Goal: Feedback & Contribution: Submit feedback/report problem

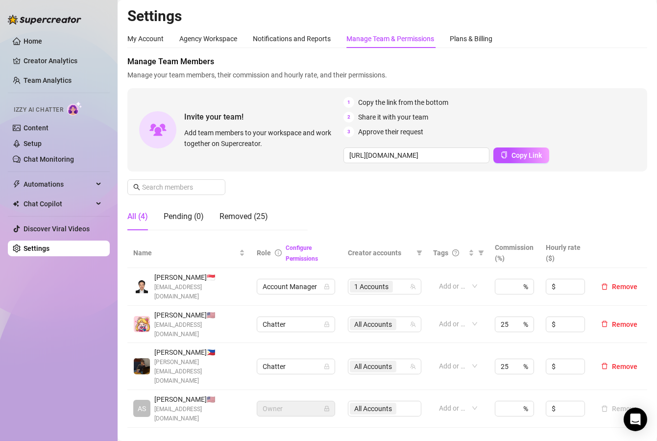
click at [147, 358] on img at bounding box center [142, 366] width 16 height 16
click at [225, 347] on span "[PERSON_NAME] 🇵🇭" at bounding box center [199, 352] width 91 height 11
click at [146, 358] on img at bounding box center [142, 366] width 16 height 16
drag, startPoint x: 150, startPoint y: 342, endPoint x: 187, endPoint y: 338, distance: 37.5
click at [150, 358] on span at bounding box center [141, 366] width 17 height 17
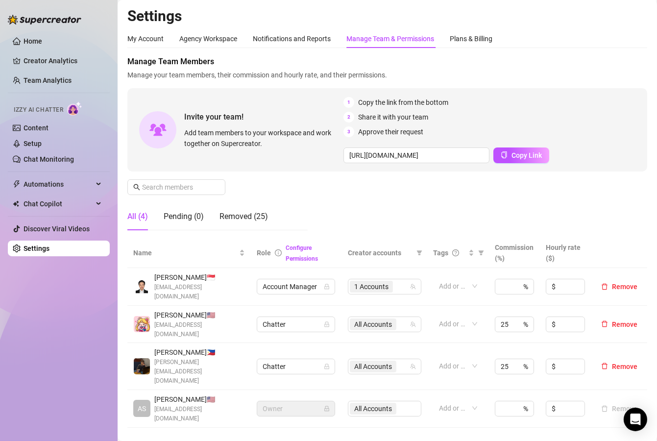
click at [183, 347] on span "[PERSON_NAME] 🇵🇭" at bounding box center [199, 352] width 91 height 11
drag, startPoint x: 165, startPoint y: 335, endPoint x: 173, endPoint y: 335, distance: 7.9
click at [166, 347] on span "[PERSON_NAME] 🇵🇭" at bounding box center [199, 352] width 91 height 11
click at [208, 347] on span "[PERSON_NAME] 🇵🇭" at bounding box center [199, 352] width 91 height 11
click at [56, 82] on link "Team Analytics" at bounding box center [48, 80] width 48 height 8
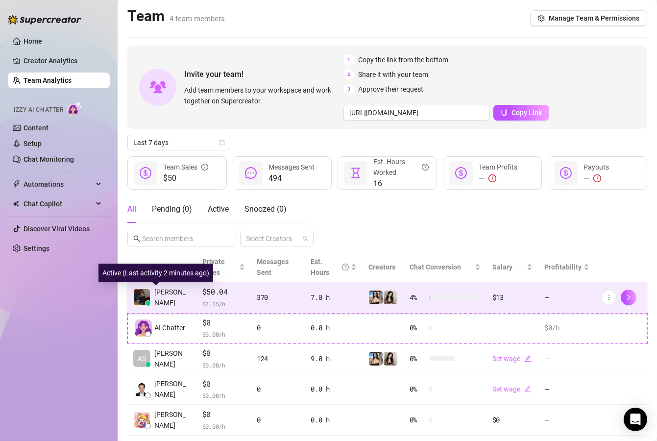
click at [166, 299] on span "[PERSON_NAME]" at bounding box center [172, 298] width 36 height 22
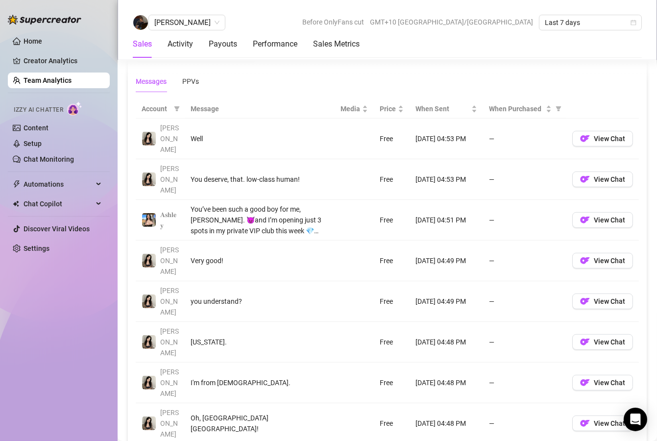
scroll to position [706, 0]
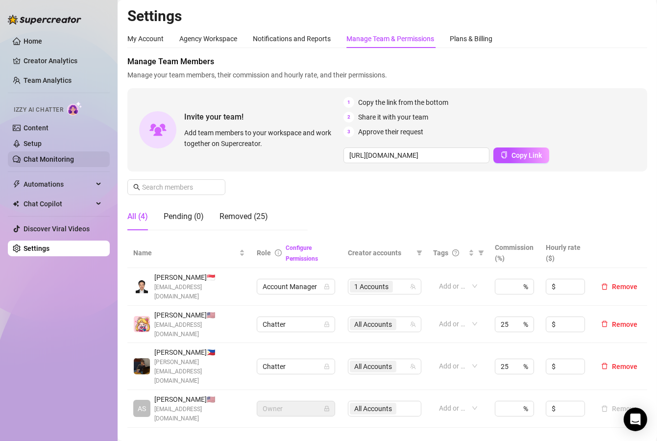
click at [49, 160] on link "Chat Monitoring" at bounding box center [49, 159] width 50 height 8
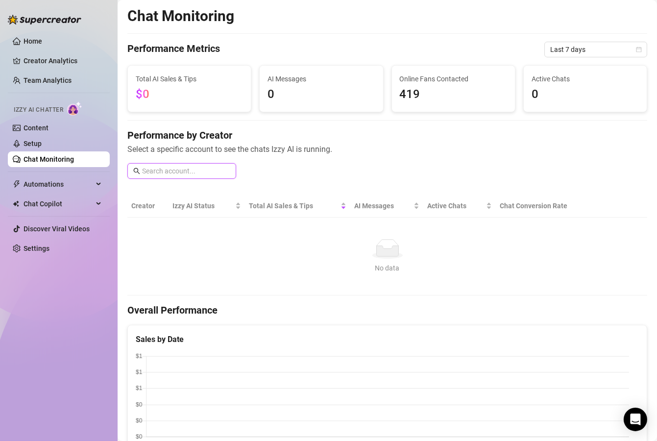
click at [185, 174] on input "text" at bounding box center [186, 171] width 88 height 11
click at [57, 80] on link "Team Analytics" at bounding box center [48, 80] width 48 height 8
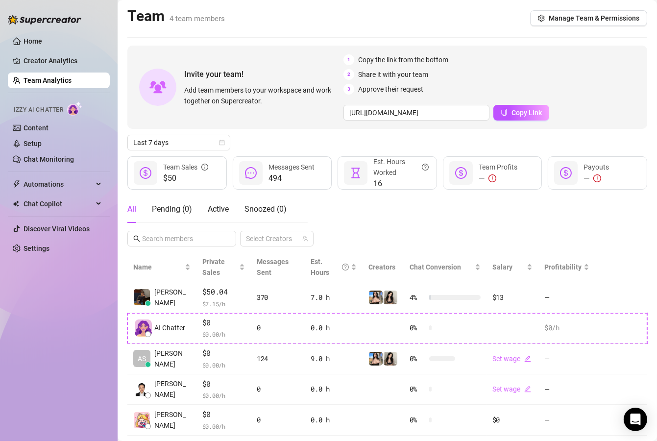
drag, startPoint x: 68, startPoint y: 162, endPoint x: 72, endPoint y: 167, distance: 6.7
click at [68, 162] on link "Chat Monitoring" at bounding box center [49, 159] width 50 height 8
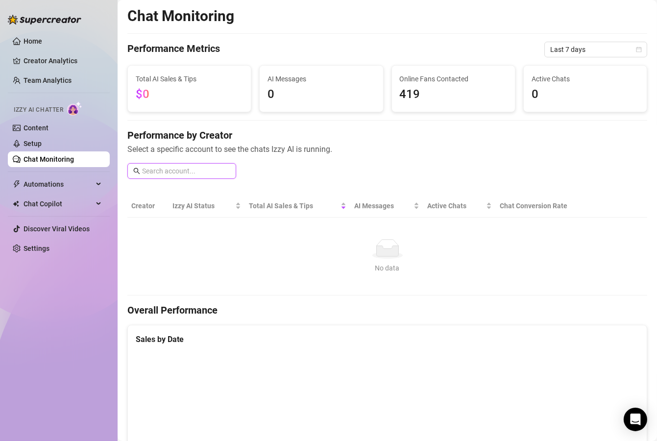
click at [150, 168] on input "text" at bounding box center [186, 171] width 88 height 11
type input "vince"
drag, startPoint x: 188, startPoint y: 171, endPoint x: 107, endPoint y: 174, distance: 81.4
click at [107, 174] on div "Home Creator Analytics Team Analytics Izzy AI Chatter Content Setup Chat Monito…" at bounding box center [328, 220] width 657 height 441
click at [57, 189] on span "Automations" at bounding box center [59, 184] width 70 height 16
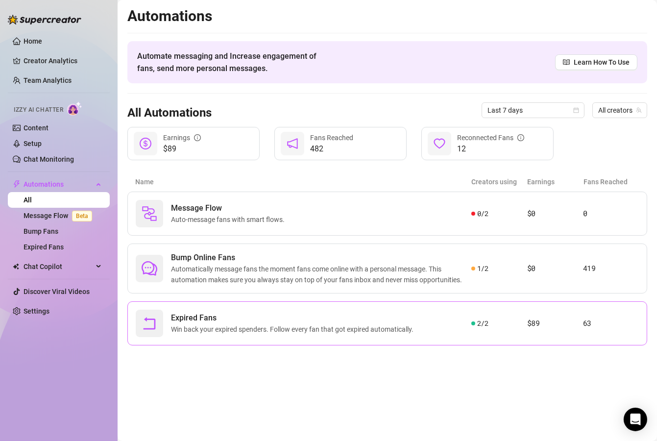
click at [438, 323] on div "Expired Fans Win back your expired spenders. Follow every fan that got expired …" at bounding box center [304, 323] width 336 height 27
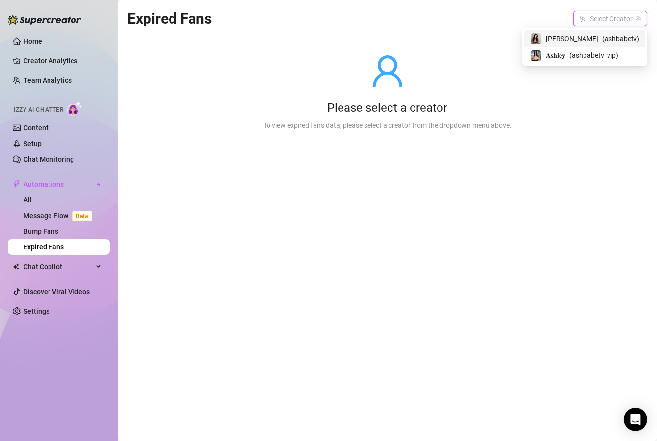
click at [594, 20] on input "search" at bounding box center [605, 18] width 53 height 15
click at [602, 37] on span "( ashbabetv )" at bounding box center [620, 38] width 37 height 11
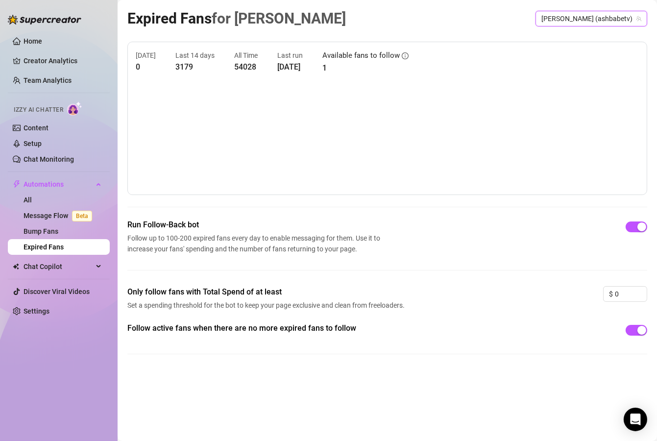
click at [596, 14] on span "Ashley (ashbabetv)" at bounding box center [592, 18] width 100 height 15
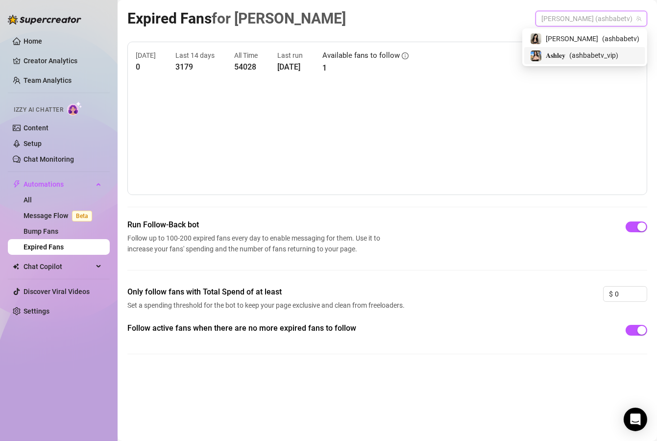
click at [594, 57] on span "( ashbabetv_vip )" at bounding box center [594, 55] width 49 height 11
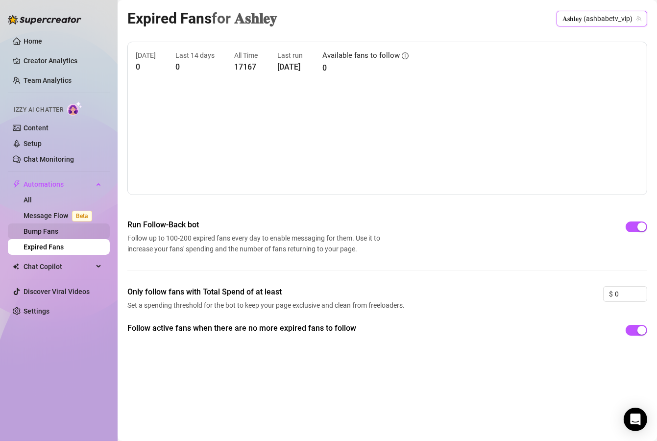
click at [58, 234] on link "Bump Fans" at bounding box center [41, 231] width 35 height 8
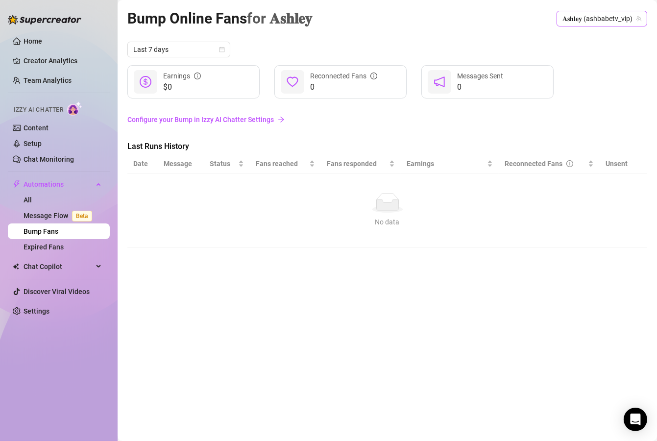
click at [607, 21] on span "𝐀𝐬𝐡𝐥𝐞𝐲 (ashbabetv_vip)" at bounding box center [602, 18] width 79 height 15
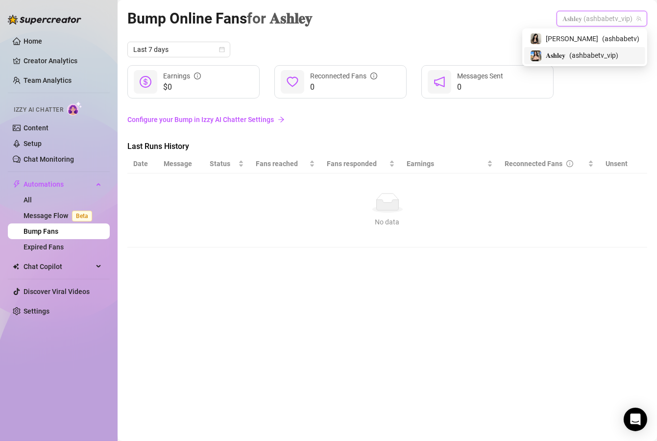
click at [566, 58] on span "𝐀𝐬𝐡𝐥𝐞𝐲" at bounding box center [556, 55] width 20 height 11
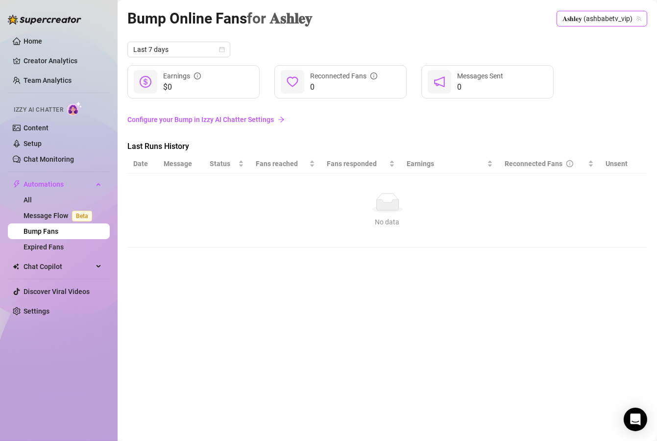
click at [594, 16] on span "𝐀𝐬𝐡𝐥𝐞𝐲 (ashbabetv_vip)" at bounding box center [602, 18] width 79 height 15
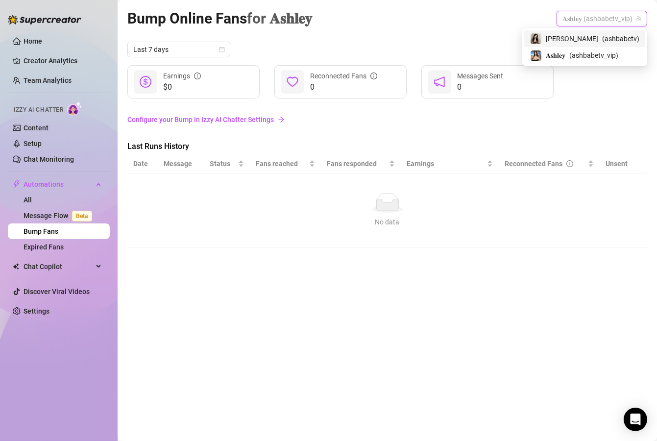
click at [579, 37] on span "[PERSON_NAME]" at bounding box center [572, 38] width 52 height 11
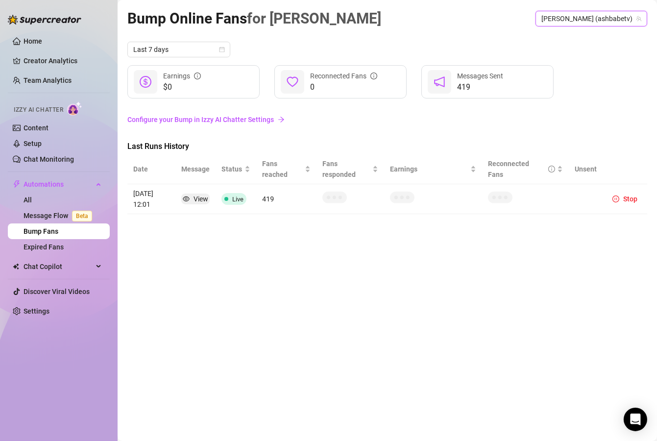
click at [237, 118] on link "Configure your Bump in Izzy AI Chatter Settings" at bounding box center [387, 119] width 520 height 11
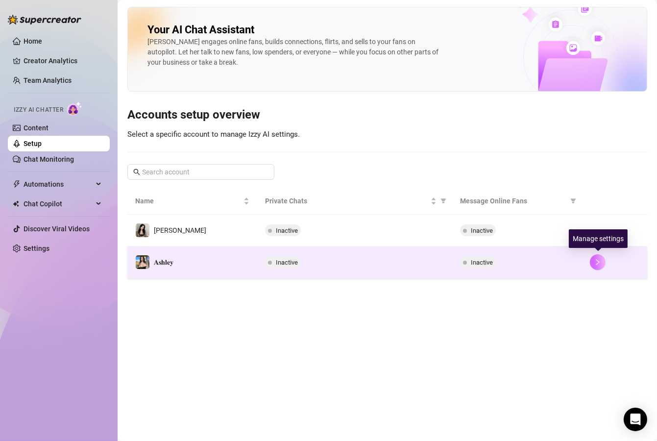
click at [599, 264] on icon "right" at bounding box center [598, 262] width 7 height 7
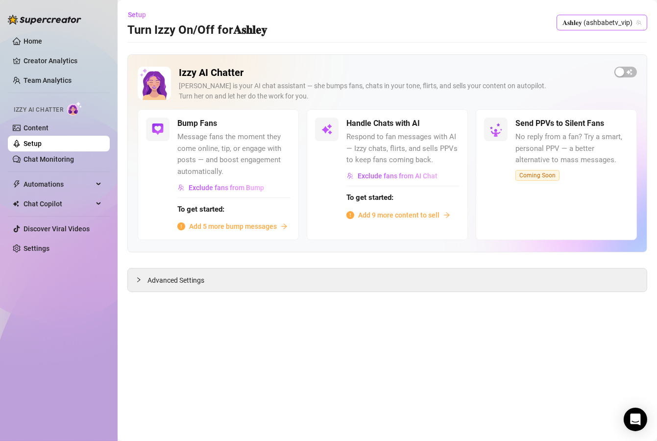
click at [590, 18] on span "𝐀𝐬𝐡𝐥𝐞𝐲 (ashbabetv_vip)" at bounding box center [602, 22] width 79 height 15
click at [575, 54] on span "𝐀𝐬𝐡𝐥𝐞𝐲" at bounding box center [566, 59] width 20 height 11
click at [596, 24] on span "𝐀𝐬𝐡𝐥𝐞𝐲 (ashbabetv_vip)" at bounding box center [602, 22] width 79 height 15
click at [602, 44] on span "( ashbabetv )" at bounding box center [620, 42] width 37 height 11
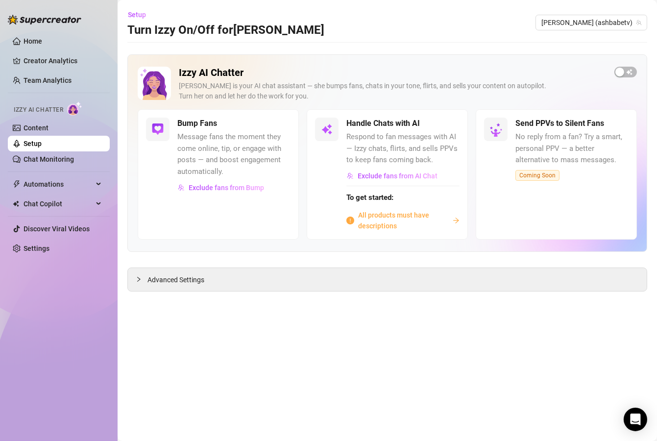
click at [450, 220] on div "All products must have descriptions" at bounding box center [403, 221] width 113 height 22
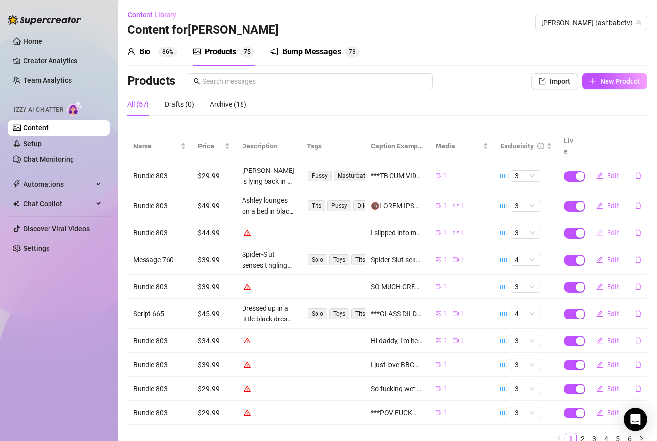
click at [607, 229] on span "Edit" at bounding box center [613, 233] width 12 height 8
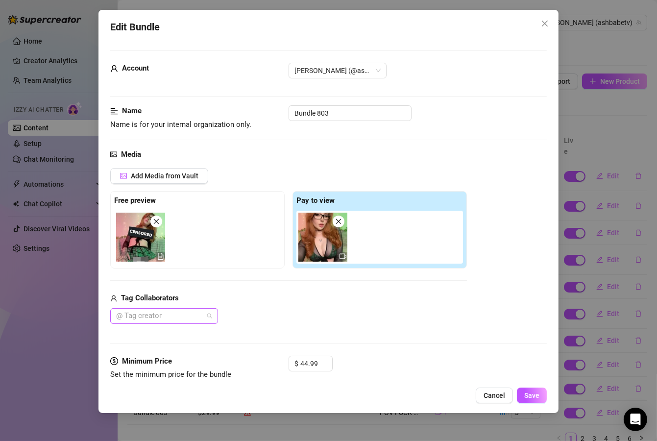
click at [178, 317] on div at bounding box center [159, 316] width 94 height 14
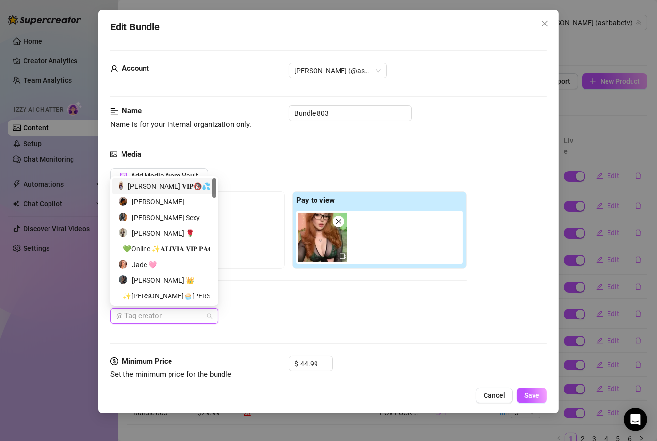
click at [172, 190] on div "𝐀𝐬𝐡𝐥𝐞𝐲 𝐁𝐚𝐧𝐤𝐬 𝐕𝐈𝐏🔞💦" at bounding box center [164, 186] width 92 height 11
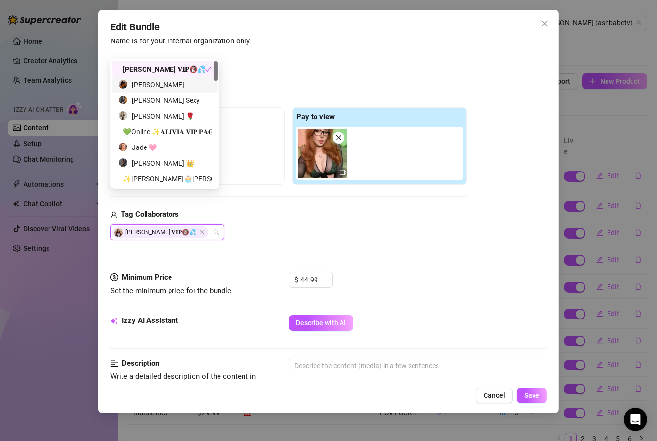
scroll to position [118, 0]
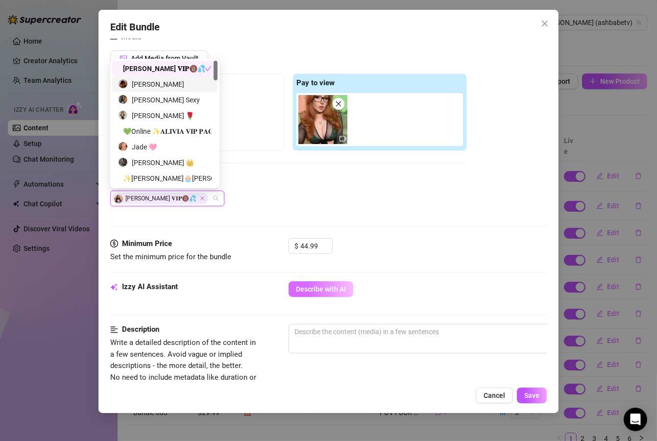
click at [332, 289] on span "Describe with AI" at bounding box center [321, 289] width 50 height 8
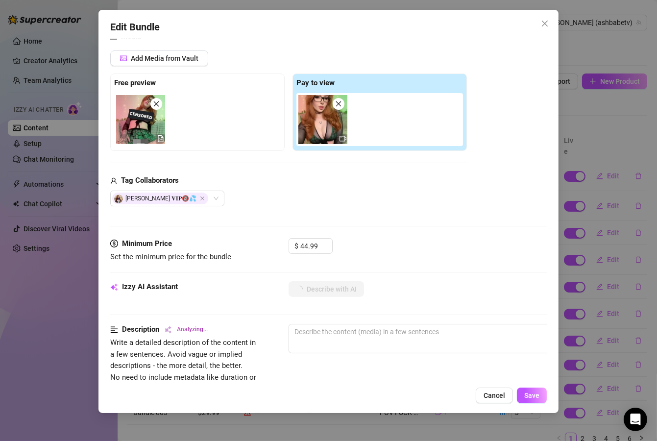
type textarea "[PERSON_NAME]"
type textarea "Ashley wears"
type textarea "Ashley wears a"
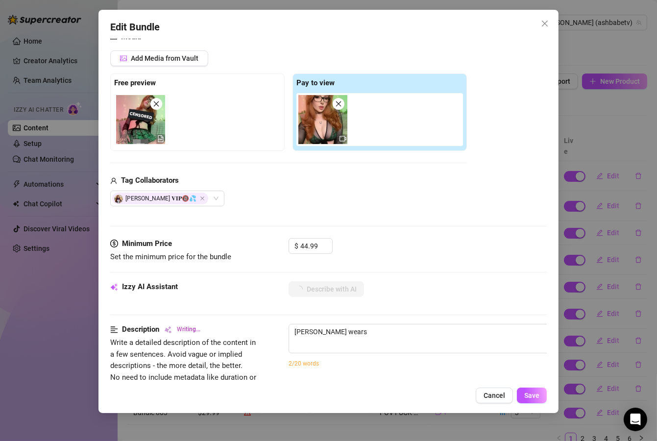
type textarea "Ashley wears a"
type textarea "Ashley wears a tiny"
type textarea "Ashley wears a tiny green"
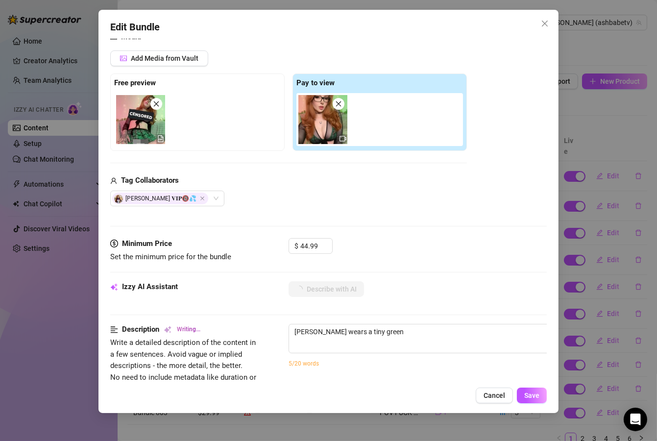
type textarea "Ashley wears a tiny green plaid"
type textarea "Ashley wears a tiny green plaid skirt"
type textarea "Ashley wears a tiny green plaid skirt with"
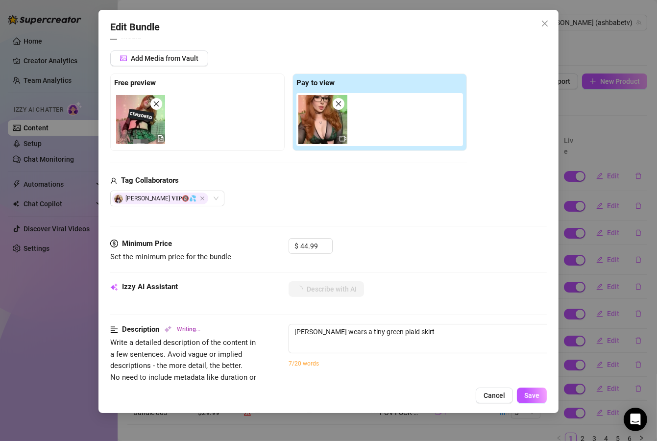
type textarea "Ashley wears a tiny green plaid skirt with"
type textarea "Ashley wears a tiny green plaid skirt with a"
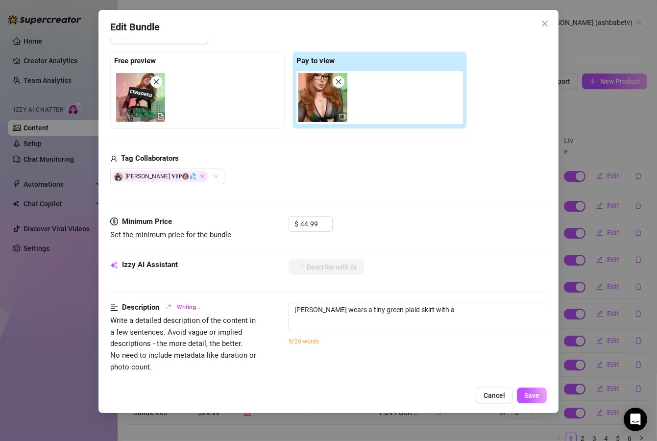
type textarea "Ashley wears a tiny green plaid skirt with a sheer"
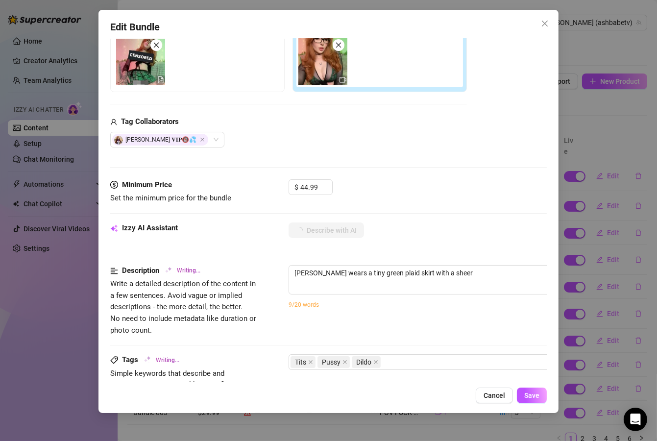
type textarea "Ashley wears a tiny green plaid skirt with a sheer black"
type textarea "Ashley wears a tiny green plaid skirt with a sheer black tie-front"
type textarea "Ashley wears a tiny green plaid skirt with a sheer black tie-front top,"
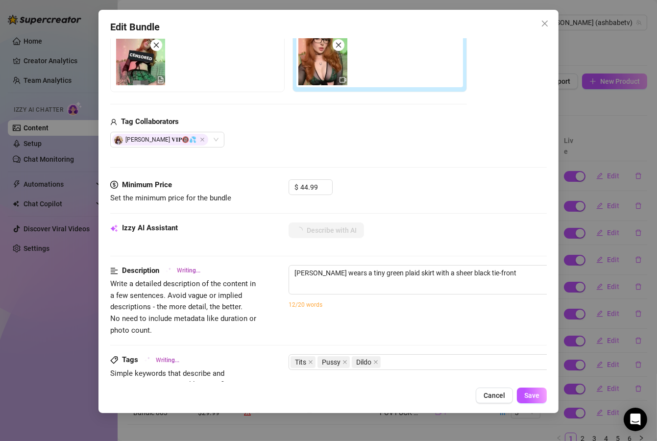
type textarea "Ashley wears a tiny green plaid skirt with a sheer black tie-front top,"
type textarea "Ashley wears a tiny green plaid skirt with a sheer black tie-front top, her"
type textarea "Ashley wears a tiny green plaid skirt with a sheer black tie-front top, her big"
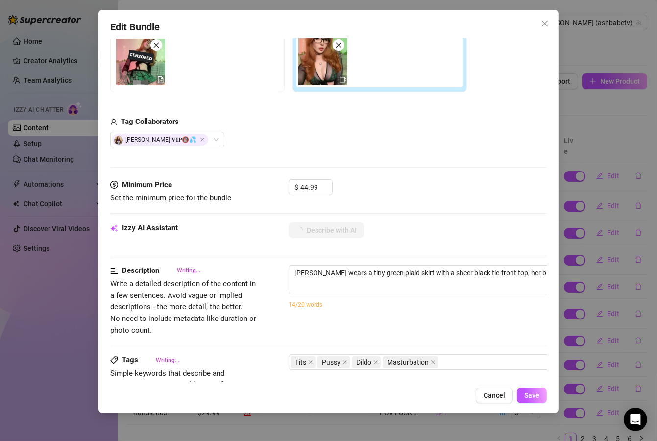
type textarea "Ashley wears a tiny green plaid skirt with a sheer black tie-front top, her big…"
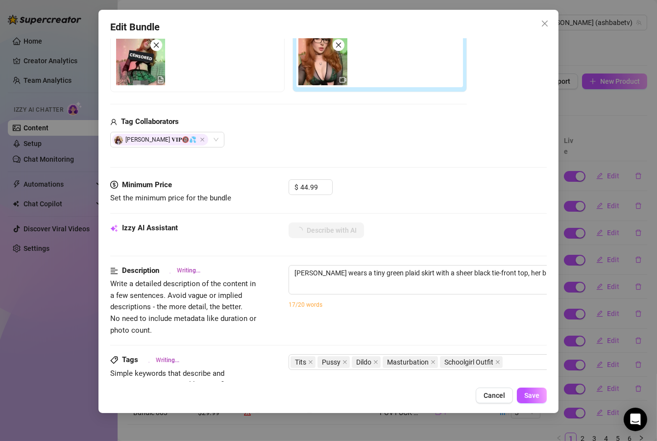
type textarea "Ashley wears a tiny green plaid skirt with a sheer black tie-front top, her big…"
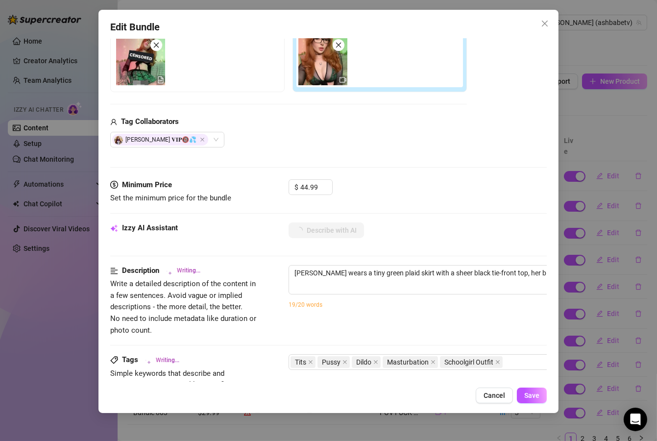
type textarea "Ashley wears a tiny green plaid skirt with a sheer black tie-front top, her big…"
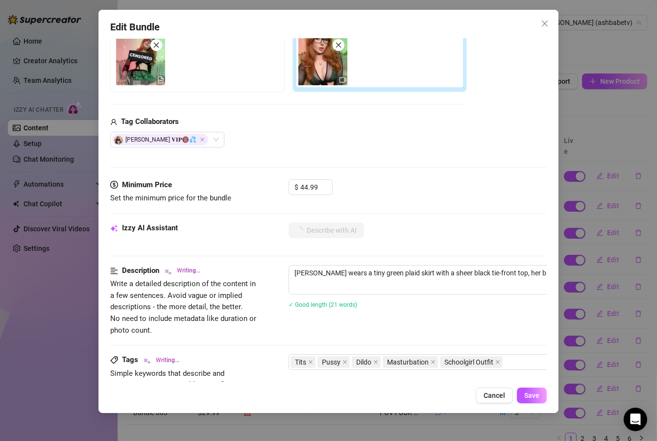
type textarea "Ashley wears a tiny green plaid skirt with a sheer black tie-front top, her big…"
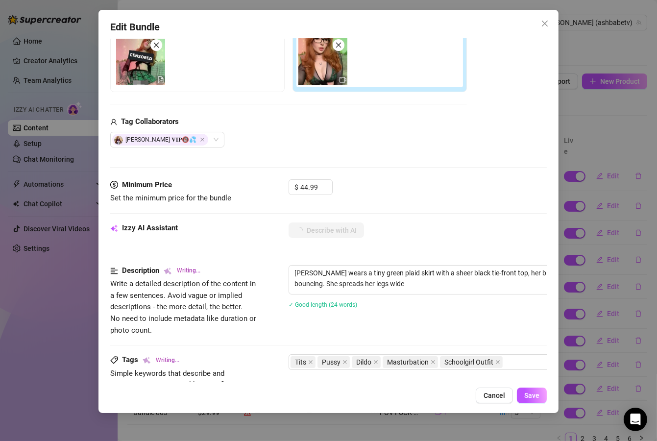
type textarea "Ashley wears a tiny green plaid skirt with a sheer black tie-front top, her big…"
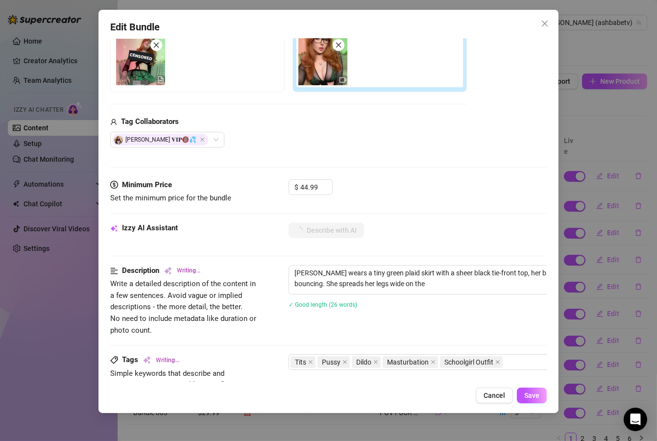
type textarea "Ashley wears a tiny green plaid skirt with a sheer black tie-front top, her big…"
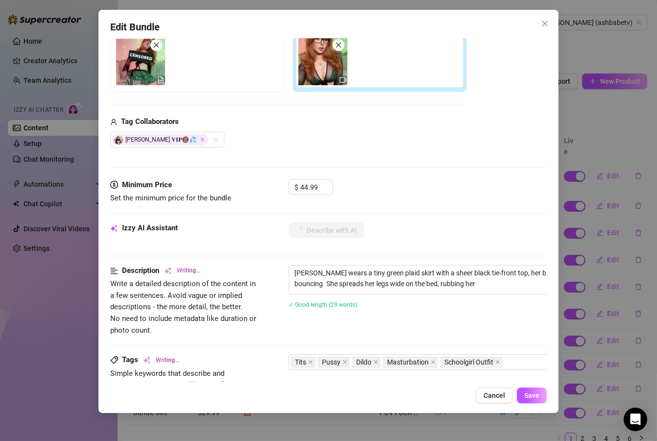
type textarea "Ashley wears a tiny green plaid skirt with a sheer black tie-front top, her big…"
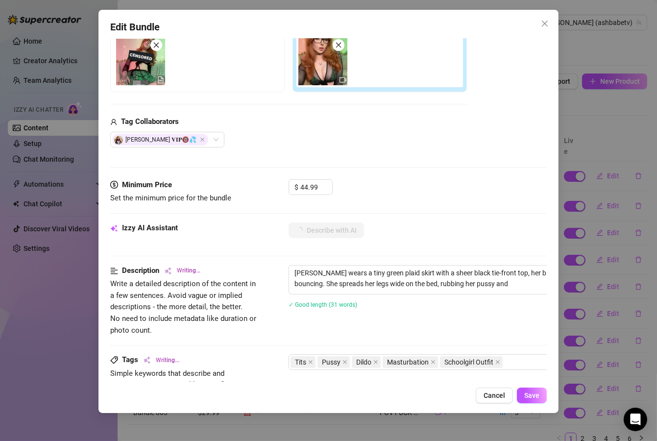
type textarea "Ashley wears a tiny green plaid skirt with a sheer black tie-front top, her big…"
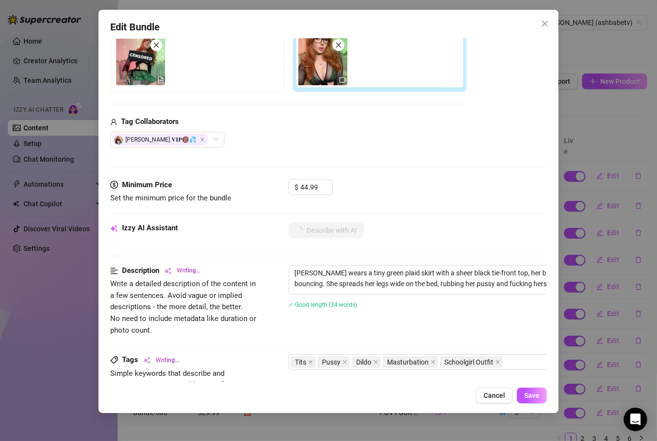
type textarea "Ashley wears a tiny green plaid skirt with a sheer black tie-front top, her big…"
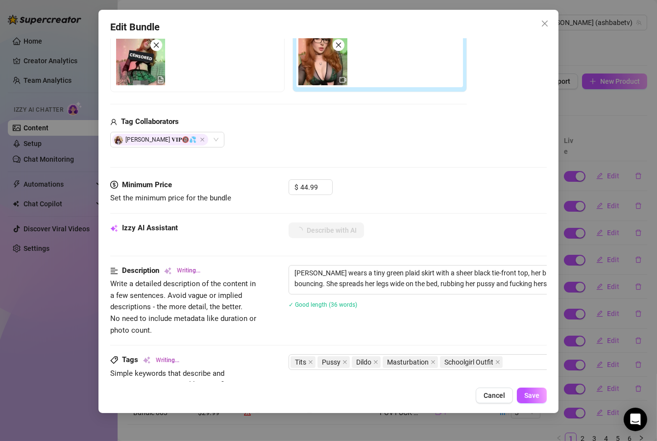
type textarea "Ashley wears a tiny green plaid skirt with a sheer black tie-front top, her big…"
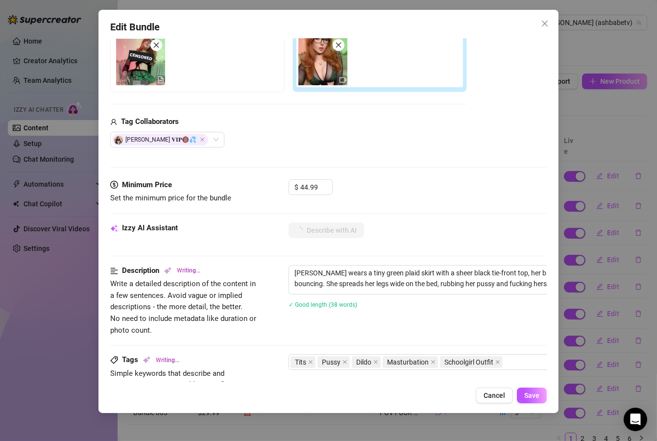
type textarea "Ashley wears a tiny green plaid skirt with a sheer black tie-front top, her big…"
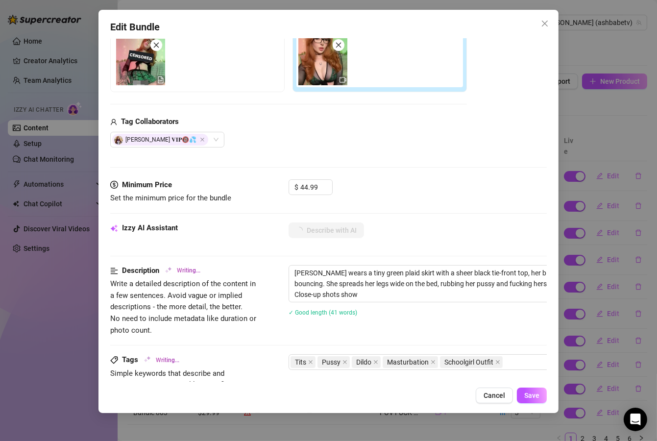
type textarea "Ashley wears a tiny green plaid skirt with a sheer black tie-front top, her big…"
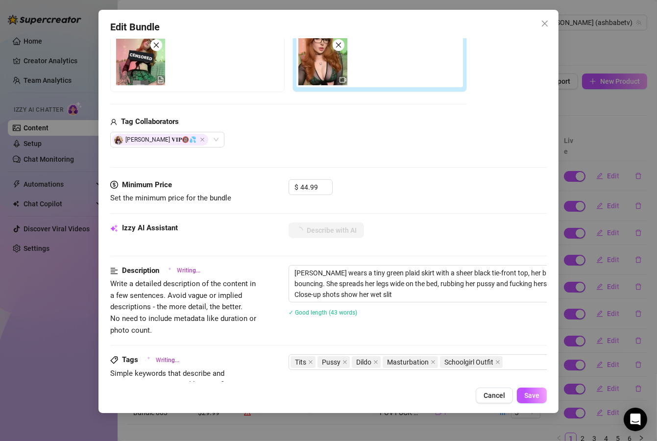
type textarea "Ashley wears a tiny green plaid skirt with a sheer black tie-front top, her big…"
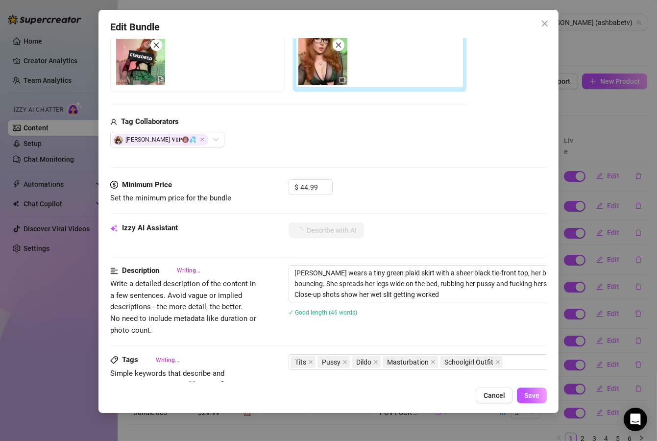
type textarea "Ashley wears a tiny green plaid skirt with a sheer black tie-front top, her big…"
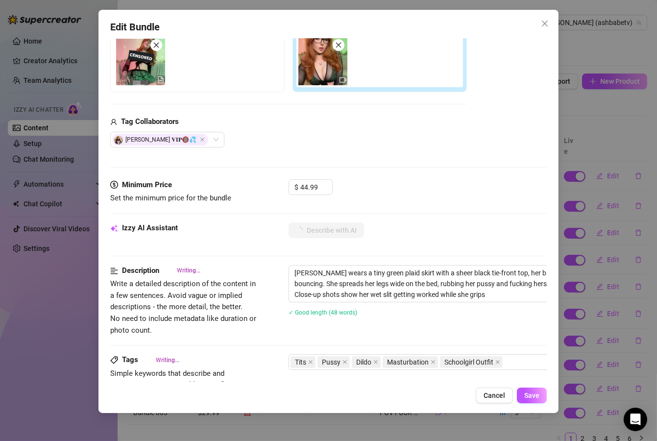
type textarea "Ashley wears a tiny green plaid skirt with a sheer black tie-front top, her big…"
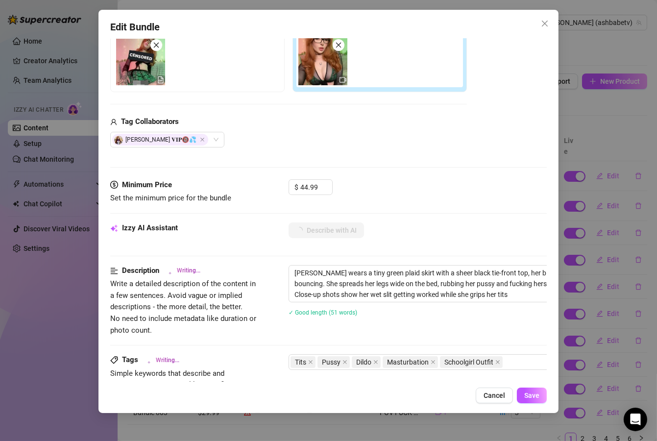
type textarea "Ashley wears a tiny green plaid skirt with a sheer black tie-front top, her big…"
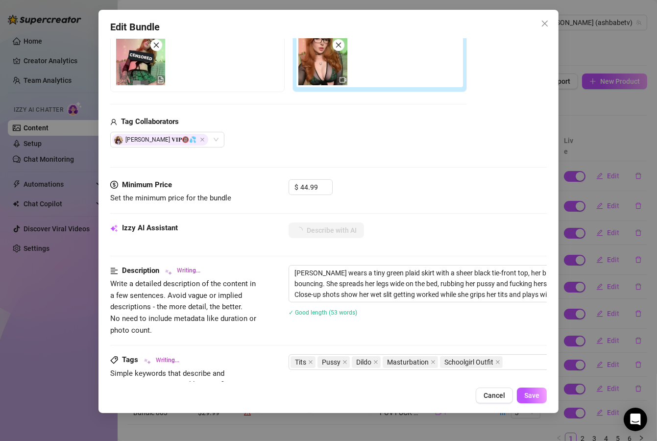
type textarea "Ashley wears a tiny green plaid skirt with a sheer black tie-front top, her big…"
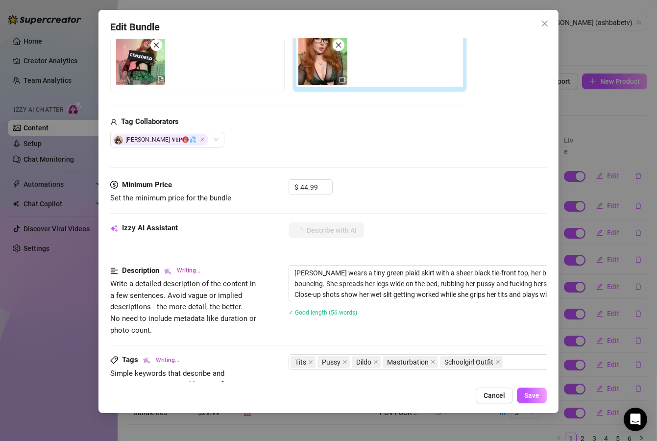
type textarea "Ashley wears a tiny green plaid skirt with a sheer black tie-front top, her big…"
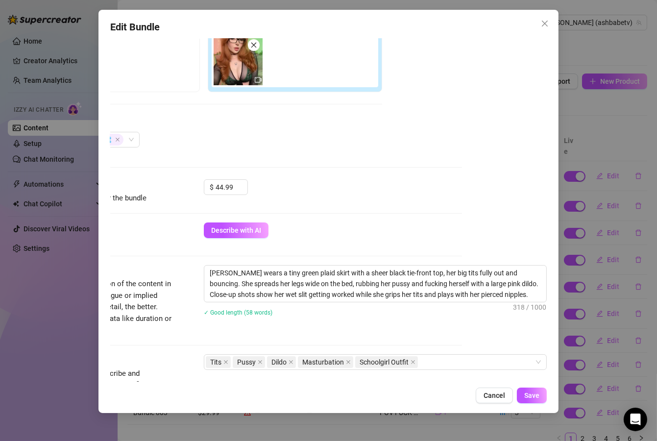
scroll to position [176, 94]
click at [469, 294] on textarea "Ashley wears a tiny green plaid skirt with a sheer black tie-front top, her big…" at bounding box center [375, 284] width 342 height 36
drag, startPoint x: 468, startPoint y: 292, endPoint x: 444, endPoint y: 294, distance: 24.6
click at [444, 294] on textarea "Ashley wears a tiny green plaid skirt with a sheer black tie-front top, her big…" at bounding box center [375, 284] width 342 height 36
type textarea "Ashley wears a tiny green plaid skirt with a sheer black tie-front top, her big…"
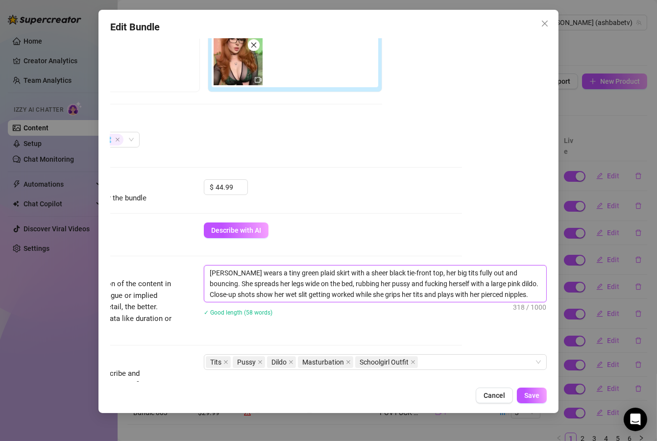
type textarea "Ashley wears a tiny green plaid skirt with a sheer black tie-front top, her big…"
click at [489, 292] on textarea "Ashley wears a tiny green plaid skirt with a sheer black tie-front top, her big…" at bounding box center [375, 284] width 342 height 36
drag, startPoint x: 248, startPoint y: 294, endPoint x: 253, endPoint y: 295, distance: 6.0
click at [248, 295] on textarea "Ashley wears a tiny green plaid skirt with a sheer black tie-front top, her big…" at bounding box center [375, 284] width 342 height 36
type textarea "Ashley wears a tiny green plaid skirt with a sheer black tie-front top, her big…"
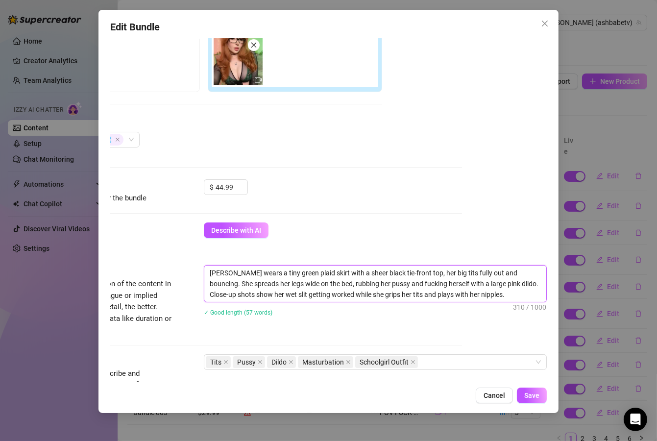
type textarea "Ashley wears a tiny green plaid skirt with a sheer black tie-front top, her big…"
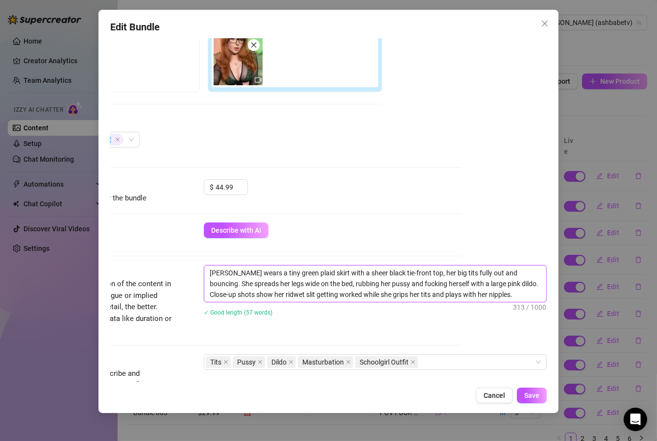
type textarea "Ashley wears a tiny green plaid skirt with a sheer black tie-front top, her big…"
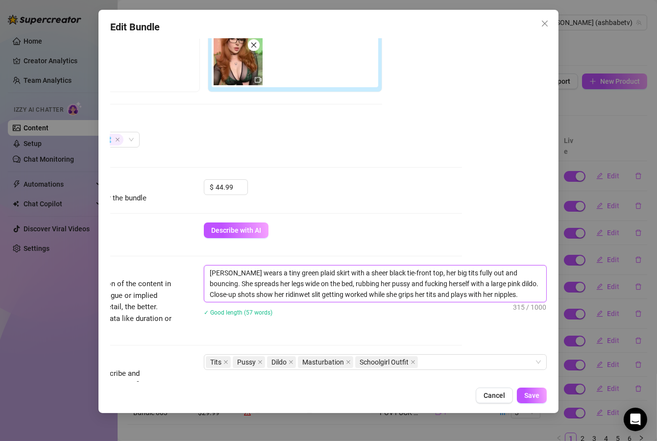
type textarea "Ashley wears a tiny green plaid skirt with a sheer black tie-front top, her big…"
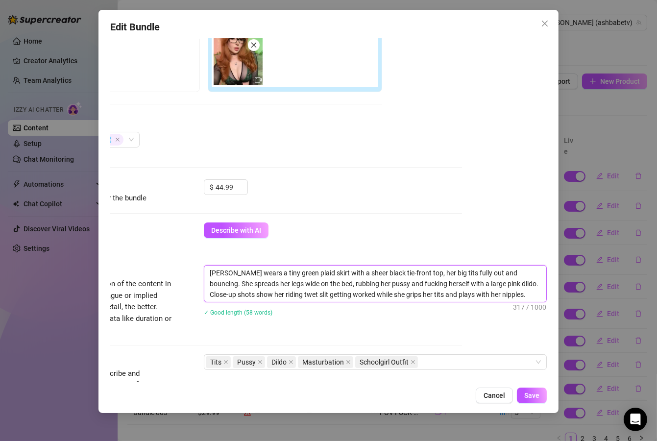
type textarea "Ashley wears a tiny green plaid skirt with a sheer black tie-front top, her big…"
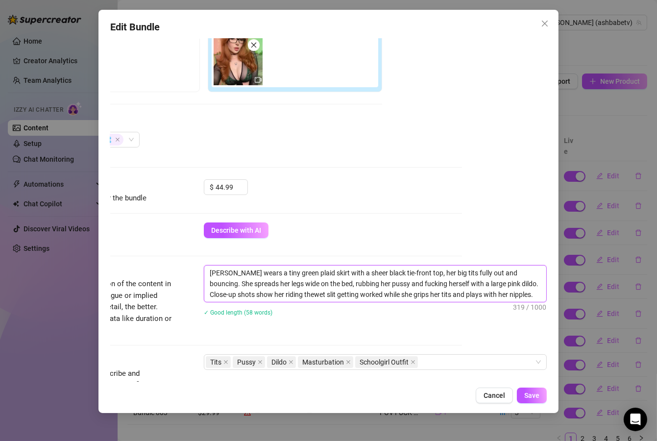
type textarea "Ashley wears a tiny green plaid skirt with a sheer black tie-front top, her big…"
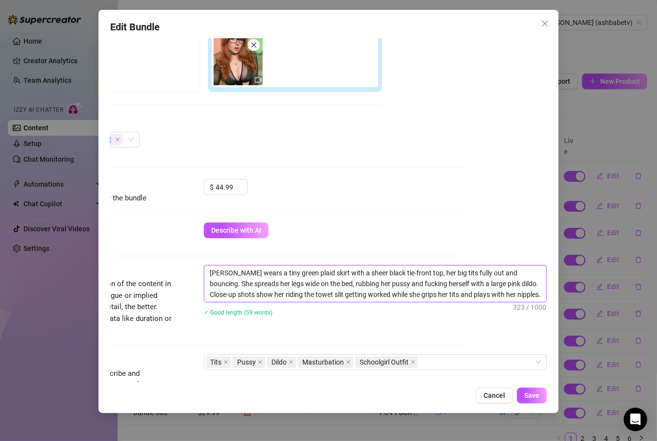
type textarea "Ashley wears a tiny green plaid skirt with a sheer black tie-front top, her big…"
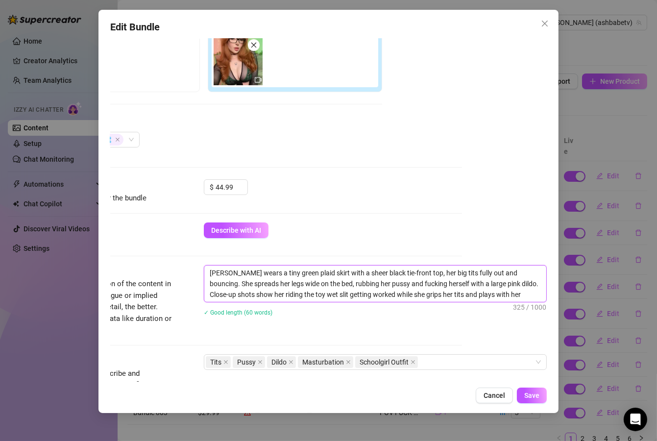
type textarea "Ashley wears a tiny green plaid skirt with a sheer black tie-front top, her big…"
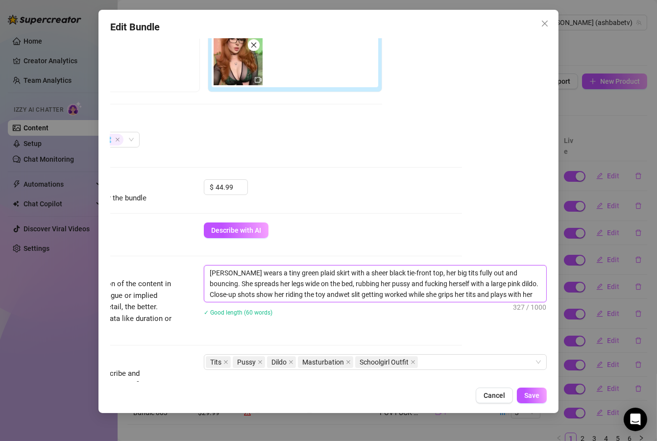
type textarea "Ashley wears a tiny green plaid skirt with a sheer black tie-front top, her big…"
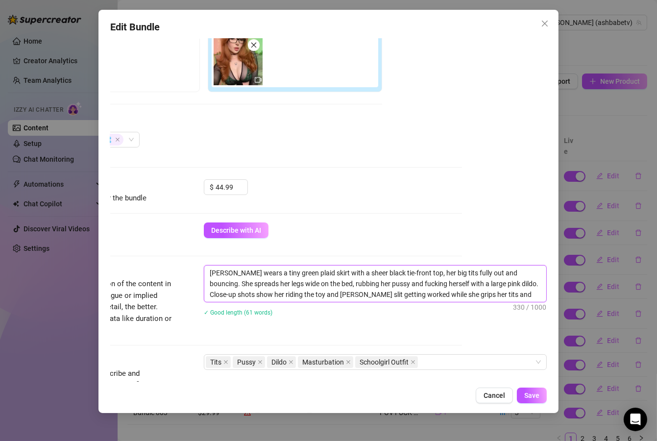
type textarea "Ashley wears a tiny green plaid skirt with a sheer black tie-front top, her big…"
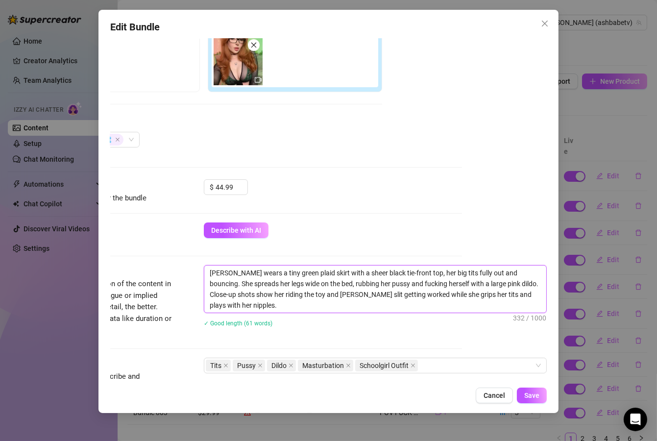
type textarea "Ashley wears a tiny green plaid skirt with a sheer black tie-front top, her big…"
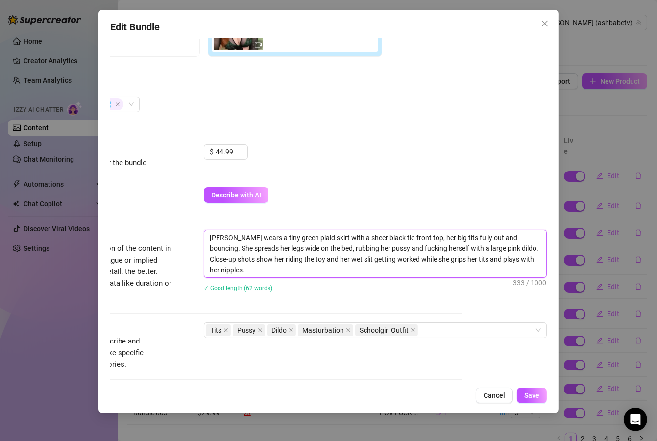
scroll to position [294, 94]
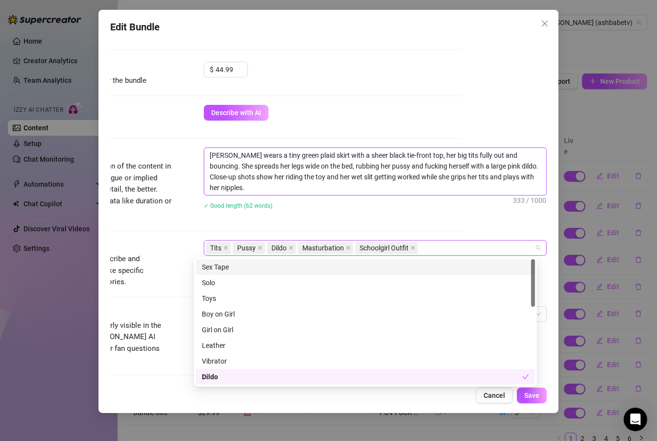
click at [465, 250] on div "Tits Pussy Dildo Masturbation Schoolgirl Outfit" at bounding box center [370, 248] width 329 height 14
type textarea "Ashley wears a tiny green plaid skirt with a sheer black tie-front top, her big…"
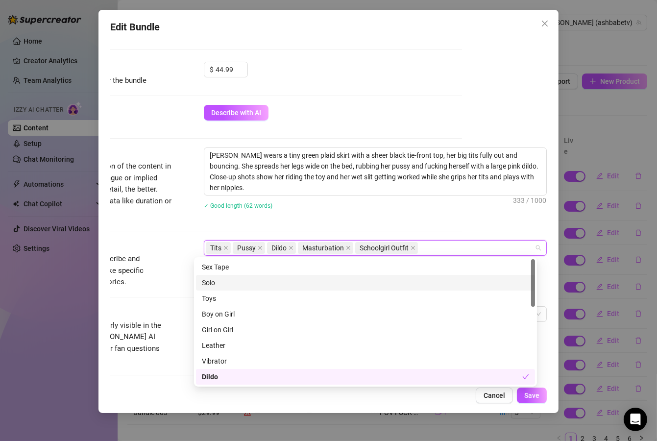
click at [250, 284] on div "Solo" at bounding box center [365, 282] width 327 height 11
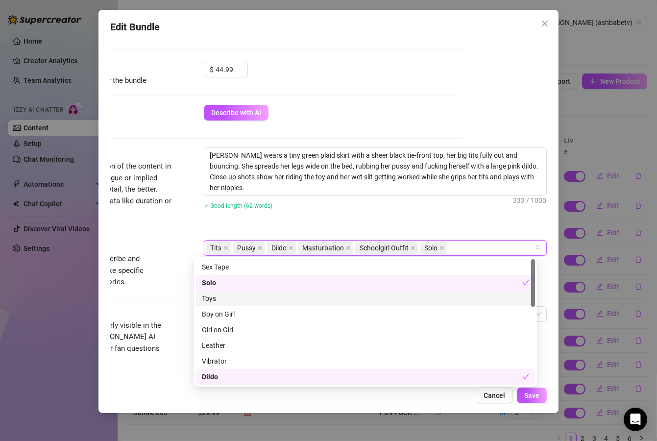
click at [244, 296] on div "Toys" at bounding box center [365, 298] width 327 height 11
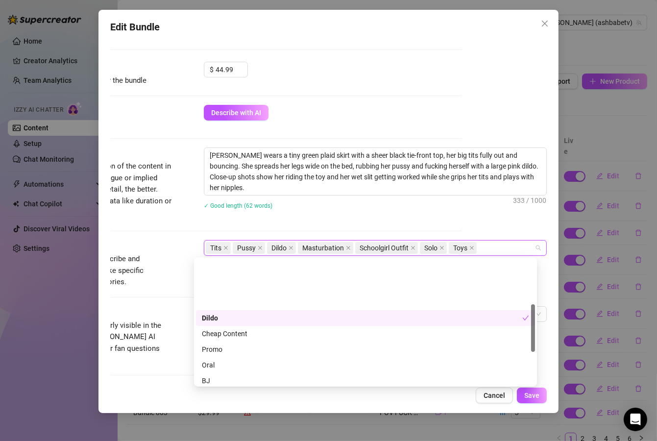
scroll to position [118, 0]
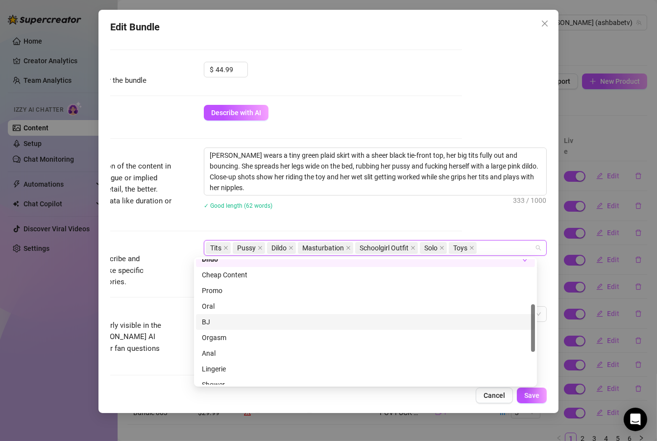
click at [223, 324] on div "BJ" at bounding box center [365, 322] width 327 height 11
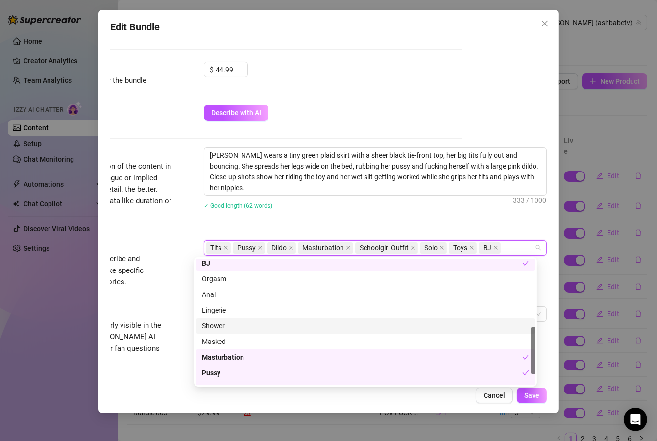
scroll to position [203, 0]
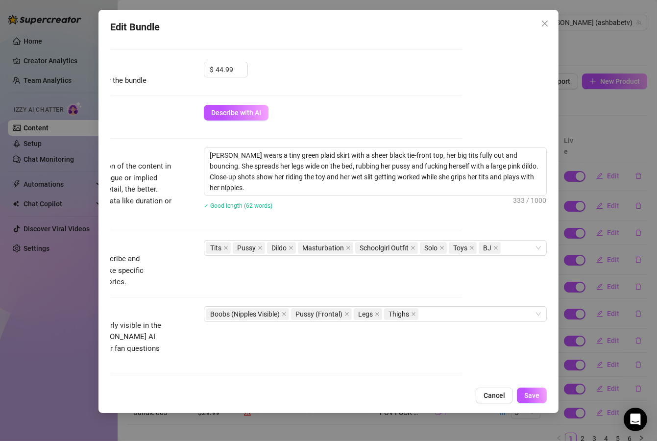
click at [179, 314] on div "Visible Body Parts Select the body parts clearly visible in the content. This h…" at bounding box center [243, 336] width 437 height 60
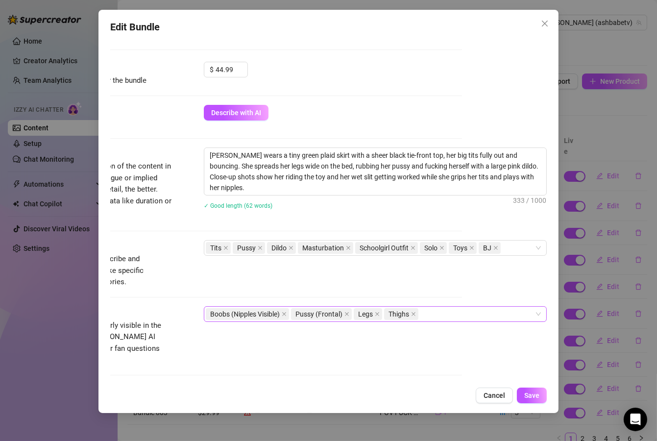
click at [470, 316] on div "Boobs (Nipples Visible) Pussy (Frontal) Legs Thighs" at bounding box center [370, 314] width 329 height 14
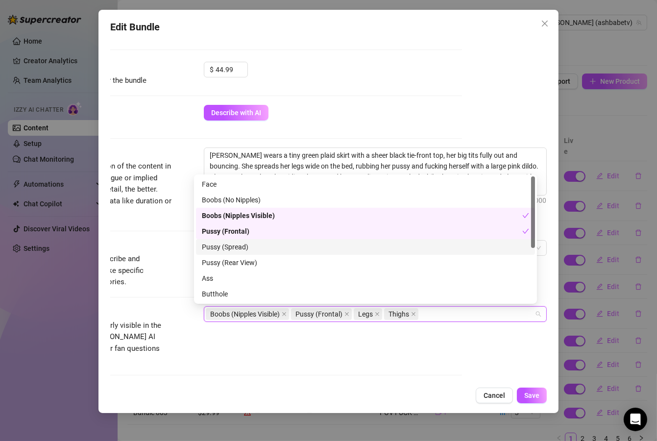
click at [257, 249] on div "Pussy (Spread)" at bounding box center [365, 247] width 327 height 11
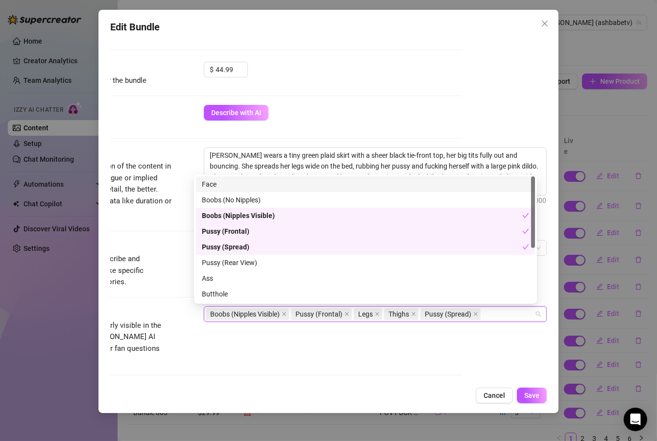
click at [220, 179] on div "Face" at bounding box center [365, 184] width 327 height 11
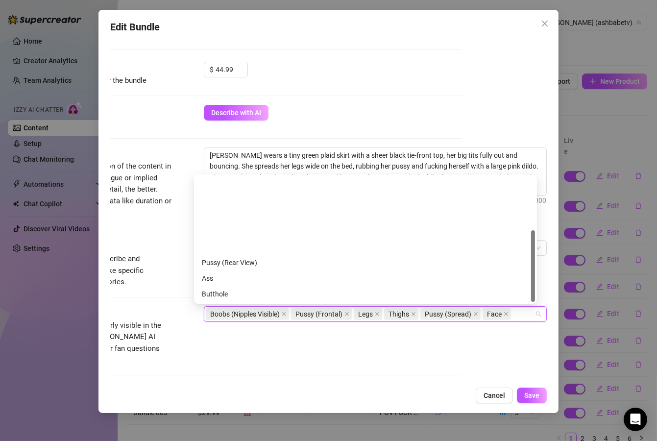
scroll to position [94, 0]
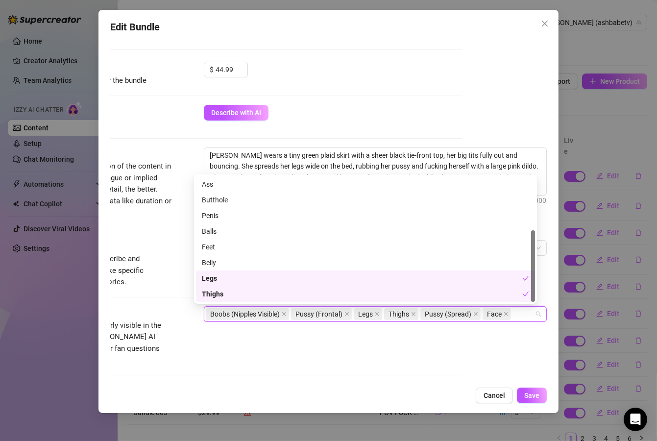
click at [175, 337] on div "Visible Body Parts Select the body parts clearly visible in the content. This h…" at bounding box center [243, 336] width 437 height 60
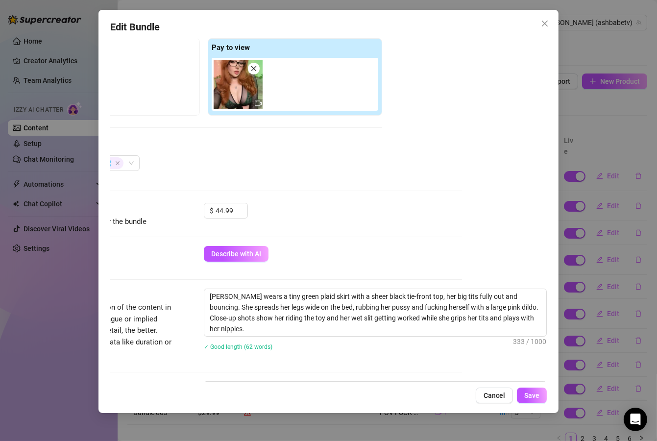
scroll to position [0, 94]
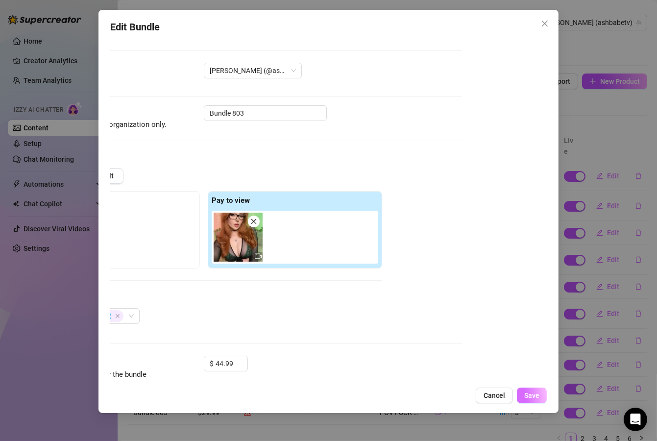
click at [525, 398] on span "Save" at bounding box center [531, 396] width 15 height 8
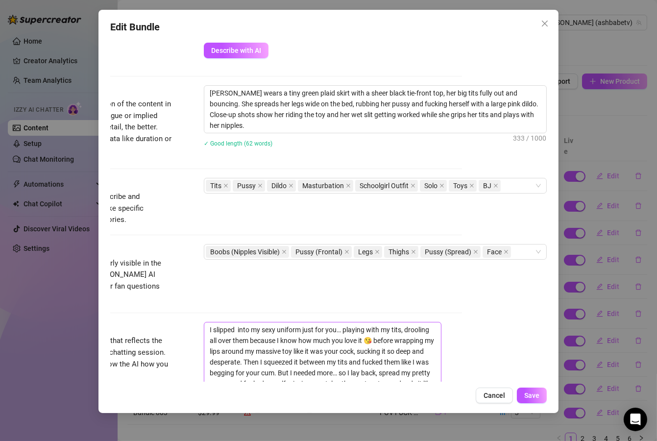
scroll to position [353, 94]
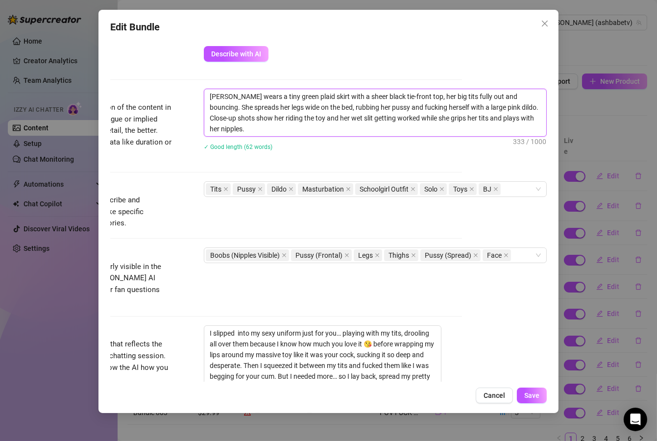
click at [329, 119] on textarea "Ashley wears a tiny green plaid skirt with a sheer black tie-front top, her big…" at bounding box center [375, 112] width 342 height 47
type textarea "Ashley wears a tiny green plaid skirt with a sheer black tie-front top, her big…"
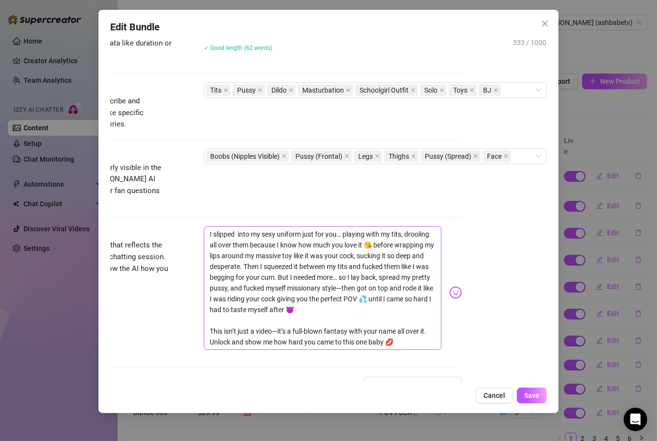
scroll to position [447, 94]
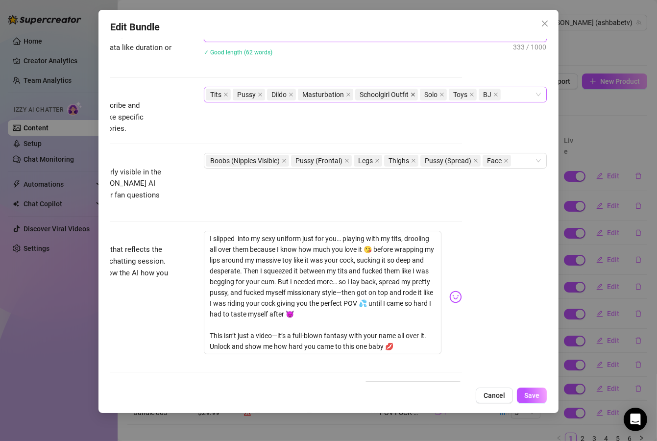
click at [411, 95] on icon "close" at bounding box center [413, 94] width 5 height 5
click at [443, 91] on div "Tits Pussy Dildo Masturbation Solo Toys BJ" at bounding box center [370, 95] width 329 height 14
type textarea "Ashley wears a tiny green plaid skirt with a sheer black tie-front top, her big…"
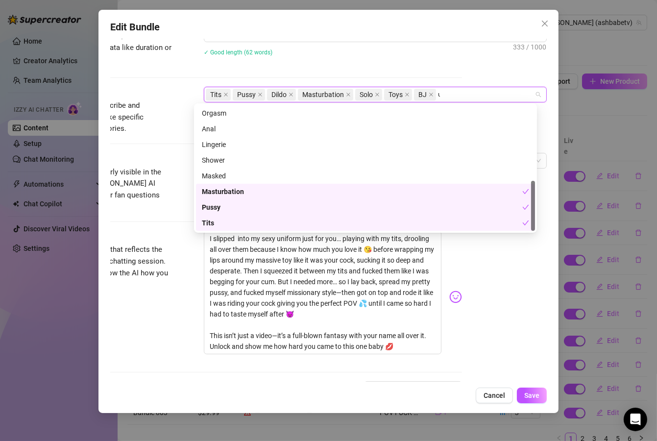
scroll to position [0, 0]
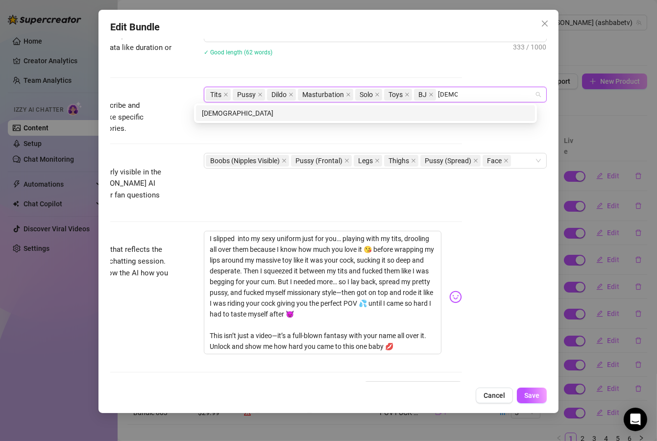
type input "uniform"
type input "plaid outfit"
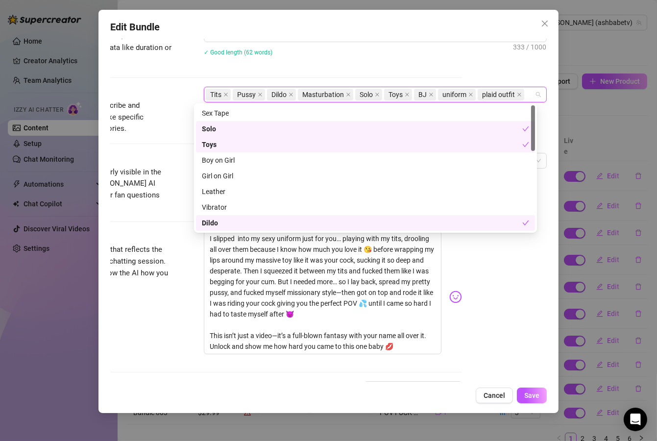
scroll to position [565, 94]
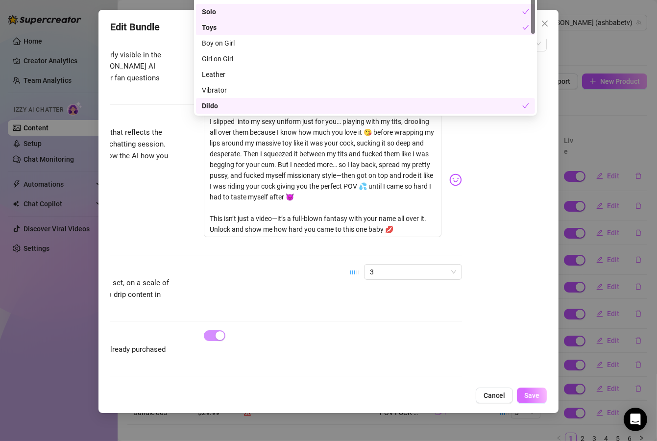
click at [534, 399] on span "Save" at bounding box center [531, 396] width 15 height 8
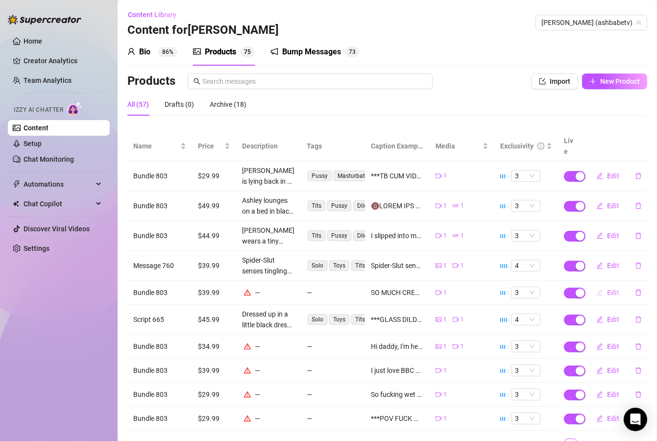
click at [596, 285] on button "Edit" at bounding box center [608, 293] width 39 height 16
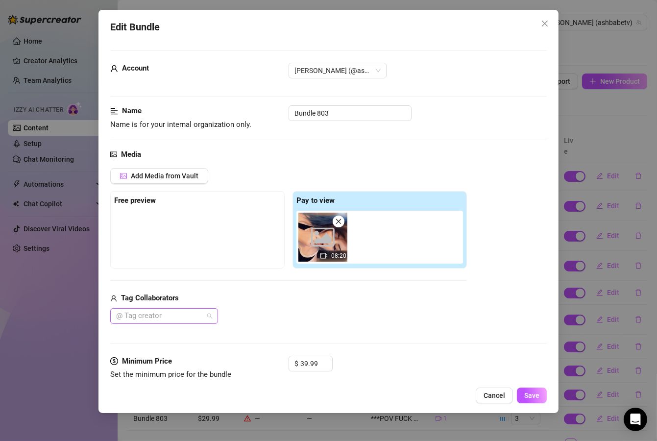
click at [199, 315] on div at bounding box center [159, 316] width 94 height 14
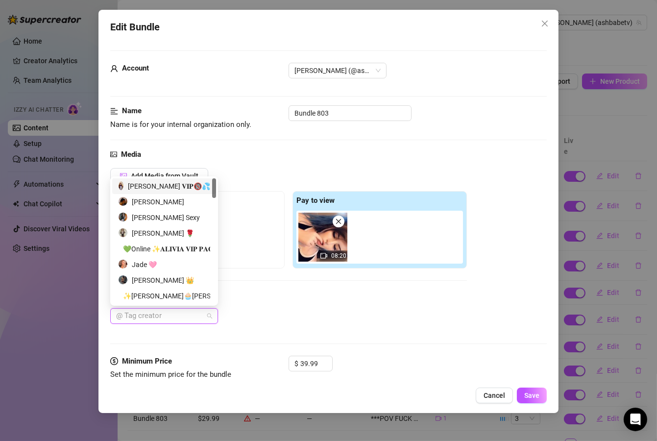
click at [171, 184] on div "𝐀𝐬𝐡𝐥𝐞𝐲 𝐁𝐚𝐧𝐤𝐬 𝐕𝐈𝐏🔞💦" at bounding box center [164, 186] width 92 height 11
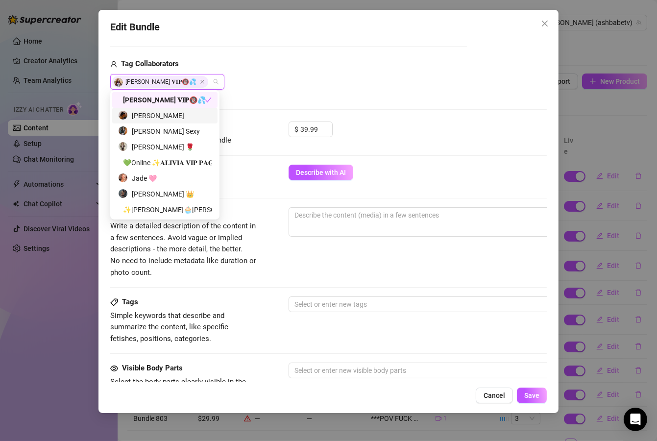
scroll to position [235, 0]
click at [333, 177] on button "Describe with AI" at bounding box center [321, 172] width 65 height 16
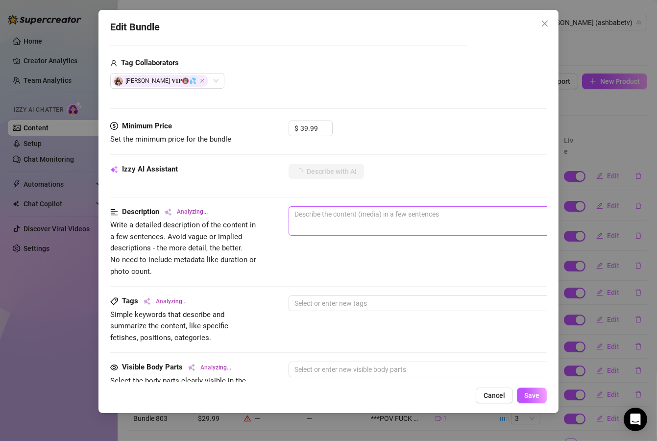
type textarea "[PERSON_NAME]"
type textarea "Ashley wears"
type textarea "Ashley wears thigh-high"
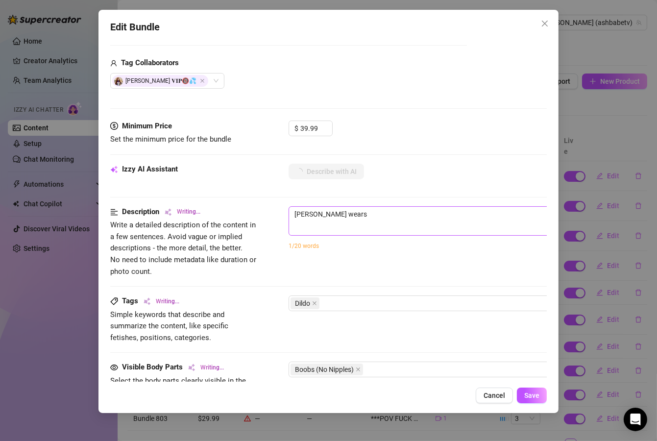
type textarea "Ashley wears thigh-high"
type textarea "Ashley wears thigh-high white"
type textarea "Ashley wears thigh-high white socks"
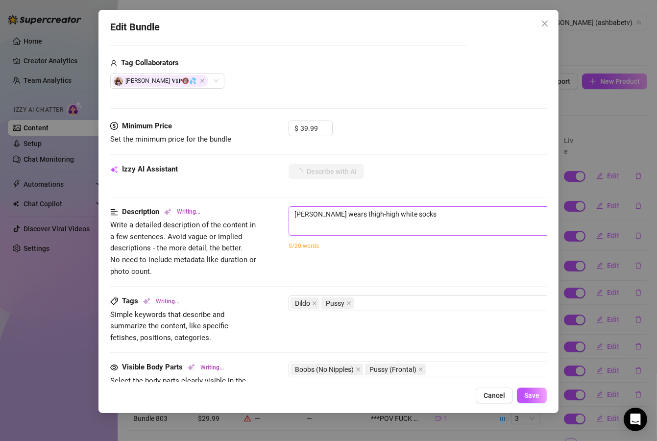
type textarea "Ashley wears thigh-high white socks and"
type textarea "Ashley wears thigh-high white socks and a"
type textarea "Ashley wears thigh-high white socks and a black"
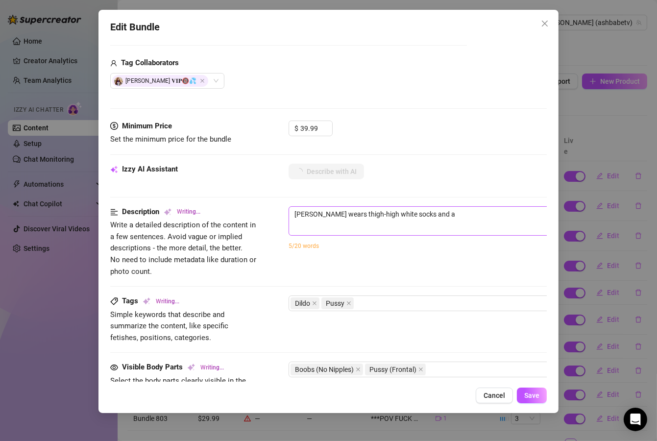
type textarea "Ashley wears thigh-high white socks and a black"
type textarea "Ashley wears thigh-high white socks and a black thong,"
type textarea "Ashley wears thigh-high white socks and a black thong, starting"
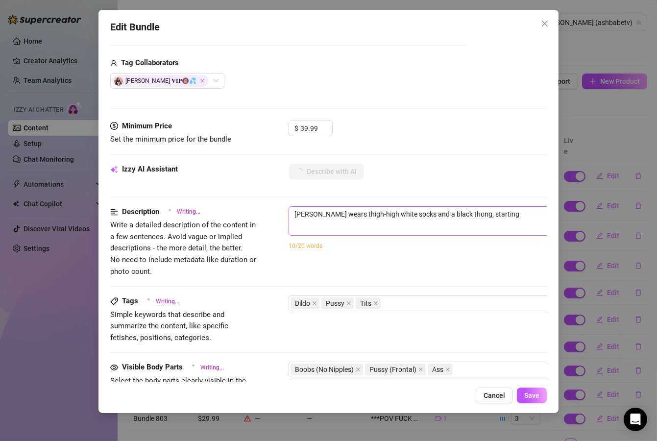
type textarea "Ashley wears thigh-high white socks and a black thong, starting by"
type textarea "Ashley wears thigh-high white socks and a black thong, starting by teasing"
type textarea "Ashley wears thigh-high white socks and a black thong, starting by teasing her"
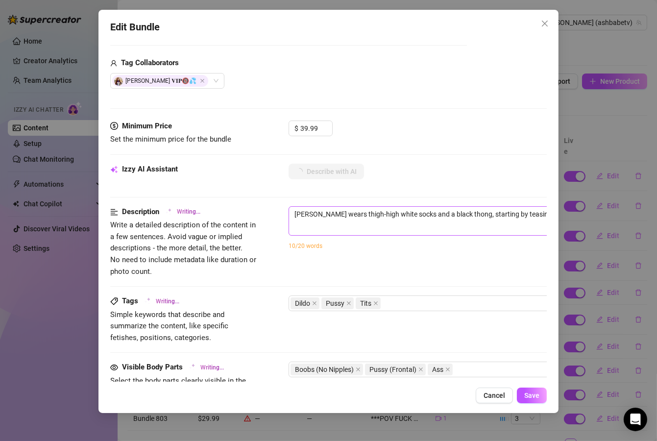
type textarea "Ashley wears thigh-high white socks and a black thong, starting by teasing her"
type textarea "Ashley wears thigh-high white socks and a black thong, starting by teasing her …"
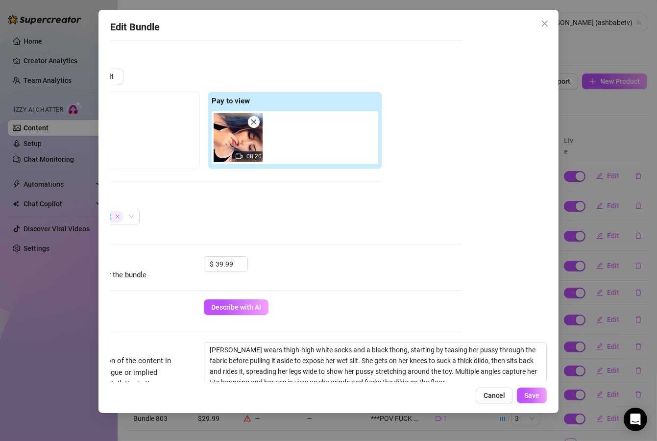
scroll to position [235, 94]
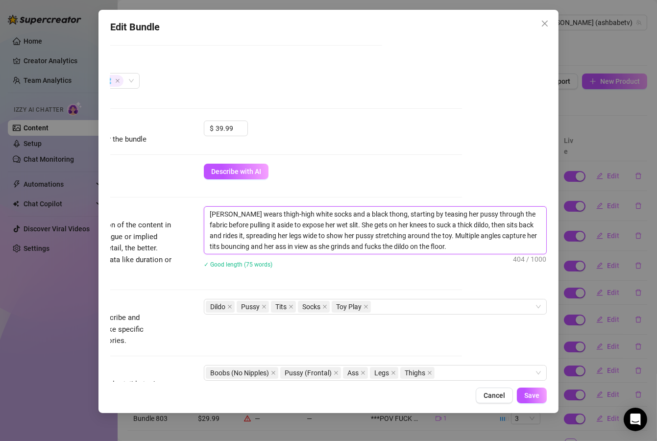
click at [324, 225] on textarea "Ashley wears thigh-high white socks and a black thong, starting by teasing her …" at bounding box center [375, 230] width 342 height 47
click at [324, 223] on textarea "Ashley wears thigh-high white socks and a black thong, starting by teasing her …" at bounding box center [375, 230] width 342 height 47
click at [325, 224] on textarea "Ashley wears thigh-high white socks and a black thong, starting by teasing her …" at bounding box center [375, 230] width 342 height 47
click at [330, 225] on textarea "Ashley wears thigh-high white socks and a black thong, starting by teasing her …" at bounding box center [375, 230] width 342 height 47
click at [330, 222] on textarea "Ashley wears thigh-high white socks and a black thong, starting by teasing her …" at bounding box center [375, 230] width 342 height 47
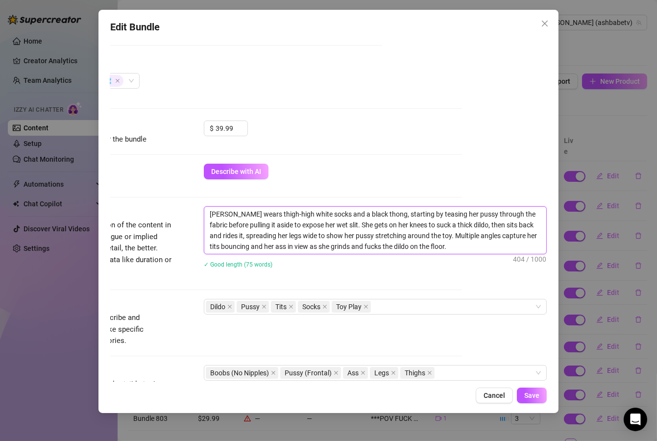
click at [332, 224] on textarea "Ashley wears thigh-high white socks and a black thong, starting by teasing her …" at bounding box center [375, 230] width 342 height 47
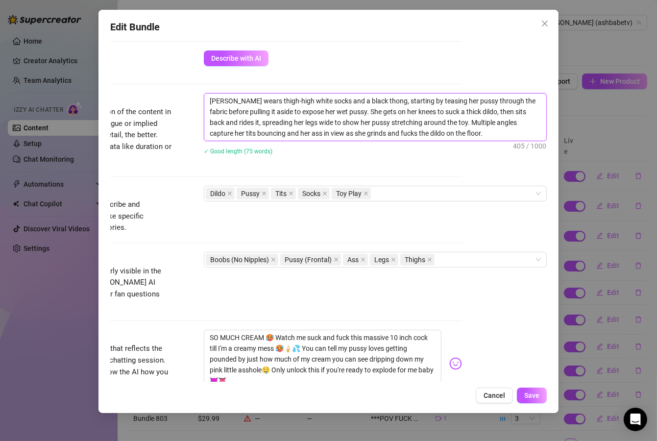
scroll to position [353, 94]
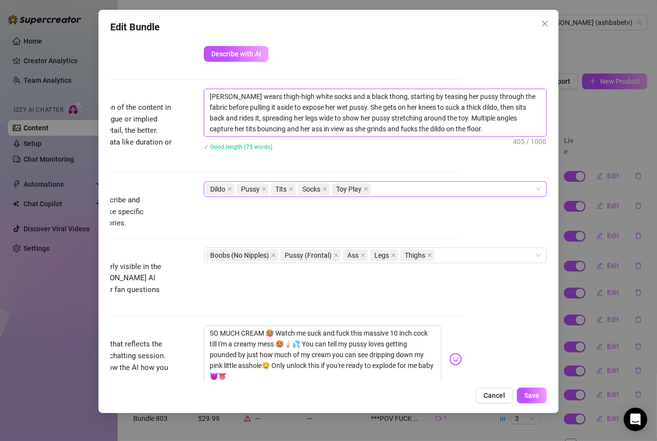
click at [385, 190] on div "Dildo Pussy Tits Socks Toy Play" at bounding box center [370, 189] width 329 height 14
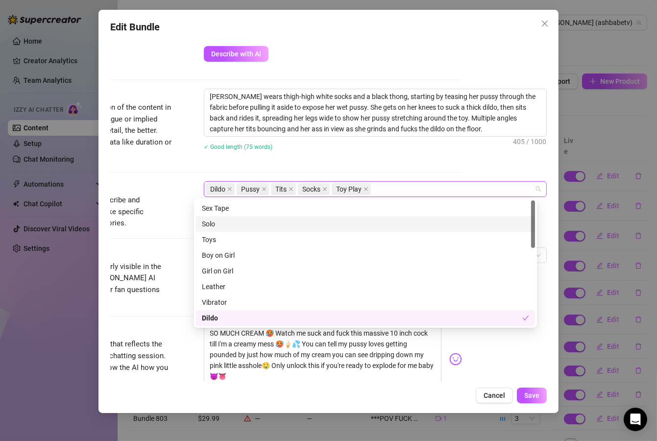
click at [241, 223] on div "Solo" at bounding box center [365, 224] width 327 height 11
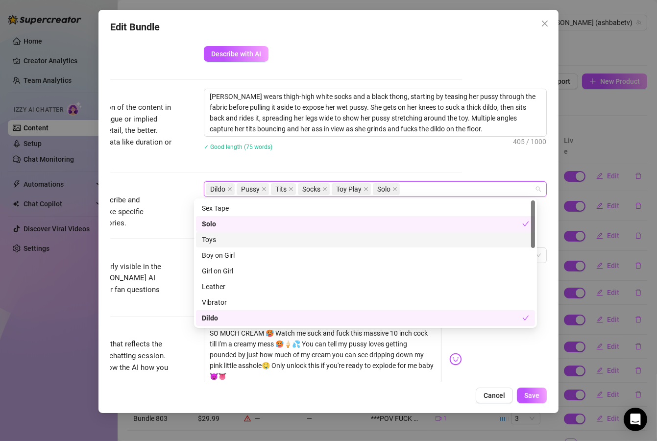
click at [230, 236] on div "Toys" at bounding box center [365, 239] width 327 height 11
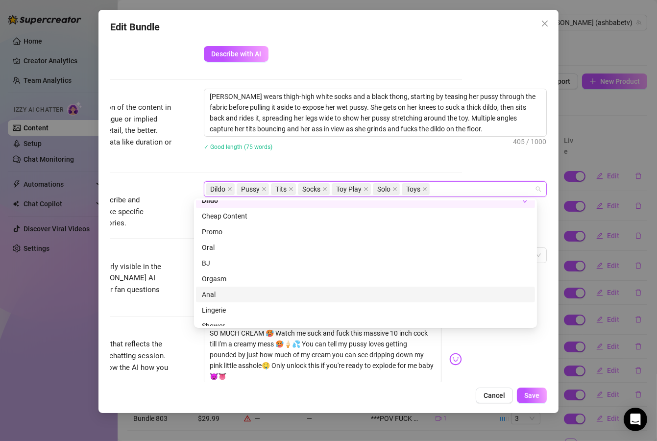
scroll to position [176, 0]
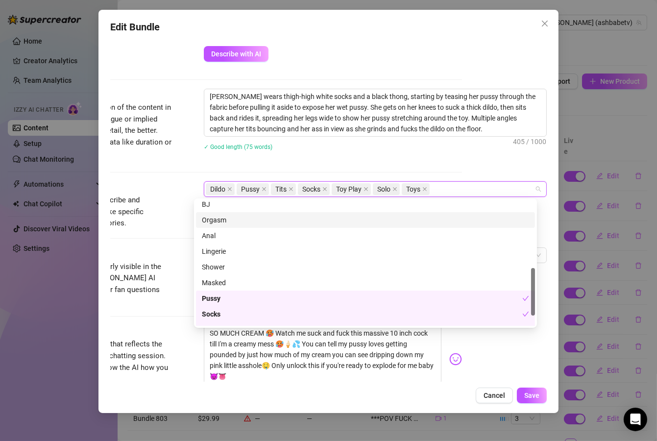
click at [225, 224] on div "Orgasm" at bounding box center [365, 220] width 327 height 11
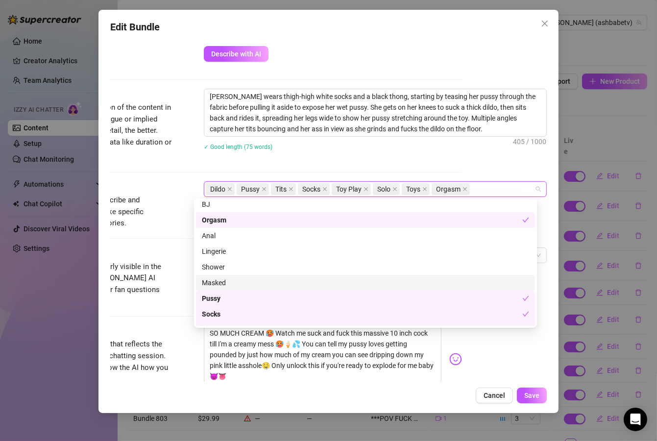
scroll to position [203, 0]
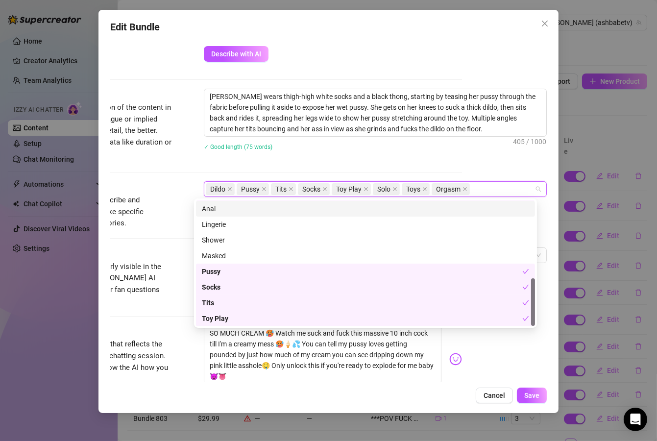
click at [346, 148] on div "✓ Good length (75 words)" at bounding box center [375, 146] width 343 height 11
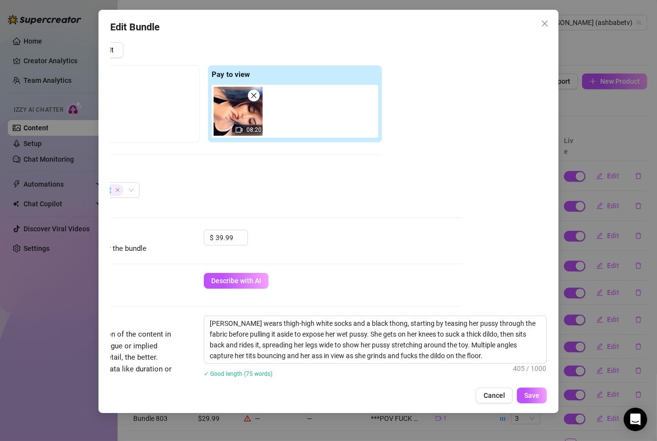
scroll to position [59, 94]
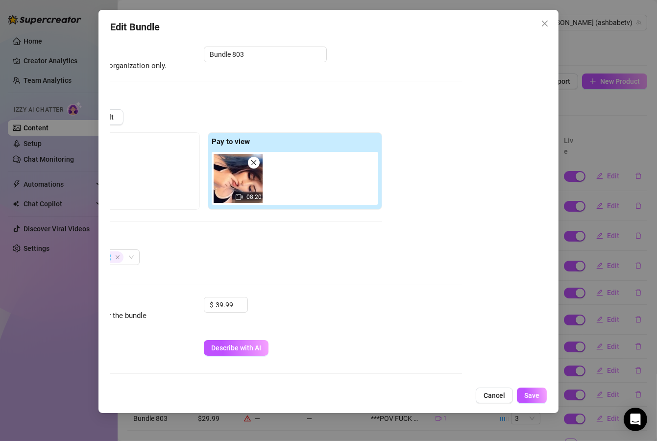
click at [229, 185] on img at bounding box center [238, 178] width 49 height 49
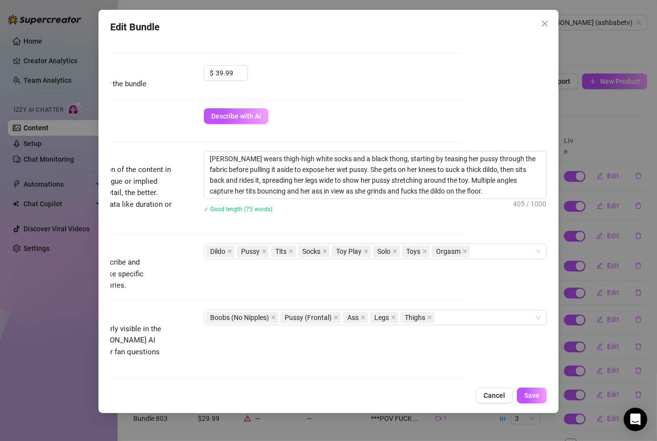
scroll to position [294, 94]
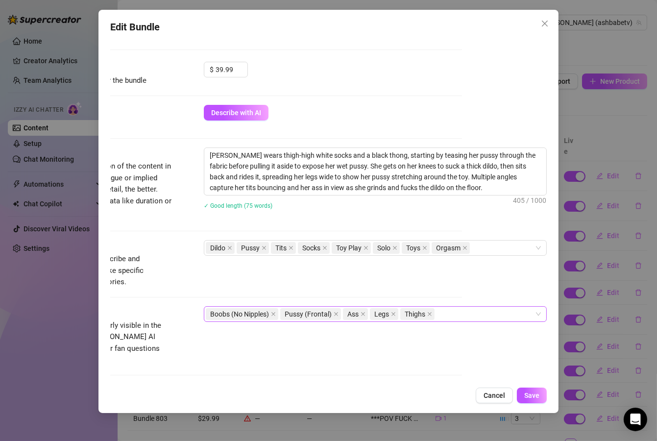
click at [455, 316] on div "Boobs (No Nipples) Pussy (Frontal) Ass Legs Thighs" at bounding box center [370, 314] width 329 height 14
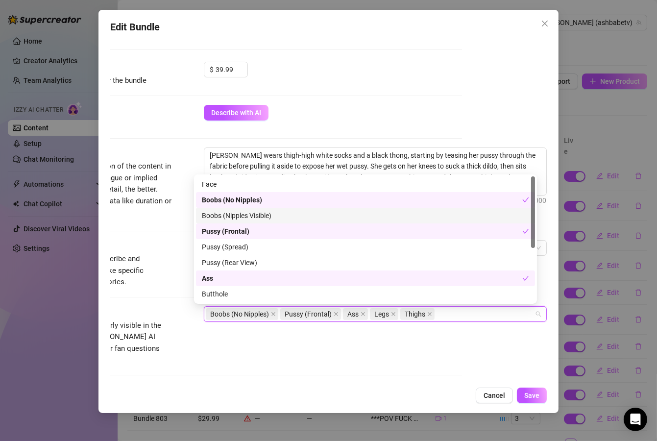
click at [249, 220] on div "Boobs (Nipples Visible)" at bounding box center [365, 215] width 327 height 11
click at [249, 200] on div "Boobs (No Nipples)" at bounding box center [362, 200] width 321 height 11
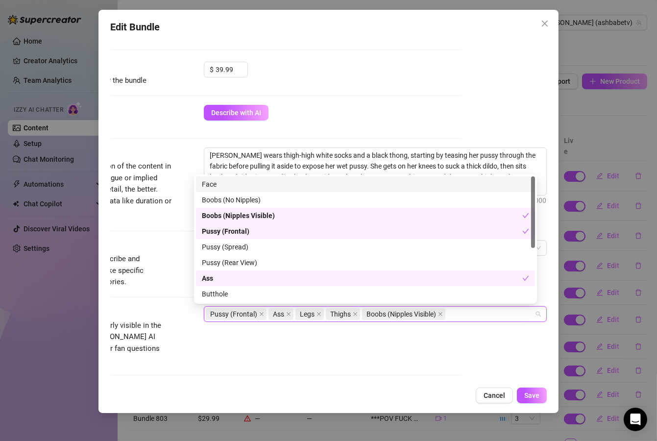
click at [248, 186] on div "Face" at bounding box center [365, 184] width 327 height 11
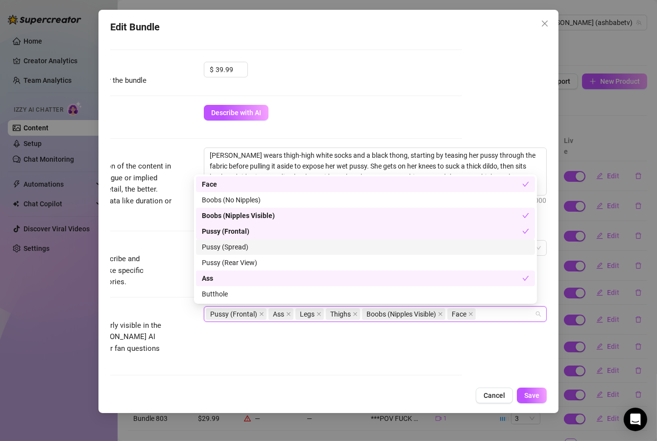
click at [250, 246] on div "Pussy (Spread)" at bounding box center [365, 247] width 327 height 11
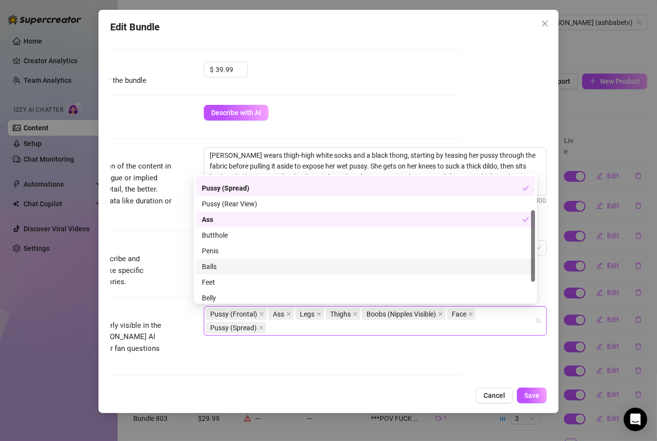
scroll to position [94, 0]
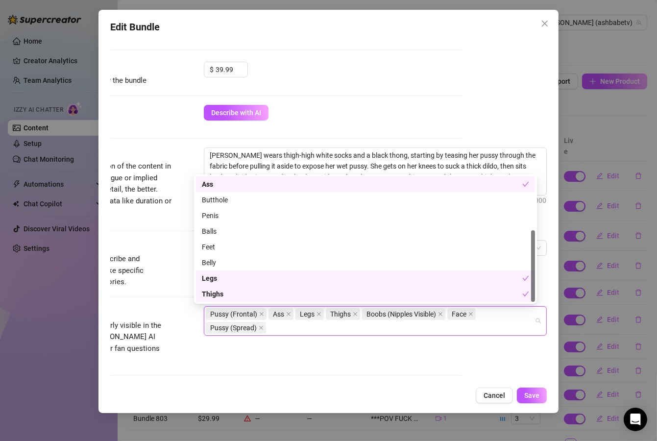
click at [175, 317] on div "Visible Body Parts Select the body parts clearly visible in the content. This h…" at bounding box center [243, 336] width 437 height 60
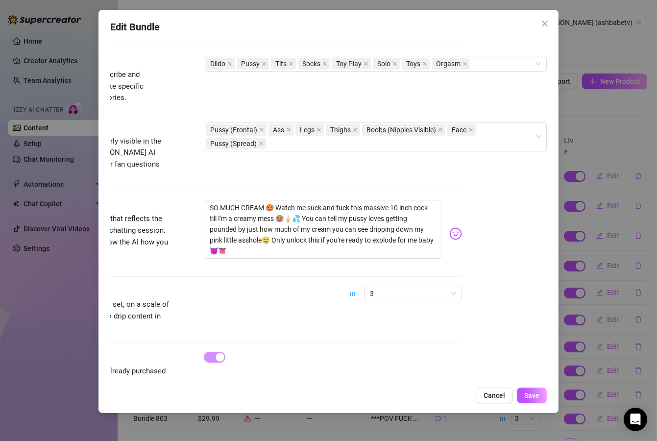
scroll to position [500, 94]
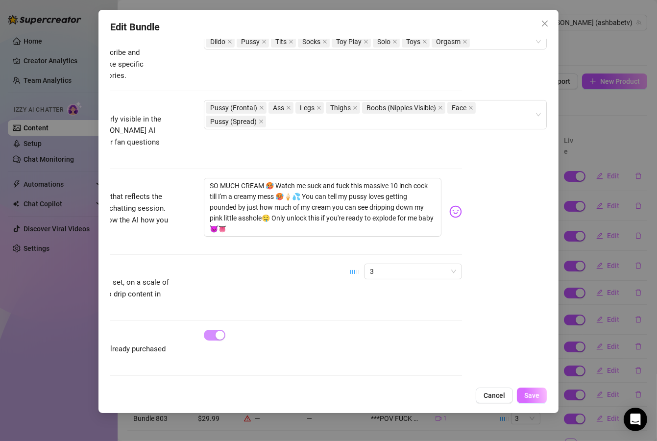
click at [534, 399] on span "Save" at bounding box center [531, 396] width 15 height 8
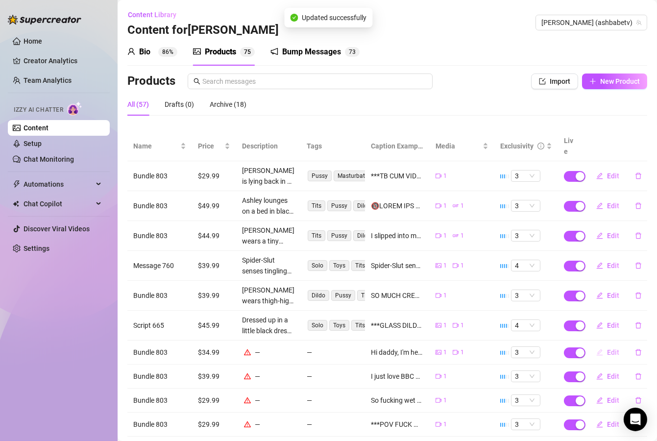
click at [607, 348] on span "Edit" at bounding box center [613, 352] width 12 height 8
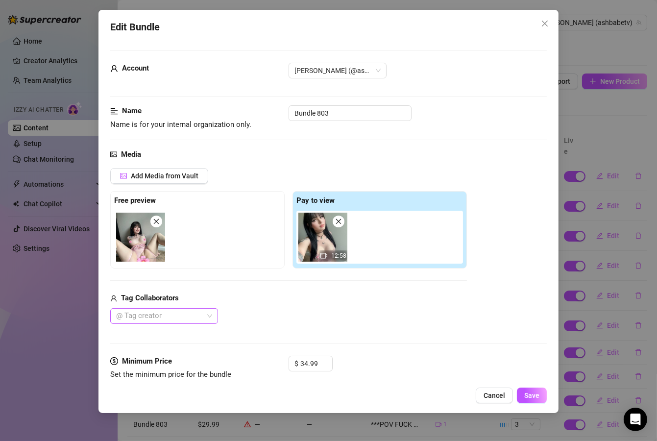
click at [189, 315] on div at bounding box center [159, 316] width 94 height 14
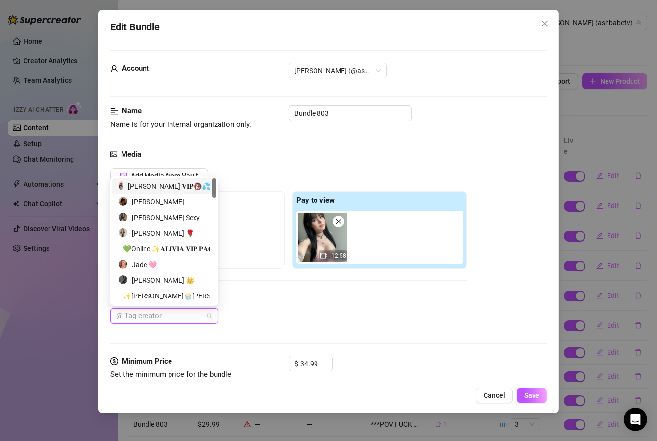
click at [168, 182] on div "𝐀𝐬𝐡𝐥𝐞𝐲 𝐁𝐚𝐧𝐤𝐬 𝐕𝐈𝐏🔞💦" at bounding box center [164, 186] width 92 height 11
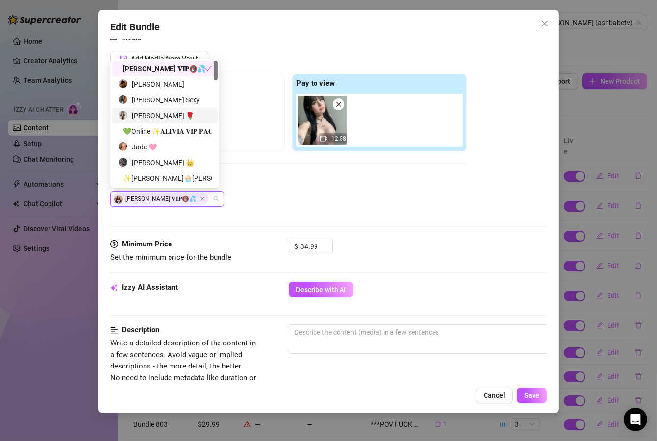
scroll to position [118, 0]
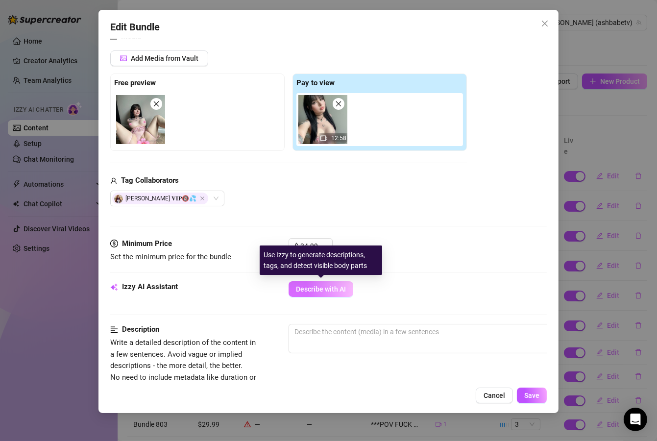
click at [340, 292] on span "Describe with AI" at bounding box center [321, 289] width 50 height 8
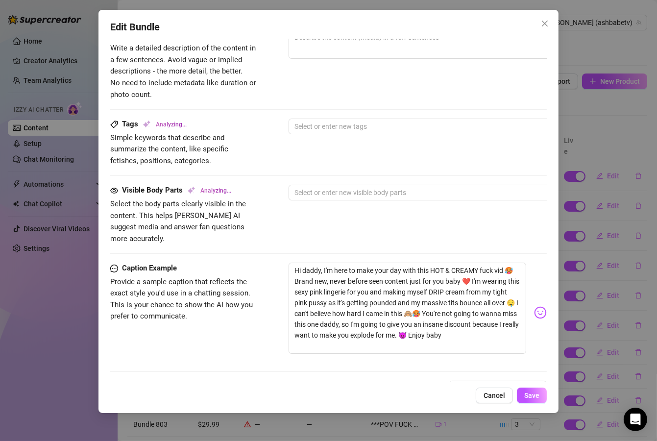
scroll to position [471, 0]
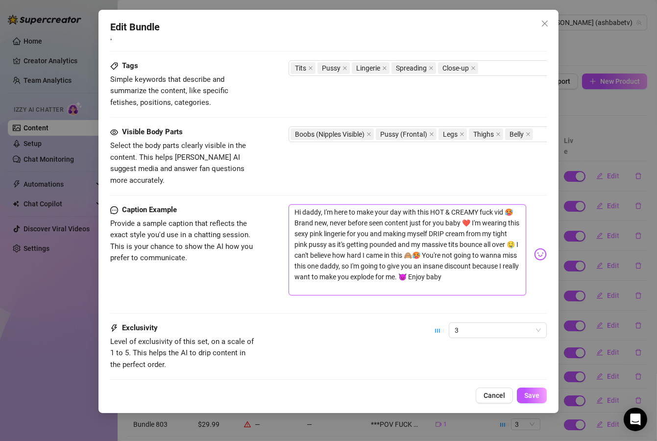
drag, startPoint x: 420, startPoint y: 212, endPoint x: 306, endPoint y: 212, distance: 113.7
click at [306, 212] on textarea "Hi daddy, I'm here to make your day with this HOT & CREAMY fuck vid 🥵 Brand new…" at bounding box center [408, 249] width 238 height 91
click at [389, 212] on textarea "Hi daddy, I'm here to make your day with this HOT & CREAMY fuck vid 🥵 Brand new…" at bounding box center [408, 249] width 238 height 91
drag, startPoint x: 394, startPoint y: 213, endPoint x: 307, endPoint y: 213, distance: 86.8
click at [307, 213] on textarea "Hi daddy, I'm here to make your day with this HOT & CREAMY fuck vid 🥵 Brand new…" at bounding box center [408, 249] width 238 height 91
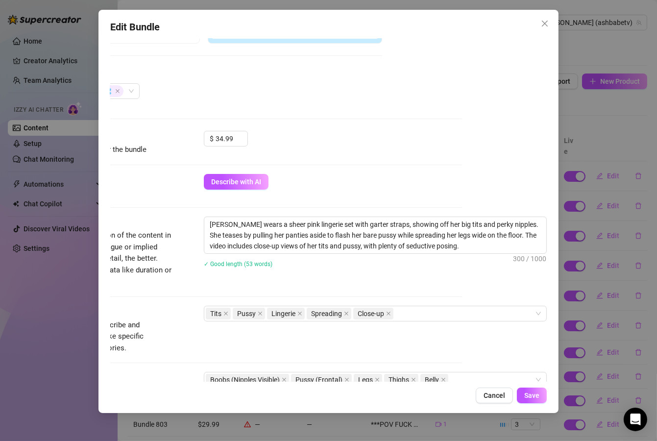
scroll to position [225, 94]
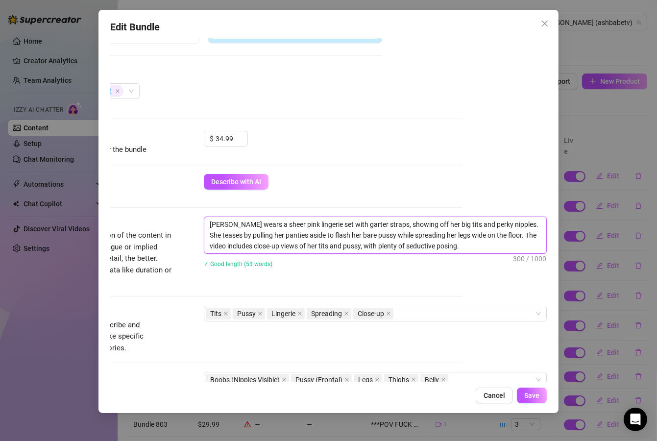
click at [351, 245] on textarea "Ashley wears a sheer pink lingerie set with garter straps, showing off her big …" at bounding box center [375, 235] width 342 height 36
click at [352, 245] on textarea "Ashley wears a sheer pink lingerie set with garter straps, showing off her big …" at bounding box center [375, 235] width 342 height 36
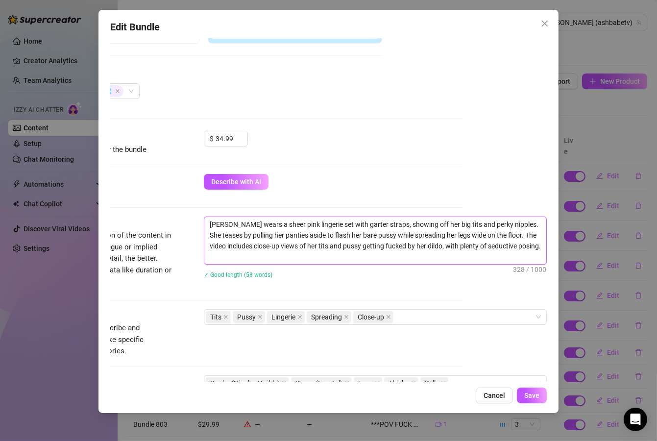
click at [219, 255] on textarea "Ashley wears a sheer pink lingerie set with garter straps, showing off her big …" at bounding box center [375, 240] width 342 height 47
click at [408, 322] on div "Tits Pussy Lingerie Spreading Close-up" at bounding box center [370, 317] width 329 height 14
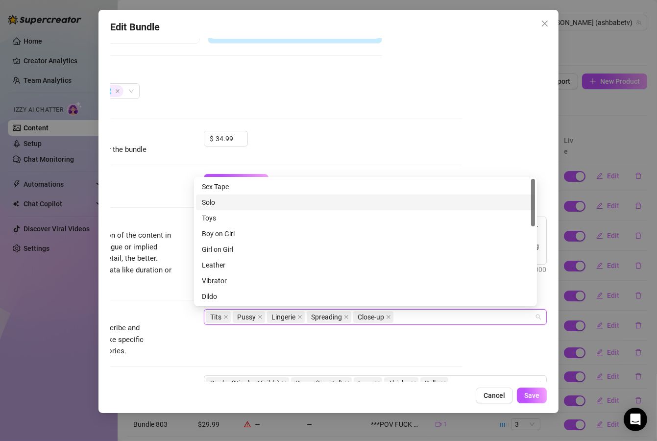
click at [221, 203] on div "Solo" at bounding box center [365, 202] width 327 height 11
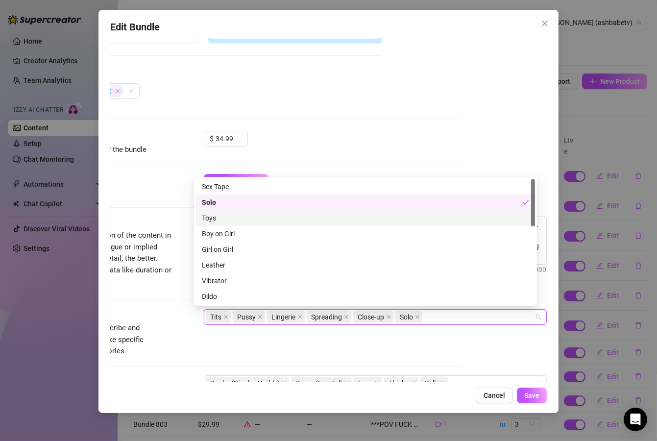
click at [221, 215] on div "Toys" at bounding box center [365, 218] width 327 height 11
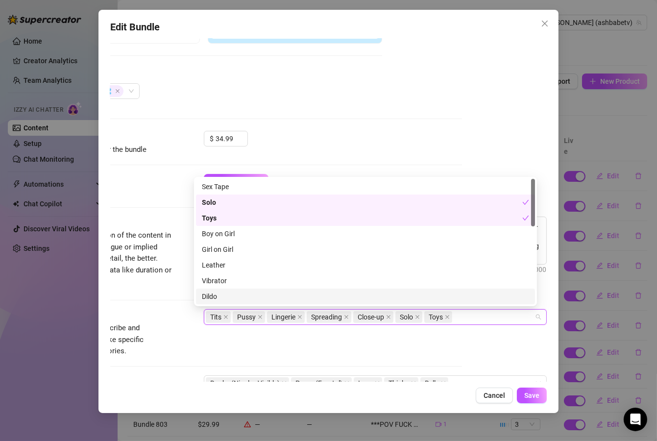
click at [233, 294] on div "Dildo" at bounding box center [365, 296] width 327 height 11
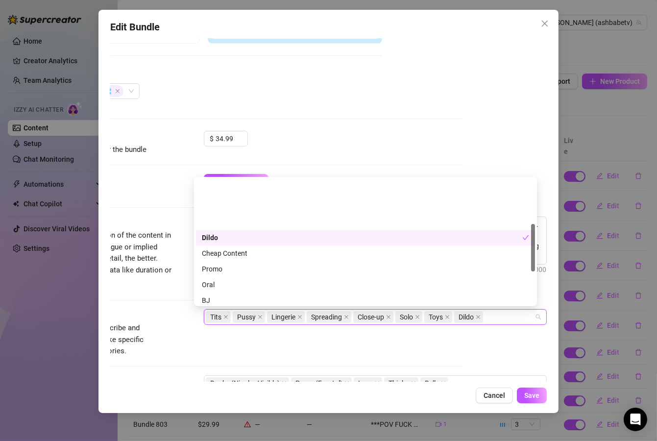
scroll to position [118, 0]
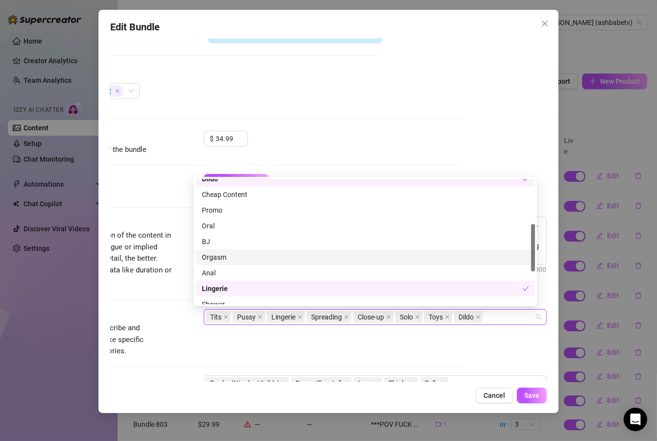
click at [235, 257] on div "Orgasm" at bounding box center [365, 257] width 327 height 11
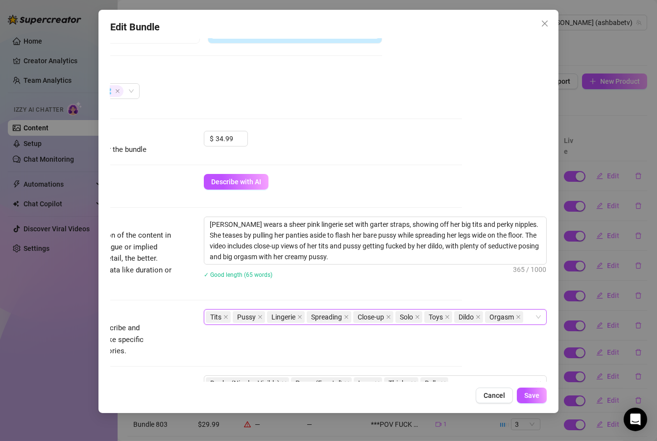
click at [458, 344] on div "Account Ashley (@ashbabetv) Name Name is for your internal organization only. B…" at bounding box center [328, 210] width 437 height 343
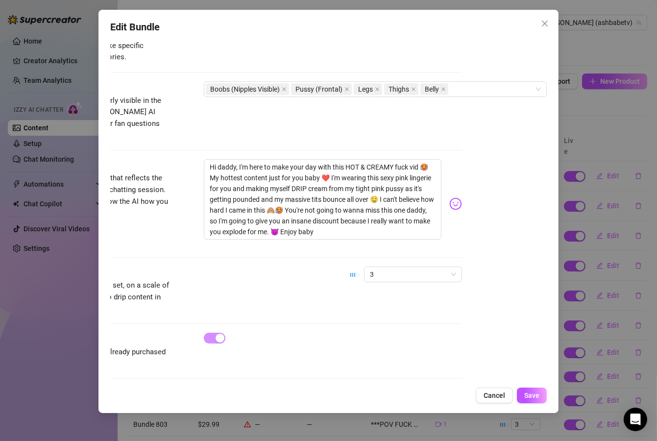
scroll to position [522, 94]
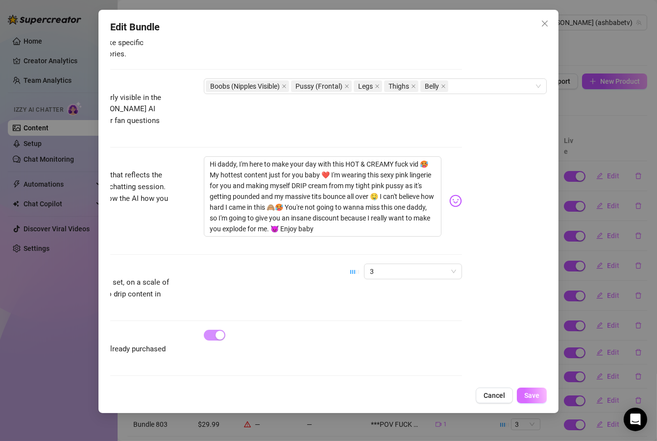
click at [534, 398] on span "Save" at bounding box center [531, 396] width 15 height 8
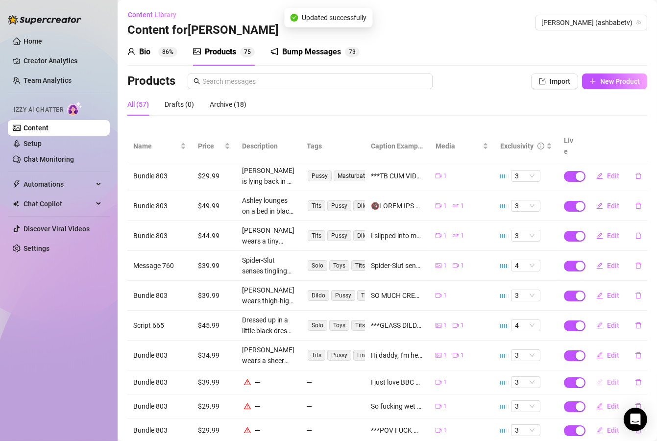
click at [609, 378] on span "Edit" at bounding box center [613, 382] width 12 height 8
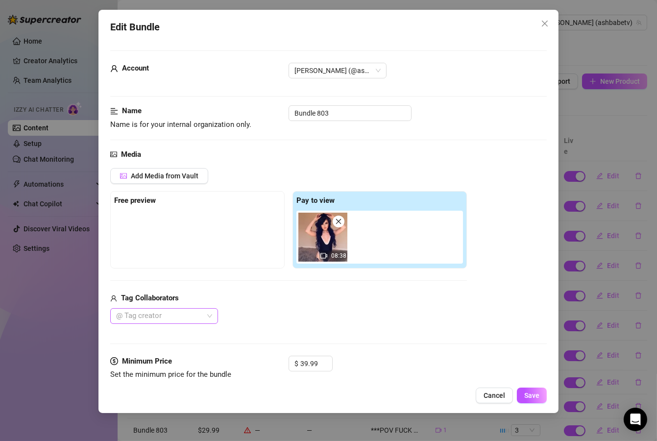
click at [188, 314] on div at bounding box center [159, 316] width 94 height 14
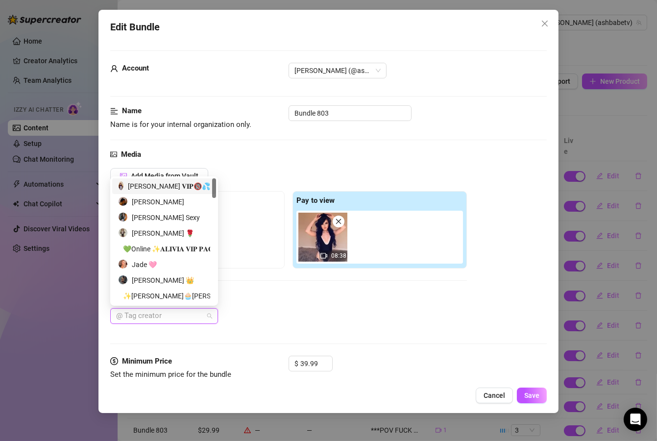
click at [148, 184] on div "𝐀𝐬𝐡𝐥𝐞𝐲 𝐁𝐚𝐧𝐤𝐬 𝐕𝐈𝐏🔞💦" at bounding box center [164, 186] width 92 height 11
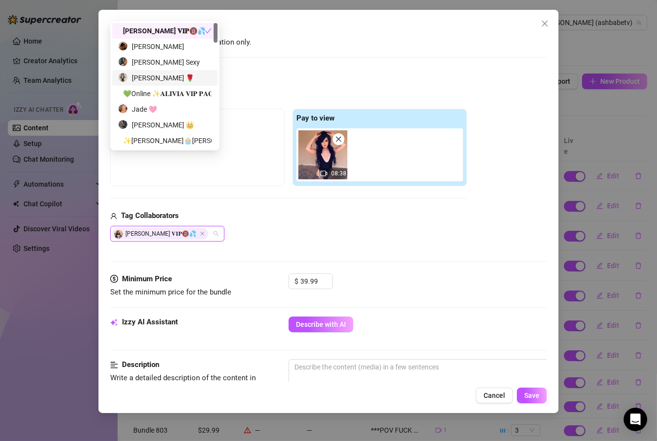
scroll to position [176, 0]
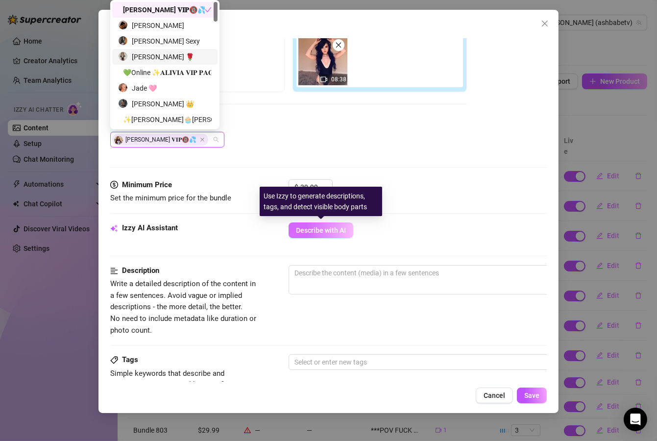
click at [320, 234] on span "Describe with AI" at bounding box center [321, 230] width 50 height 8
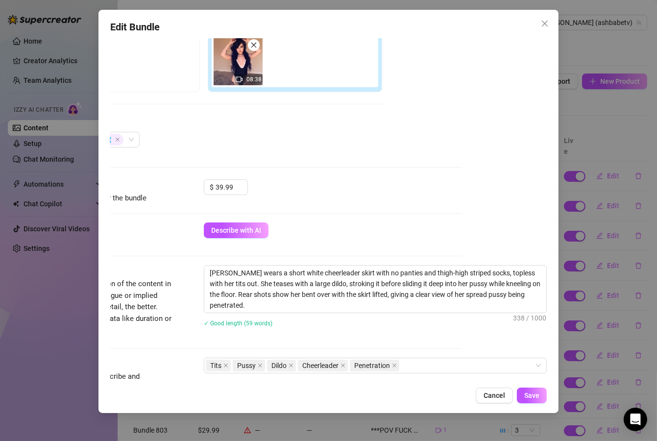
scroll to position [176, 94]
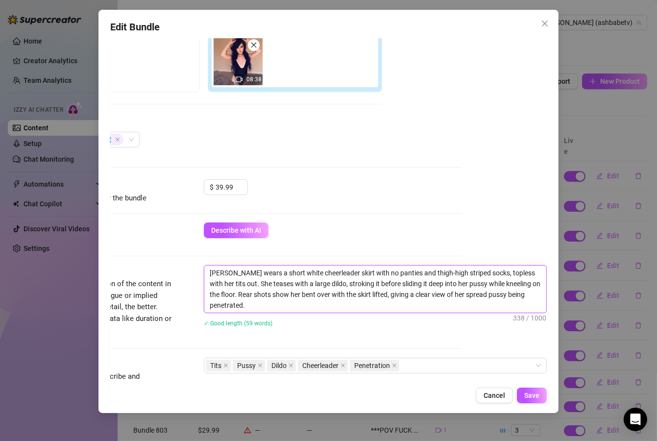
drag, startPoint x: 366, startPoint y: 296, endPoint x: 337, endPoint y: 298, distance: 29.0
click at [337, 298] on textarea "Ashley wears a short white cheerleader skirt with no panties and thigh-high str…" at bounding box center [375, 289] width 342 height 47
drag, startPoint x: 405, startPoint y: 292, endPoint x: 314, endPoint y: 298, distance: 91.8
click at [314, 298] on textarea "Ashley wears a short white cheerleader skirt with no panties and thigh-high str…" at bounding box center [375, 289] width 342 height 47
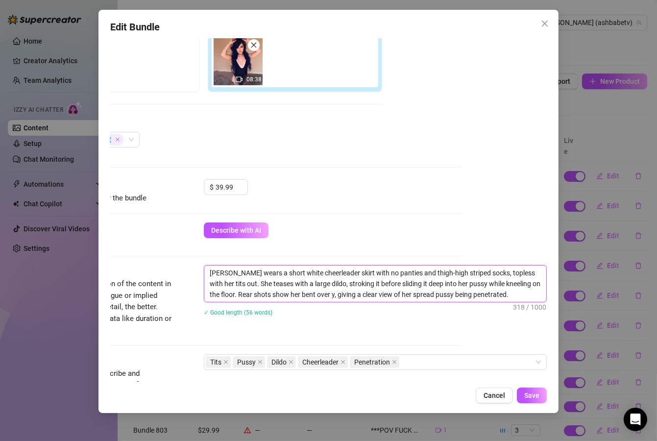
click at [315, 294] on textarea "Ashley wears a short white cheerleader skirt with no panties and thigh-high str…" at bounding box center [375, 284] width 342 height 36
click at [332, 273] on textarea "Ashley wears a short white cheerleader skirt with no panties and thigh-high str…" at bounding box center [375, 284] width 342 height 36
drag, startPoint x: 381, startPoint y: 273, endPoint x: 248, endPoint y: 270, distance: 133.4
click at [248, 270] on textarea "Ashley wears a short white cheerleader skirt with no panties and thigh-high str…" at bounding box center [375, 284] width 342 height 36
click at [285, 273] on textarea "Ashley wears a black bathingsuit and thigh-high striped socks, topless with her…" at bounding box center [375, 284] width 342 height 36
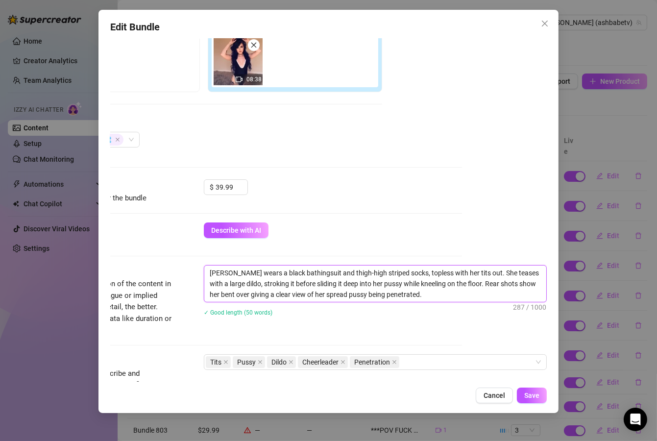
click at [287, 272] on textarea "Ashley wears a black bathingsuit and thigh-high striped socks, topless with her…" at bounding box center [375, 284] width 342 height 36
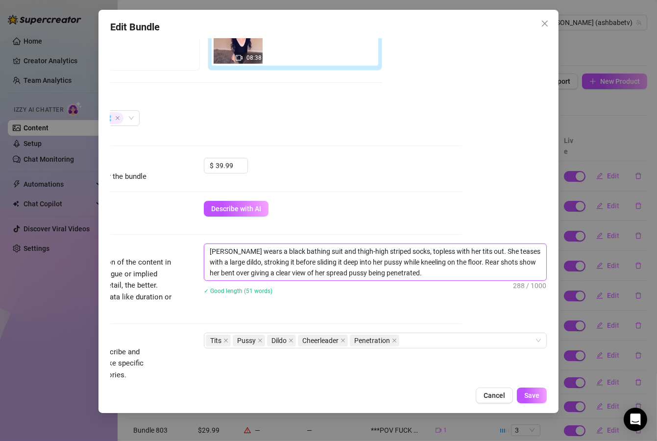
scroll to position [235, 94]
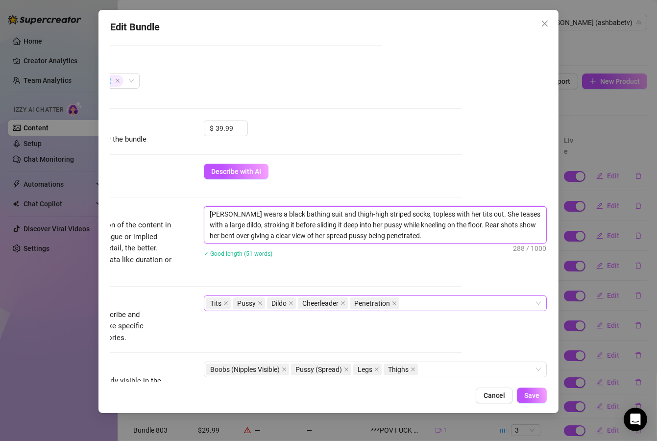
click at [423, 302] on div "Tits Pussy Dildo Cheerleader Penetration" at bounding box center [370, 304] width 329 height 14
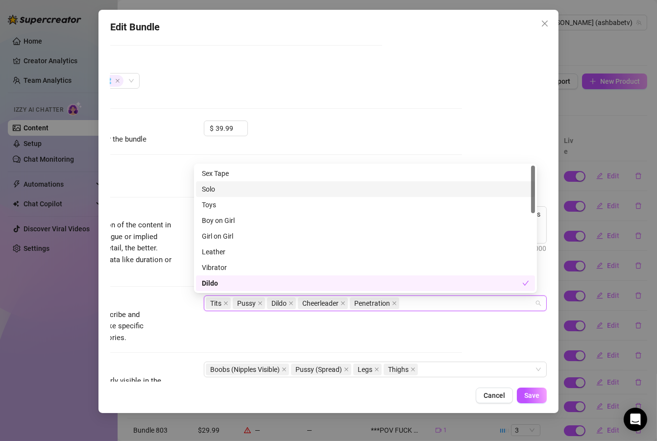
click at [220, 185] on div "Solo" at bounding box center [365, 189] width 327 height 11
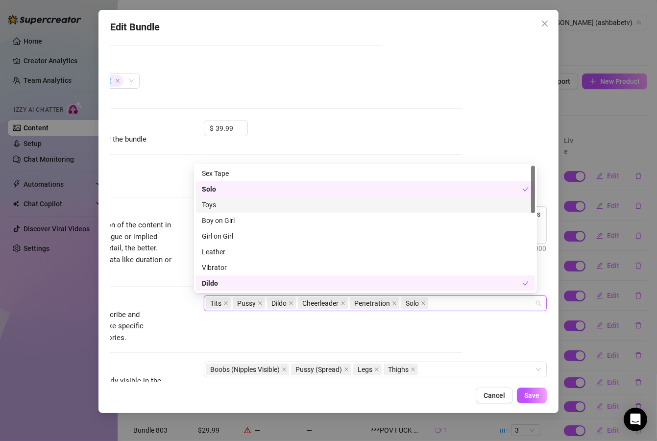
click at [218, 204] on div "Toys" at bounding box center [365, 204] width 327 height 11
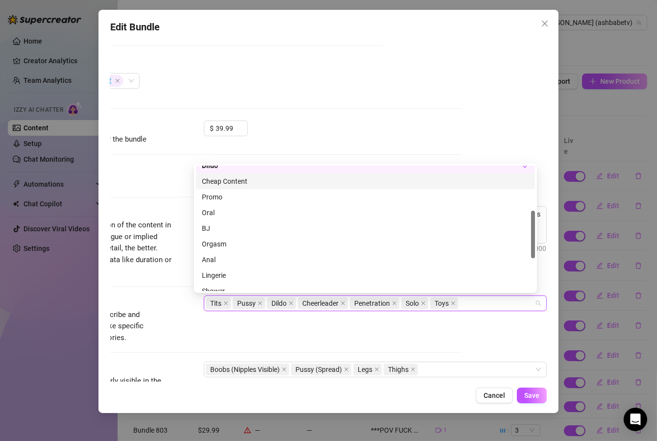
scroll to position [176, 0]
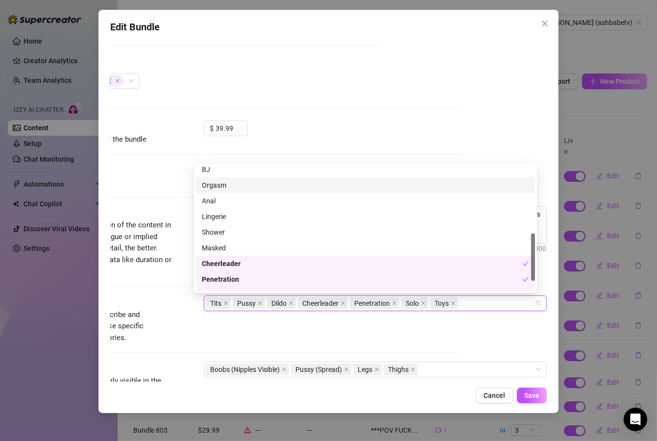
click at [225, 186] on div "Orgasm" at bounding box center [365, 185] width 327 height 11
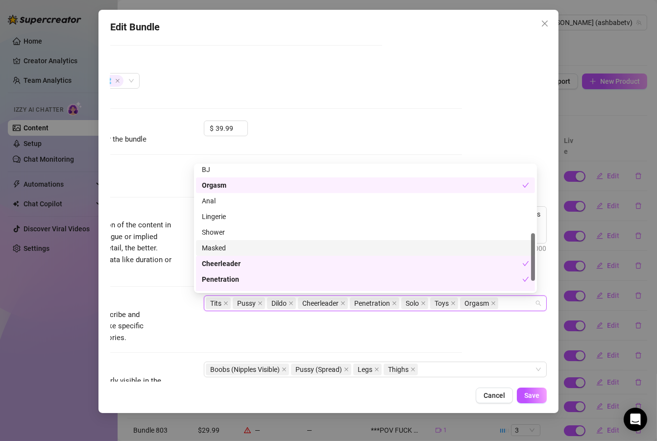
scroll to position [203, 0]
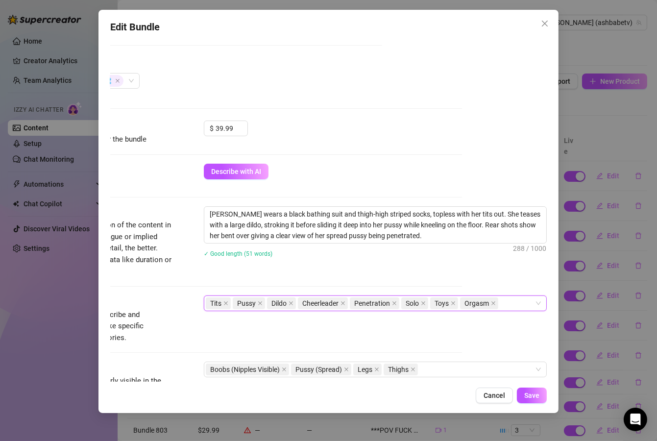
click at [251, 318] on div "Tags Simple keywords that describe and summarize the content, like specific fet…" at bounding box center [243, 320] width 437 height 48
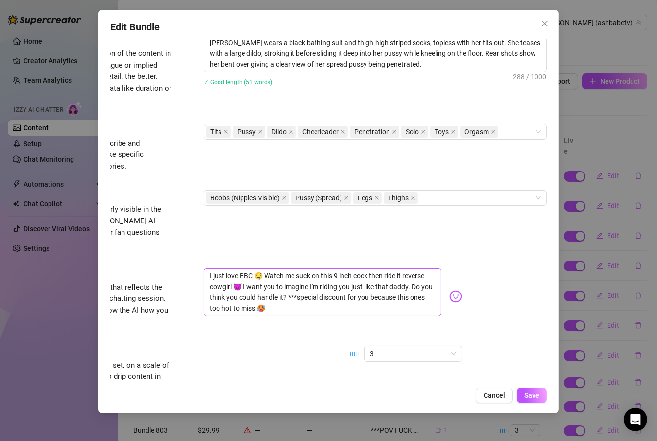
scroll to position [412, 94]
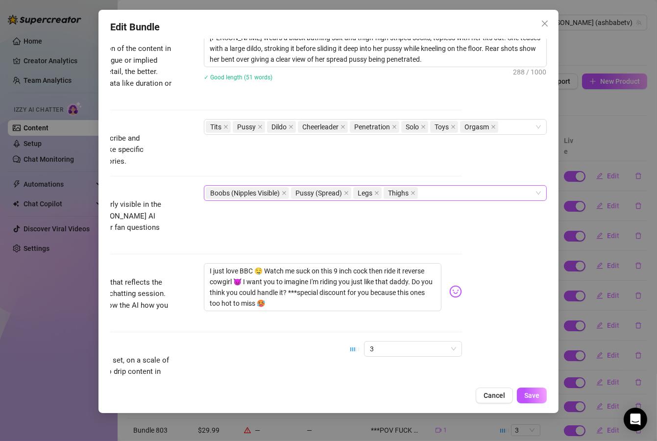
click at [448, 196] on div "Boobs (Nipples Visible) Pussy (Spread) Legs Thighs" at bounding box center [370, 193] width 329 height 14
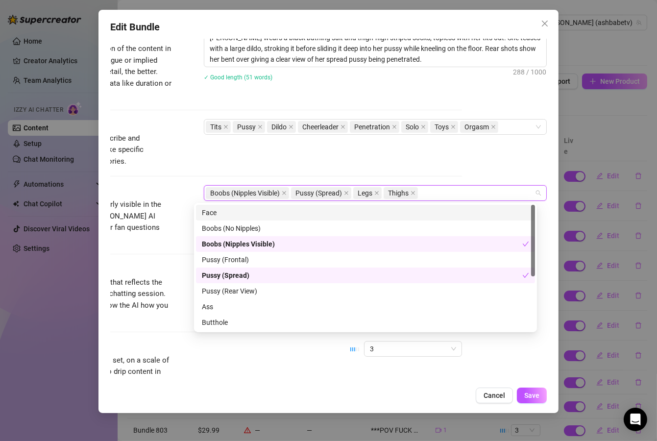
click at [229, 211] on div "Face" at bounding box center [365, 212] width 327 height 11
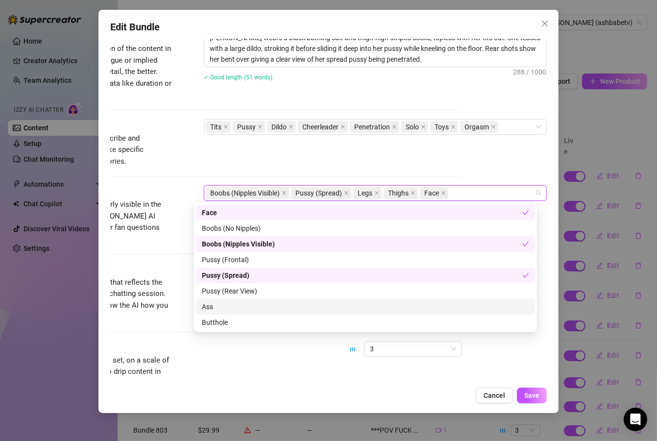
click at [232, 311] on div "Ass" at bounding box center [365, 306] width 327 height 11
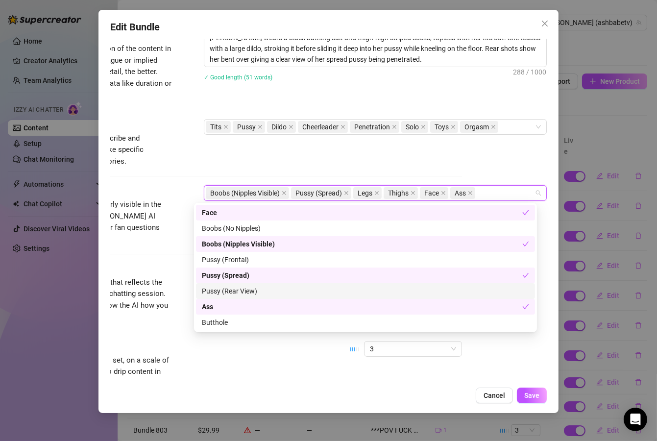
click at [240, 286] on div "Pussy (Rear View)" at bounding box center [365, 291] width 327 height 11
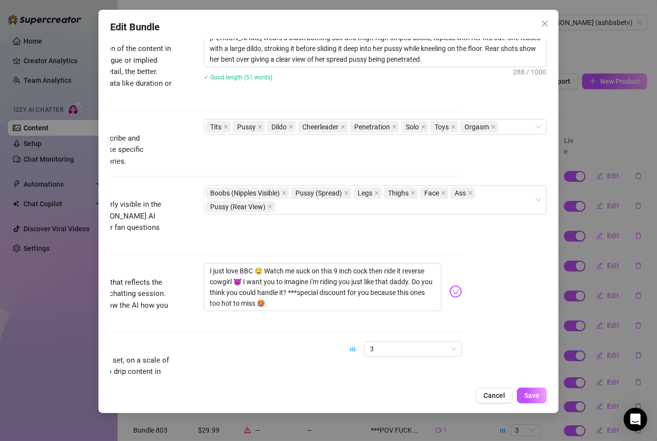
click at [164, 316] on div "Caption Example Provide a sample caption that reflects the exact style you'd us…" at bounding box center [243, 302] width 437 height 78
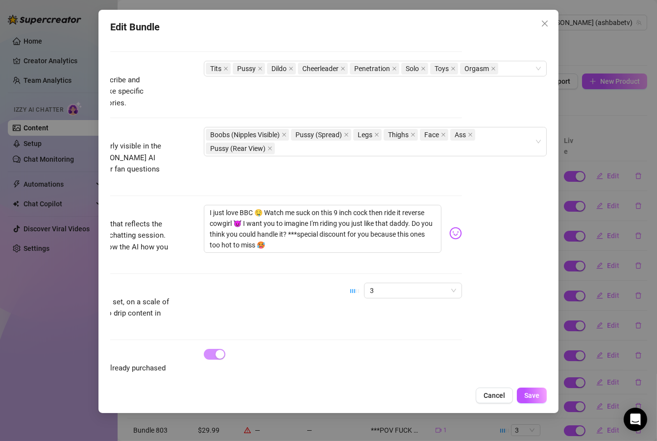
scroll to position [489, 94]
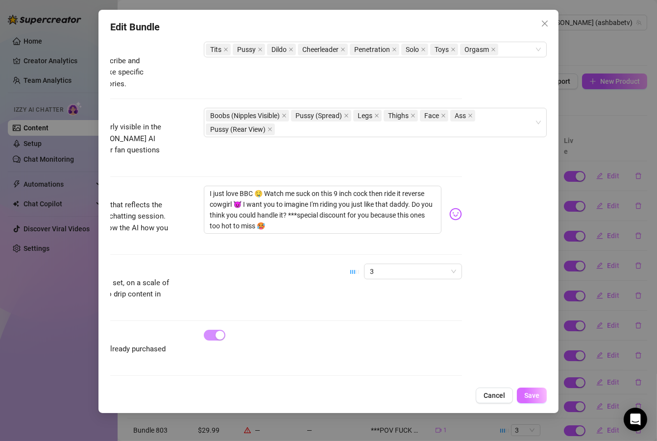
click at [542, 391] on button "Save" at bounding box center [532, 396] width 30 height 16
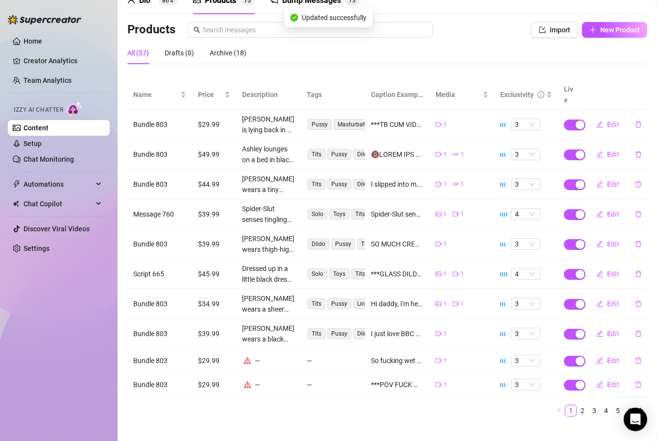
scroll to position [52, 0]
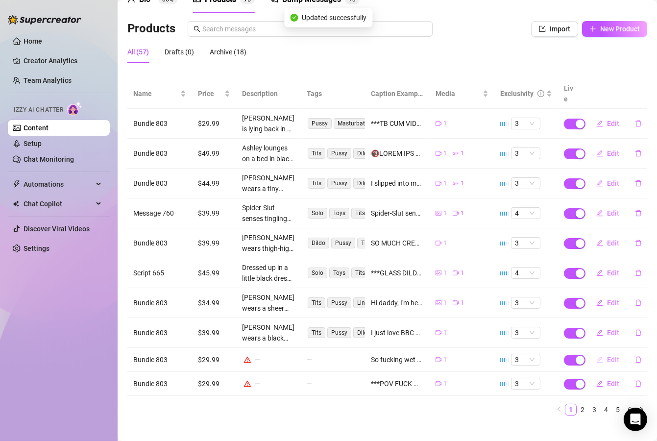
click at [608, 356] on span "Edit" at bounding box center [613, 360] width 12 height 8
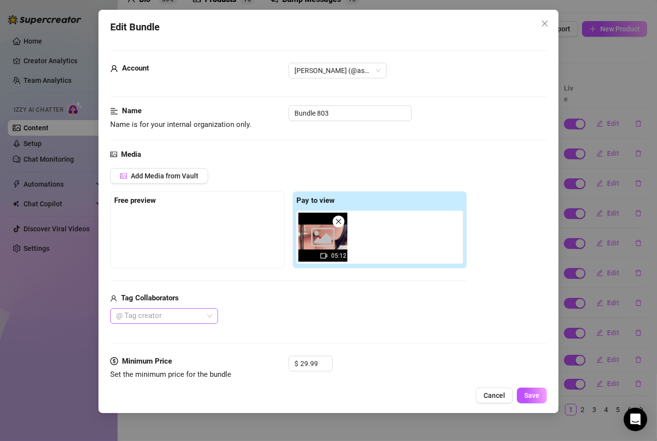
click at [151, 321] on div at bounding box center [159, 316] width 94 height 14
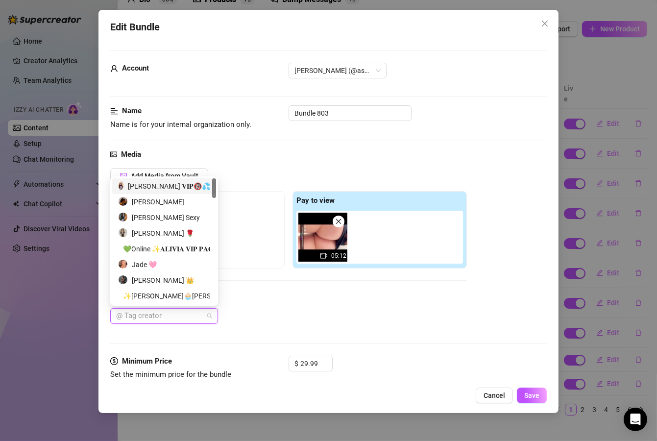
click at [166, 185] on div "𝐀𝐬𝐡𝐥𝐞𝐲 𝐁𝐚𝐧𝐤𝐬 𝐕𝐈𝐏🔞💦" at bounding box center [164, 186] width 92 height 11
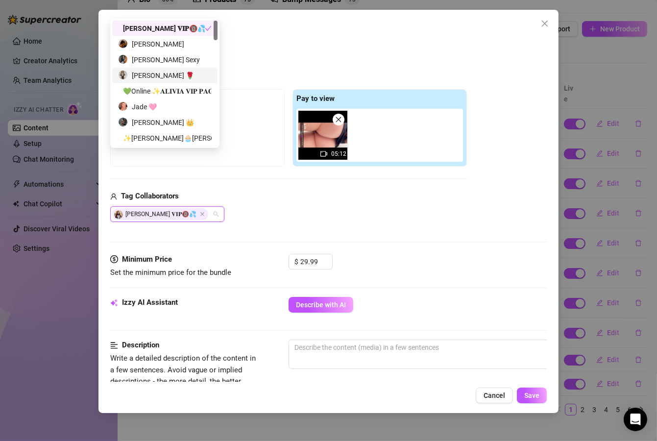
scroll to position [176, 0]
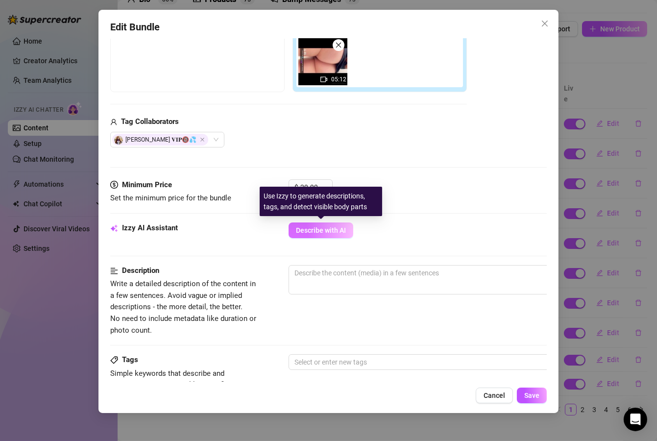
click at [335, 229] on span "Describe with AI" at bounding box center [321, 230] width 50 height 8
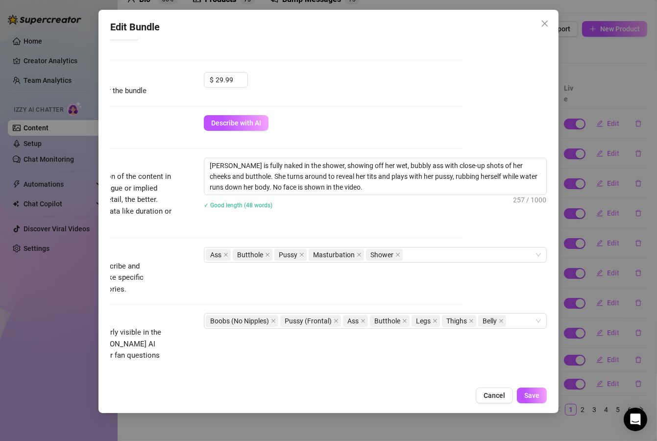
scroll to position [294, 94]
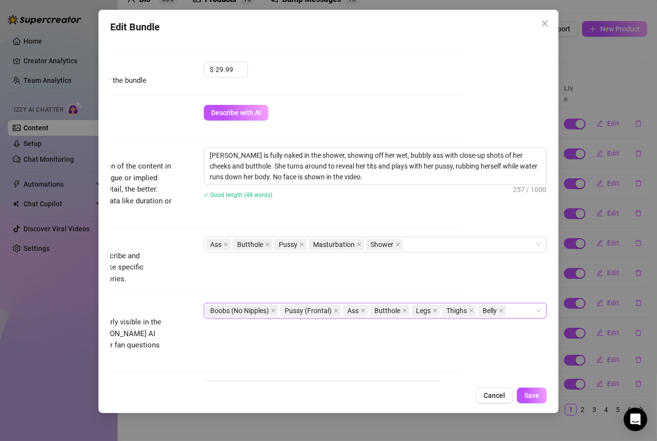
click at [272, 311] on icon "close" at bounding box center [274, 311] width 4 height 4
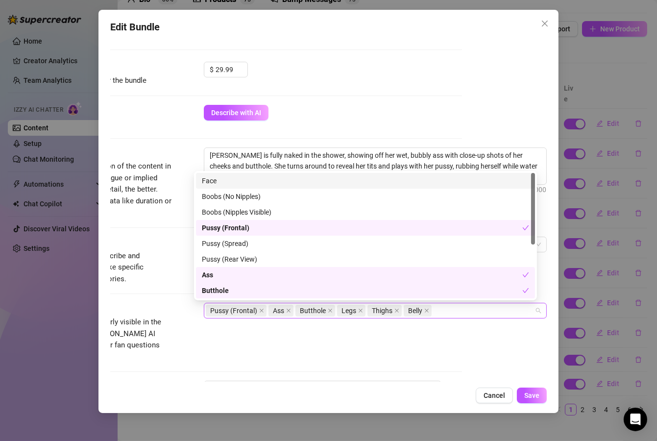
click at [468, 305] on div "Pussy (Frontal) Ass Butthole Legs Thighs Belly" at bounding box center [370, 311] width 329 height 14
click at [273, 215] on div "Boobs (Nipples Visible)" at bounding box center [365, 212] width 327 height 11
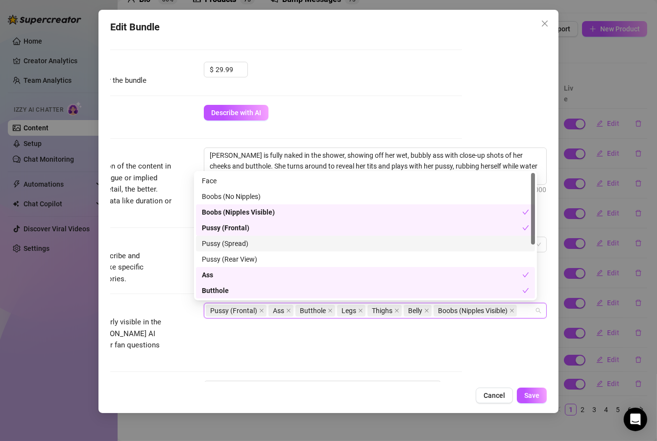
click at [267, 244] on div "Pussy (Spread)" at bounding box center [365, 243] width 327 height 11
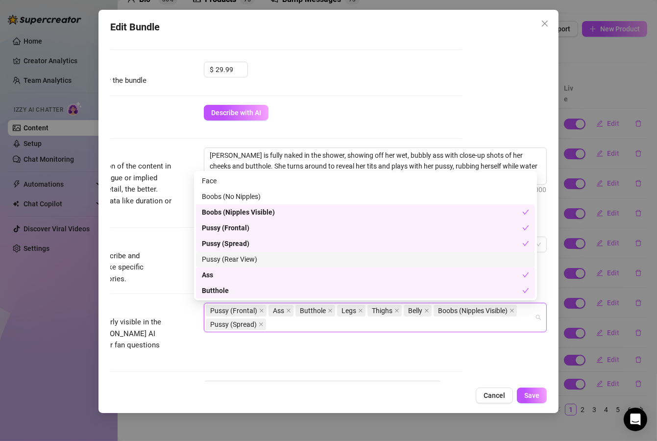
click at [267, 257] on div "Pussy (Rear View)" at bounding box center [365, 259] width 327 height 11
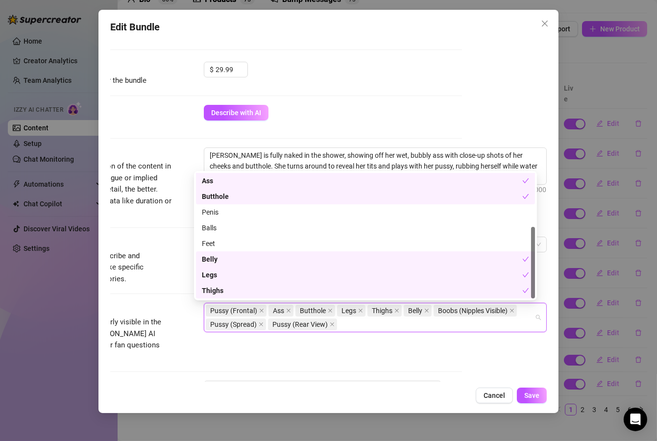
scroll to position [0, 0]
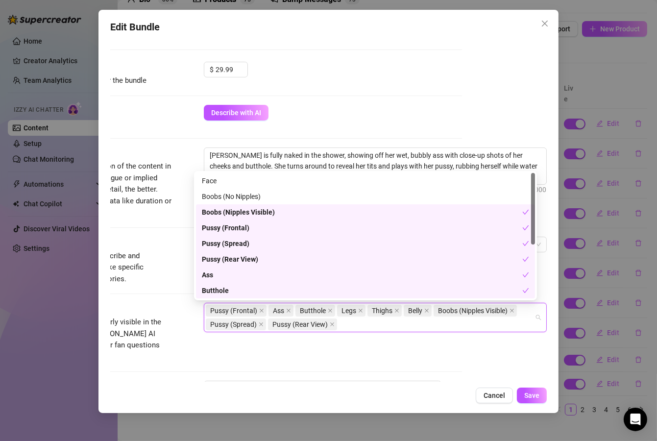
click at [338, 341] on div "Visible Body Parts Select the body parts clearly visible in the content. This h…" at bounding box center [243, 333] width 437 height 60
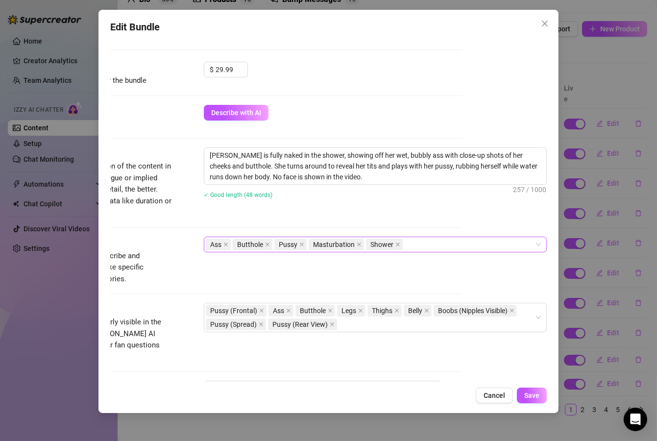
click at [424, 251] on div "Ass Butthole Pussy Masturbation Shower" at bounding box center [375, 245] width 343 height 16
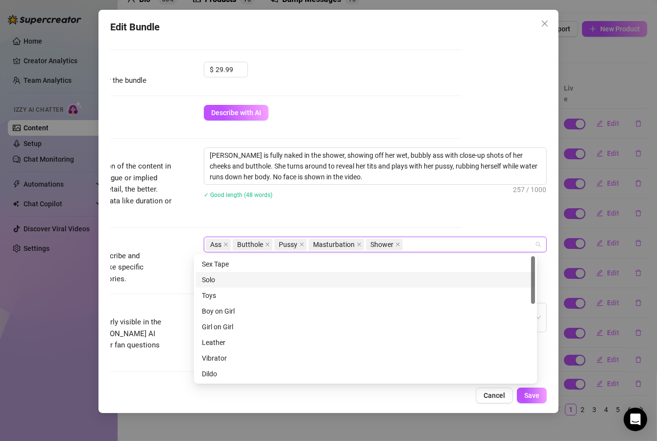
click at [227, 282] on div "Solo" at bounding box center [365, 279] width 327 height 11
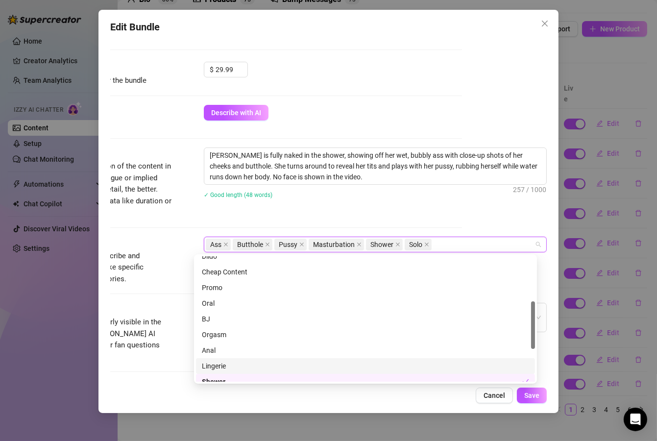
scroll to position [203, 0]
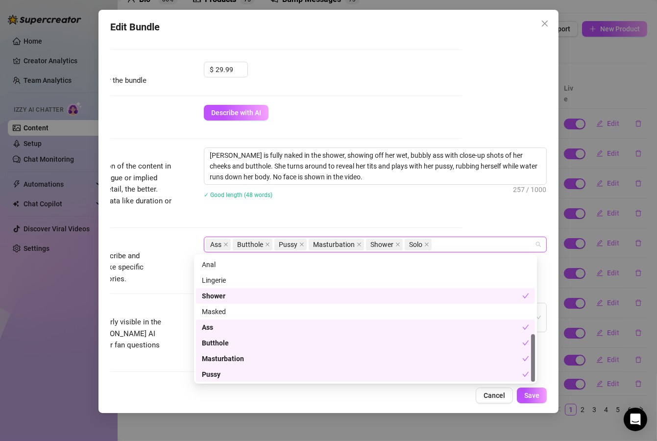
click at [371, 398] on div "Cancel Save" at bounding box center [328, 396] width 437 height 16
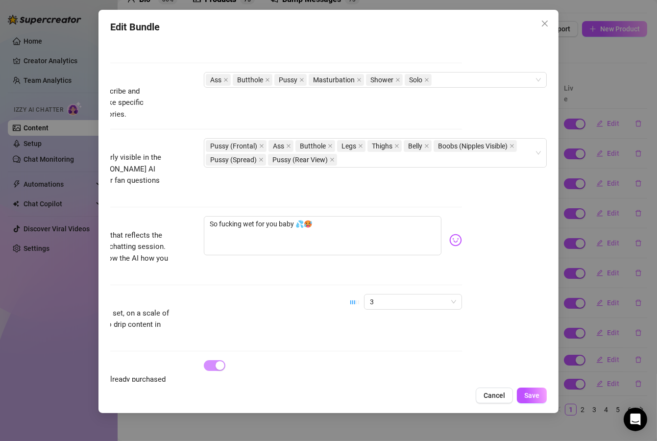
scroll to position [489, 94]
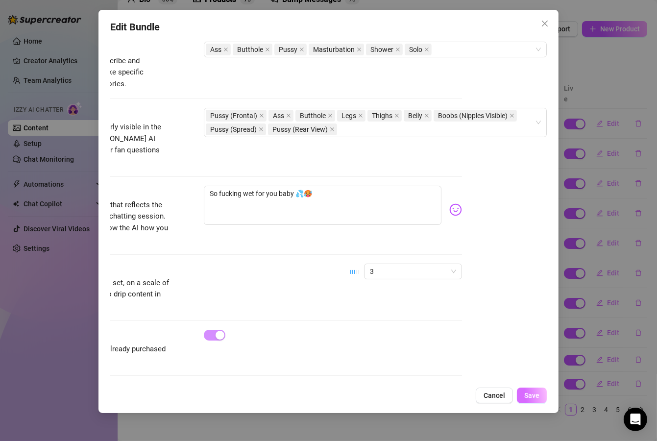
click at [534, 398] on span "Save" at bounding box center [531, 396] width 15 height 8
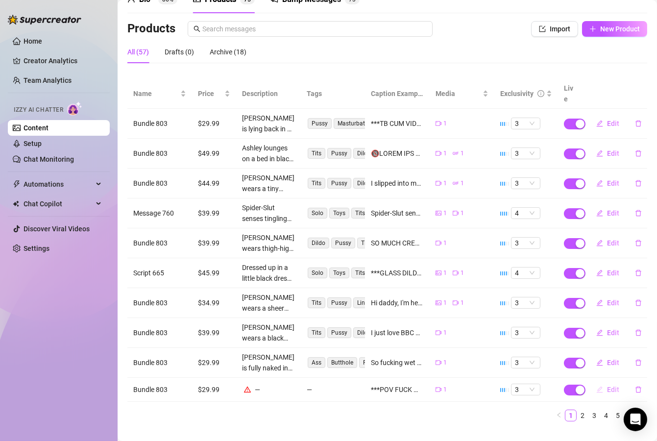
click at [597, 386] on icon "edit" at bounding box center [600, 389] width 6 height 6
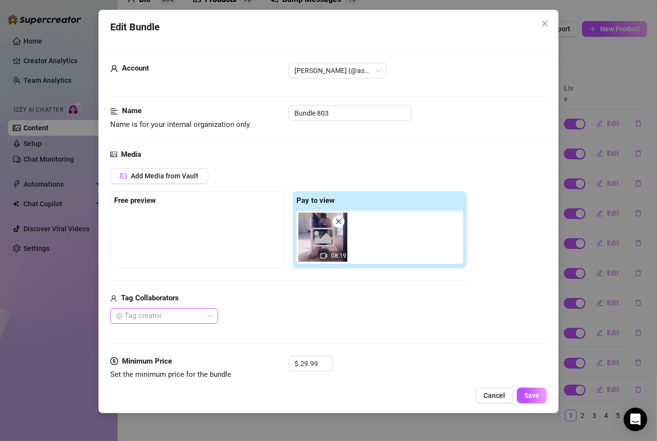
click at [173, 319] on div at bounding box center [159, 316] width 94 height 14
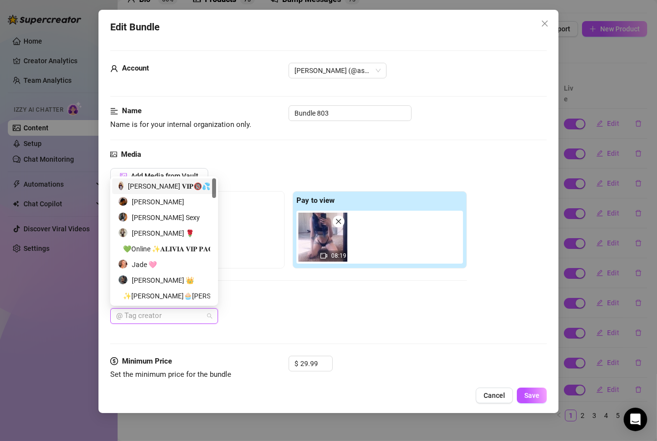
click at [175, 189] on div "𝐀𝐬𝐡𝐥𝐞𝐲 𝐁𝐚𝐧𝐤𝐬 𝐕𝐈𝐏🔞💦" at bounding box center [164, 186] width 92 height 11
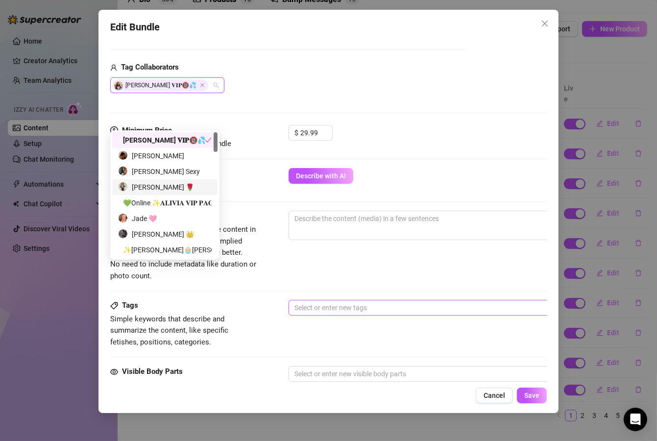
scroll to position [235, 0]
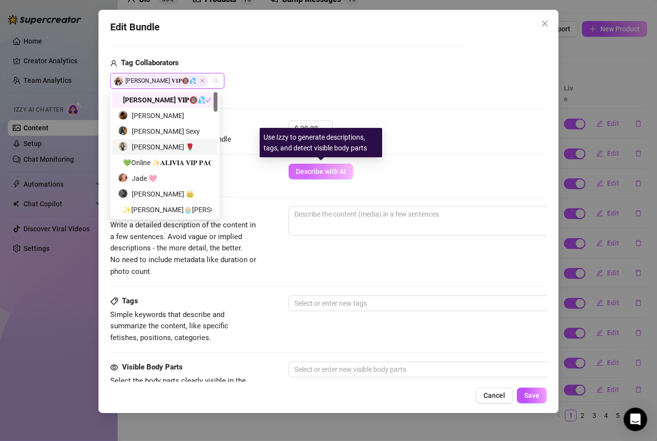
click at [321, 168] on span "Describe with AI" at bounding box center [321, 172] width 50 height 8
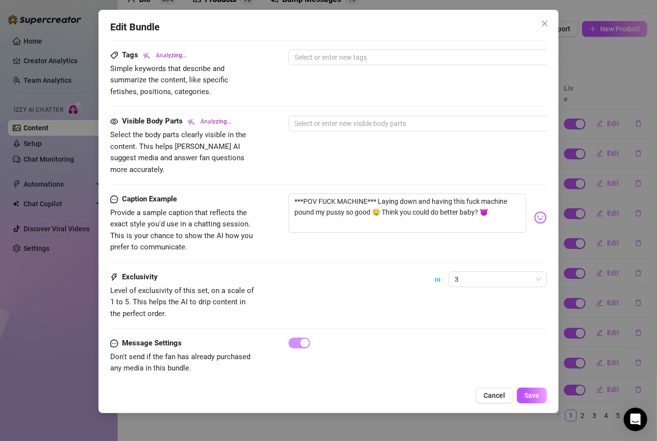
scroll to position [489, 0]
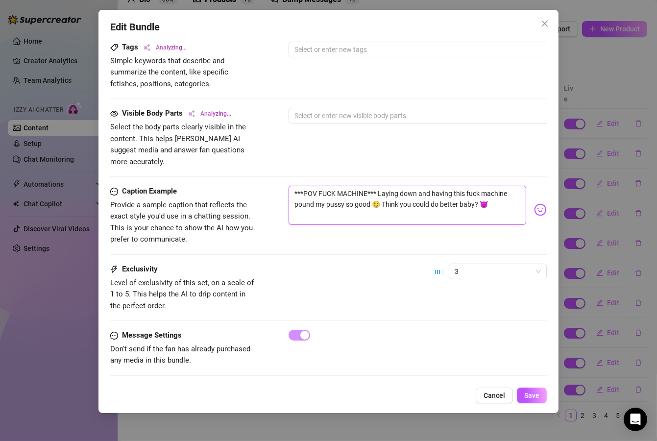
drag, startPoint x: 299, startPoint y: 179, endPoint x: 289, endPoint y: 179, distance: 10.8
click at [289, 186] on textarea "***POV FUCK MACHINE*** Laying down and having this fuck machine pound my pussy …" at bounding box center [408, 205] width 238 height 39
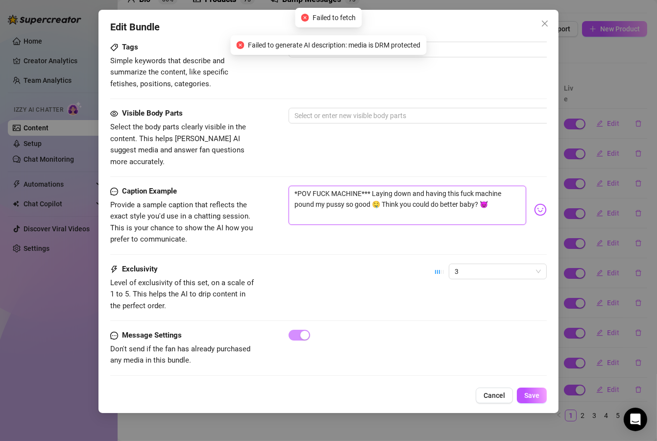
click at [368, 186] on textarea "*POV FUCK MACHINE*** Laying down and having this fuck machine pound my pussy so…" at bounding box center [408, 205] width 238 height 39
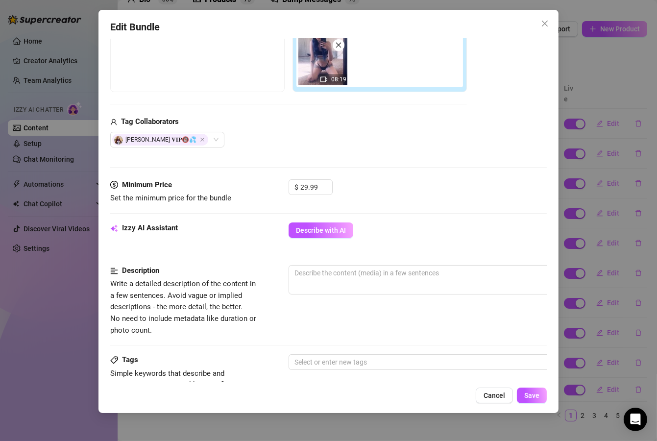
scroll to position [136, 0]
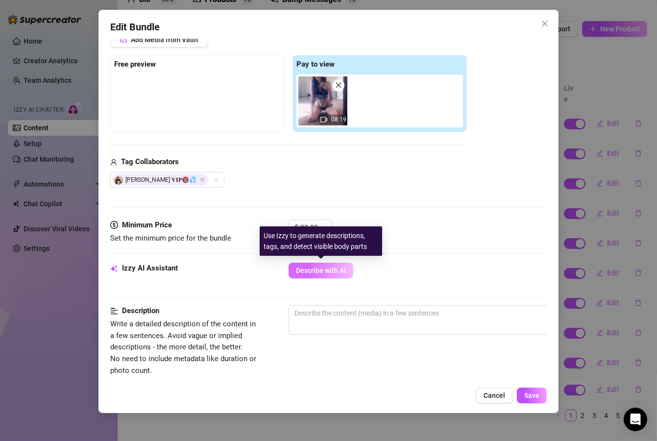
click at [340, 269] on span "Describe with AI" at bounding box center [321, 271] width 50 height 8
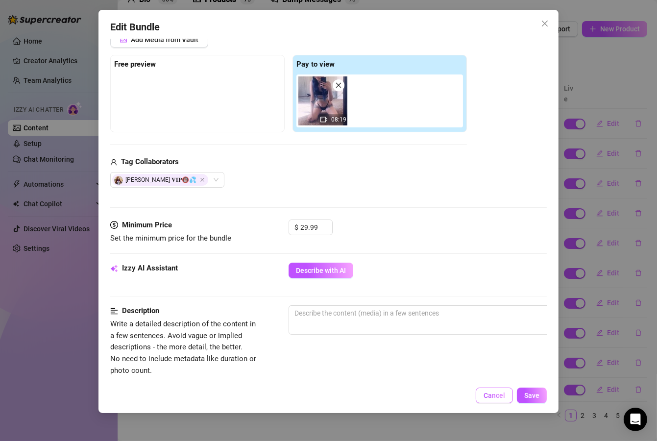
click at [502, 398] on span "Cancel" at bounding box center [495, 396] width 22 height 8
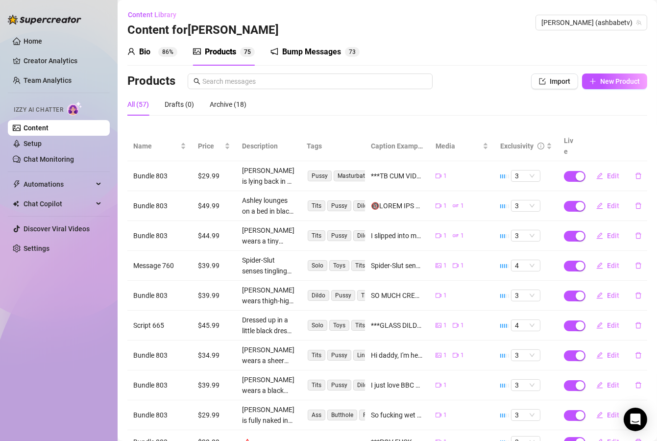
click at [374, 118] on div "All (57) Drafts (0) Archive (18)" at bounding box center [387, 108] width 520 height 30
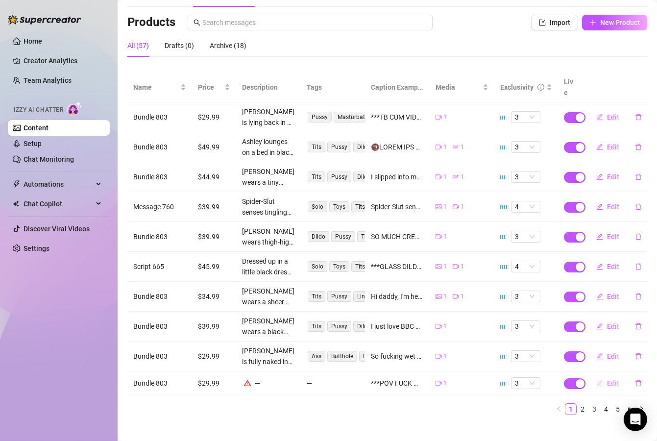
click at [607, 379] on span "Edit" at bounding box center [613, 383] width 12 height 8
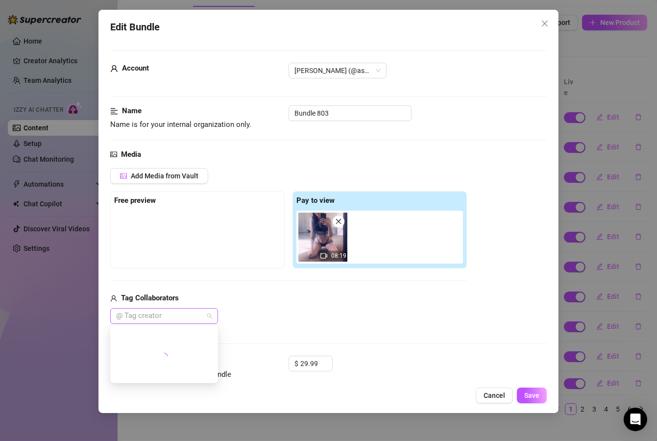
click at [184, 317] on div at bounding box center [159, 316] width 94 height 14
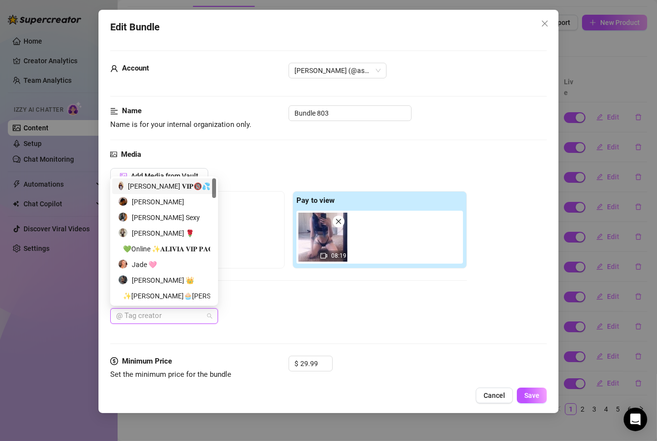
click at [164, 181] on div "𝐀𝐬𝐡𝐥𝐞𝐲 𝐁𝐚𝐧𝐤𝐬 𝐕𝐈𝐏🔞💦" at bounding box center [164, 186] width 92 height 11
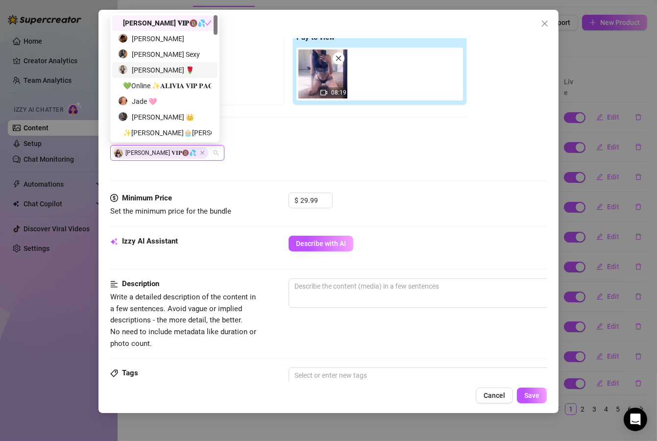
scroll to position [235, 0]
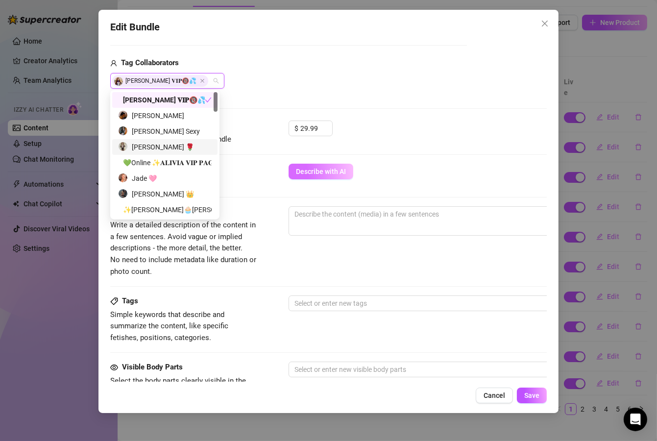
click at [323, 177] on button "Describe with AI" at bounding box center [321, 172] width 65 height 16
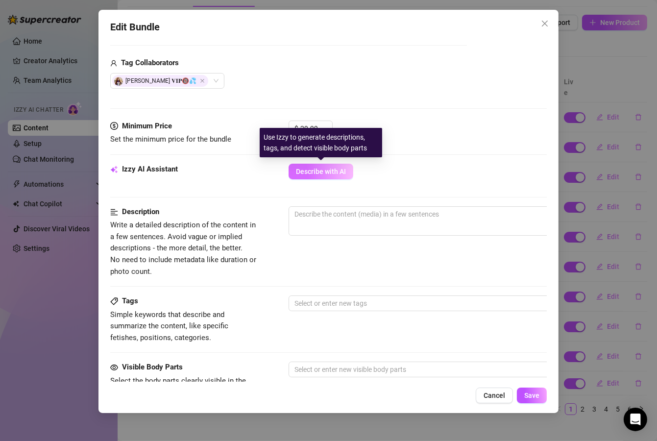
click at [305, 166] on button "Describe with AI" at bounding box center [321, 172] width 65 height 16
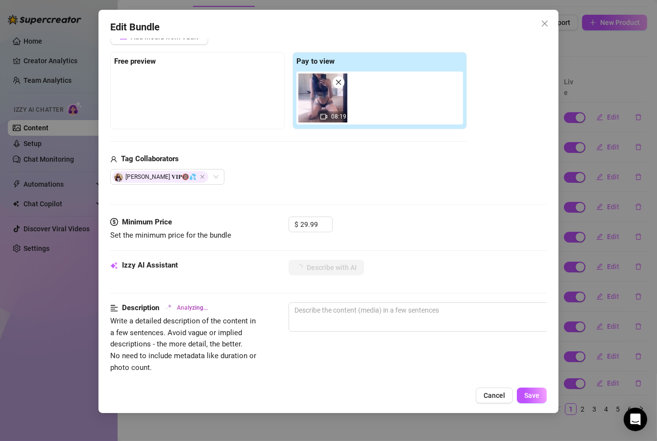
scroll to position [176, 0]
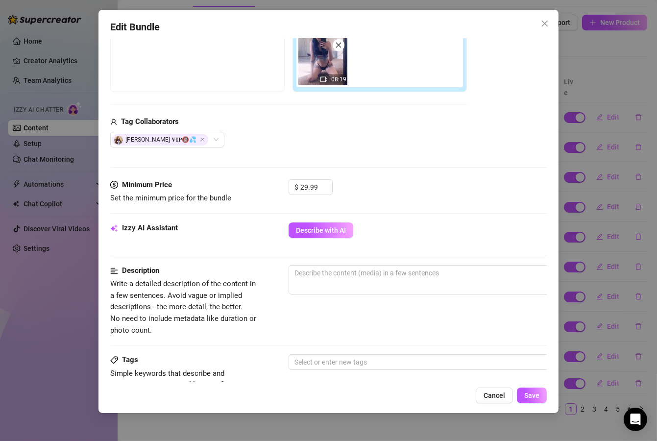
click at [470, 129] on div "Add Media from Vault Free preview Pay to view 08:19 Tag Collaborators 𝐀𝐬𝐡𝐥𝐞𝐲 𝐁𝐚…" at bounding box center [328, 70] width 437 height 156
click at [502, 398] on span "Cancel" at bounding box center [495, 396] width 22 height 8
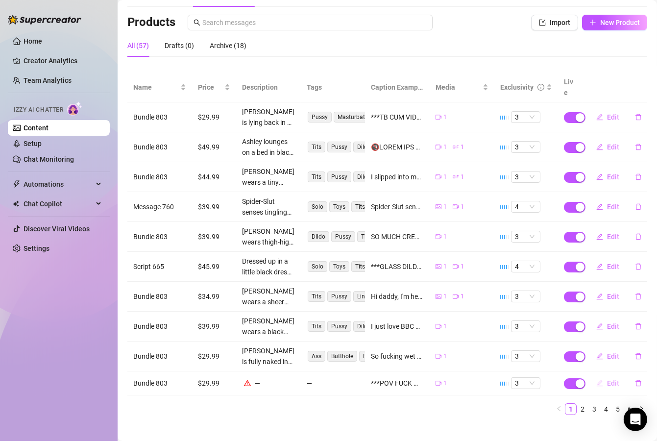
click at [607, 379] on span "Edit" at bounding box center [613, 383] width 12 height 8
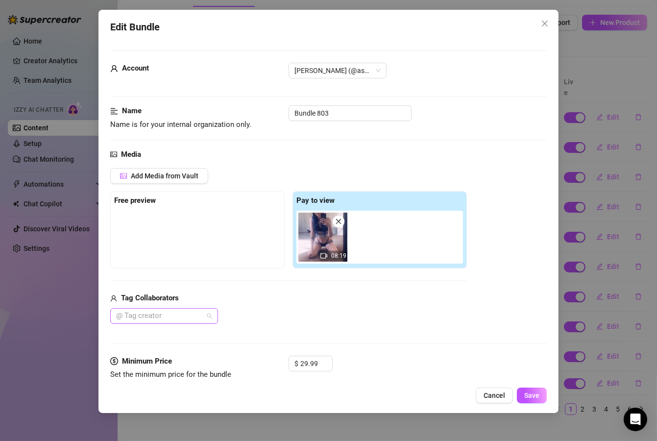
click at [182, 310] on div at bounding box center [159, 316] width 94 height 14
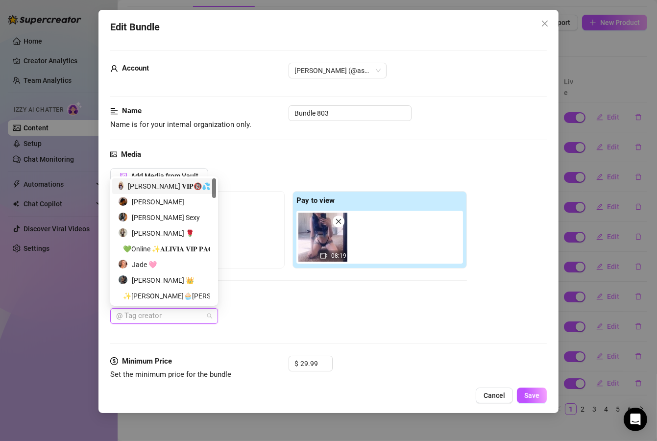
click at [172, 188] on div "𝐀𝐬𝐡𝐥𝐞𝐲 𝐁𝐚𝐧𝐤𝐬 𝐕𝐈𝐏🔞💦" at bounding box center [164, 186] width 92 height 11
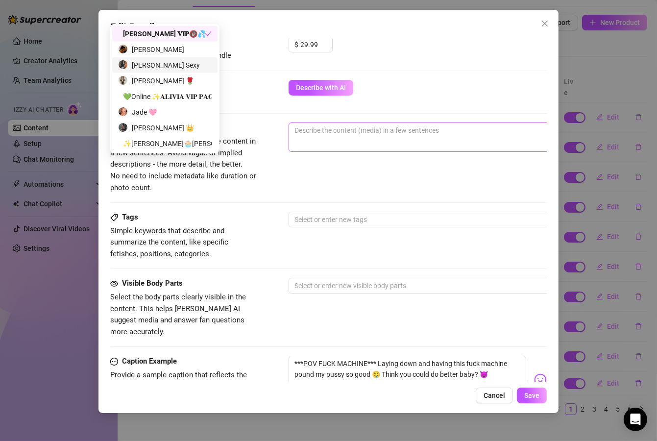
scroll to position [353, 0]
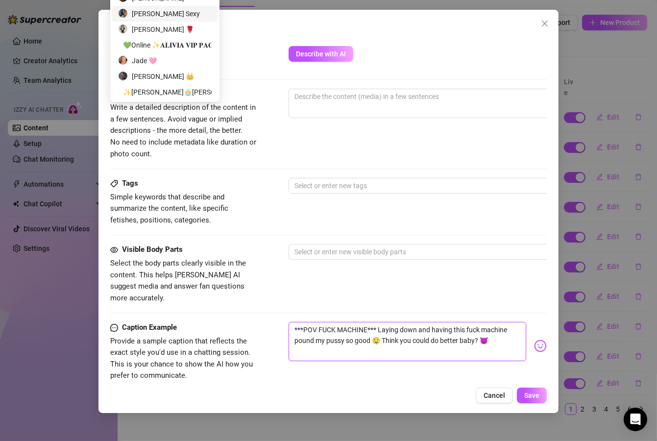
click at [301, 322] on textarea "***POV FUCK MACHINE*** Laying down and having this fuck machine pound my pussy …" at bounding box center [408, 341] width 238 height 39
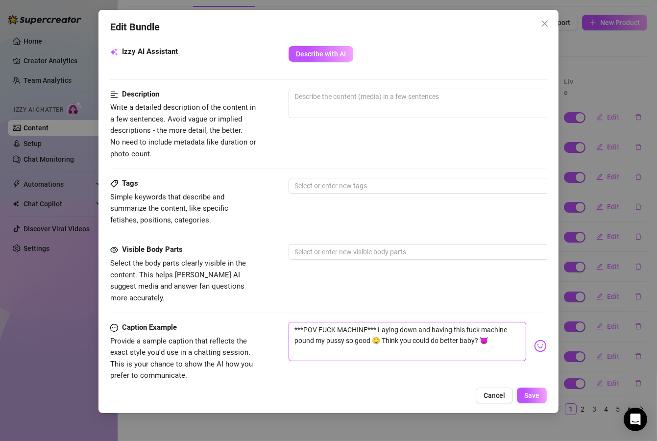
type textarea "**POV FUCK MACHINE*** Laying down and having this fuck machine pound my pussy s…"
type textarea "*POV FUCK MACHINE*** Laying down and having this fuck machine pound my pussy so…"
click at [367, 322] on textarea "*POV FUCK MACHINE*** Laying down and having this fuck machine pound my pussy so…" at bounding box center [408, 341] width 238 height 39
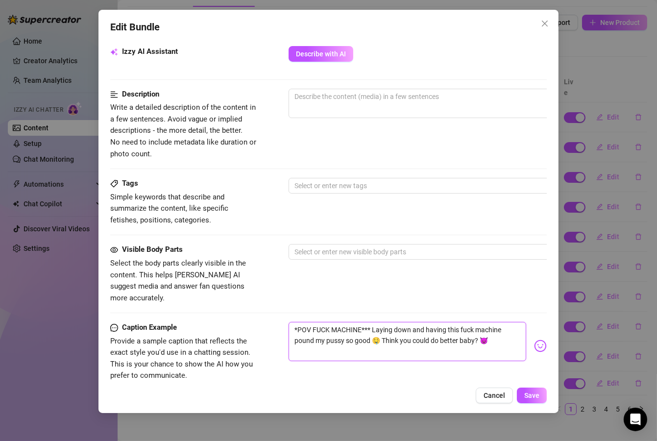
type textarea "*POV FUCK MACHINE** Laying down and having this fuck machine pound my pussy so …"
type textarea "*POV FUCK MACHINE* Laying down and having this fuck machine pound my pussy so g…"
drag, startPoint x: 294, startPoint y: 318, endPoint x: 503, endPoint y: 325, distance: 208.9
click at [503, 325] on textarea "*POV FUCK MACHINE* Laying down and having this fuck machine pound my pussy so g…" at bounding box center [408, 341] width 238 height 39
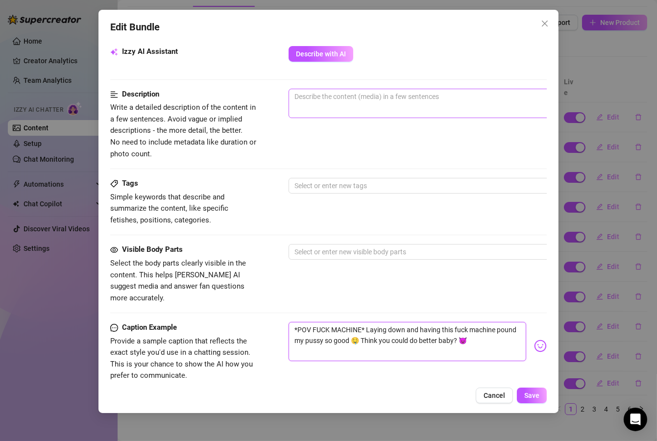
type textarea "*POV FUCK MACHINE* Laying down and having this fuck machine pound my pussy so g…"
click at [359, 93] on textarea at bounding box center [460, 96] width 342 height 15
paste textarea "*POV FUCK MACHINE* Laying down and having this fuck machine pound my pussy so g…"
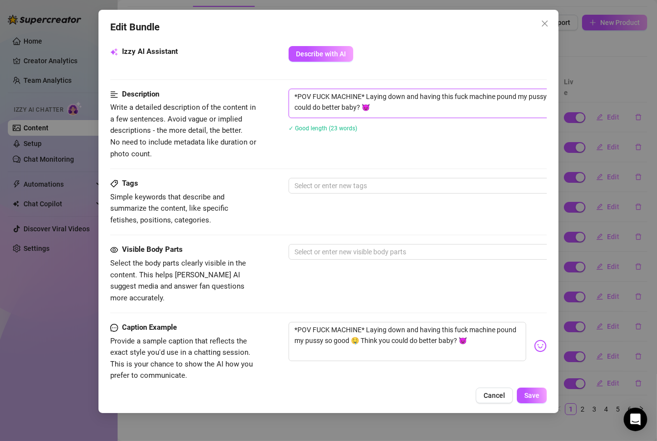
scroll to position [0, 0]
click at [350, 185] on div at bounding box center [455, 186] width 329 height 14
type textarea "*POV FUCK MACHINE* Laying down and having this fuck machine pound my pussy so g…"
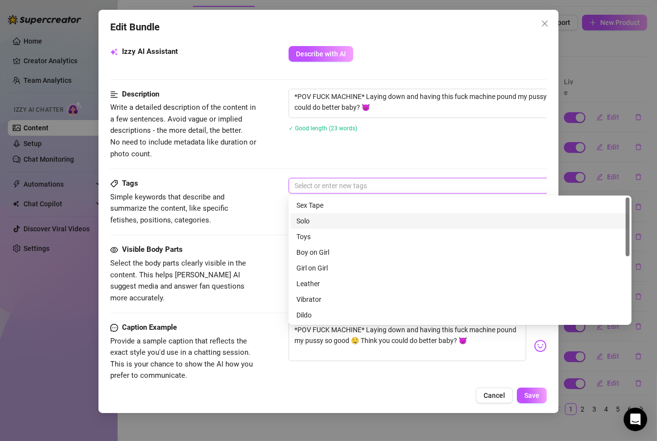
click at [324, 218] on div "Solo" at bounding box center [460, 221] width 327 height 11
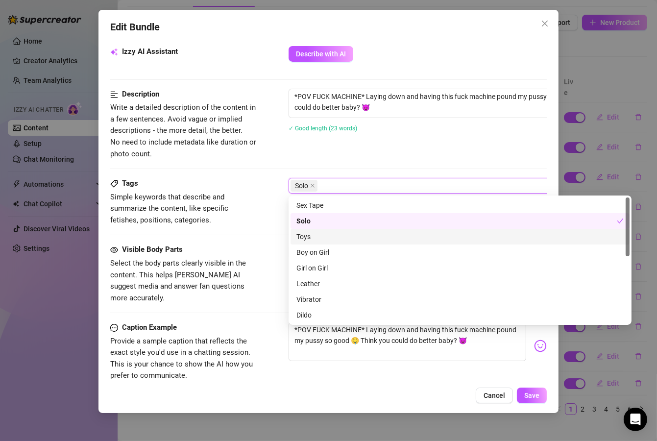
click at [323, 235] on div "Toys" at bounding box center [460, 236] width 327 height 11
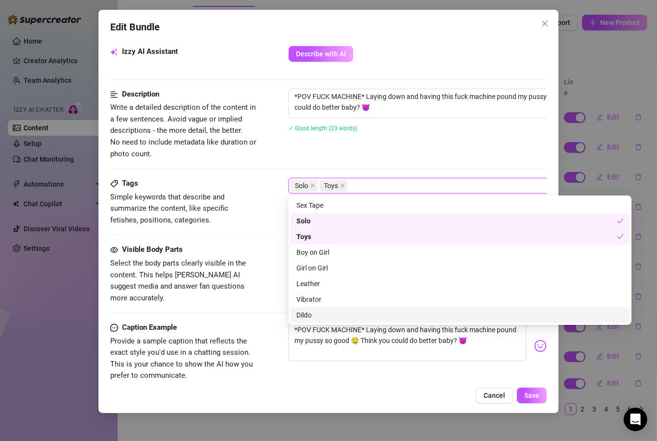
click at [324, 312] on div "Dildo" at bounding box center [460, 315] width 327 height 11
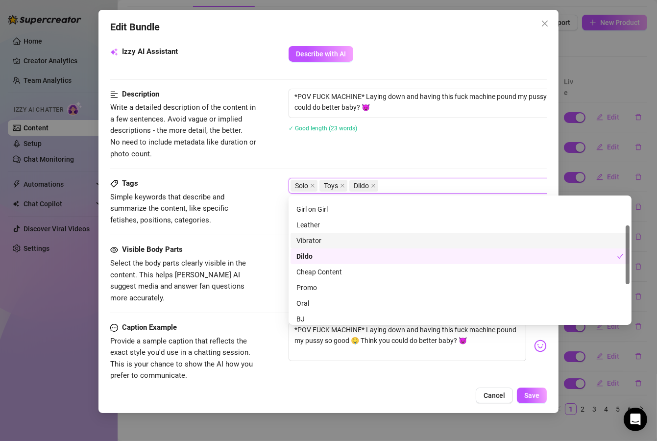
scroll to position [118, 0]
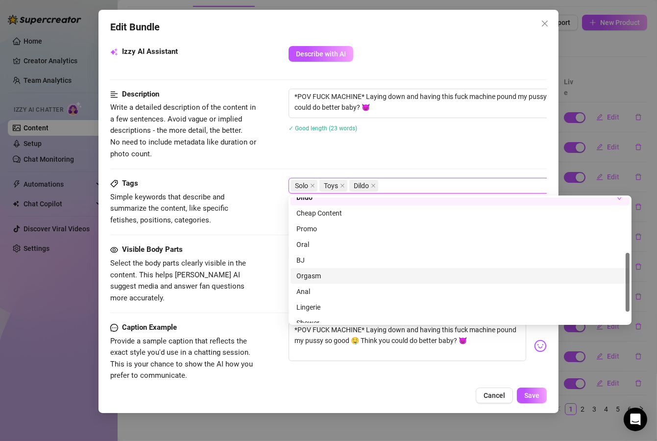
click at [327, 278] on div "Orgasm" at bounding box center [460, 276] width 327 height 11
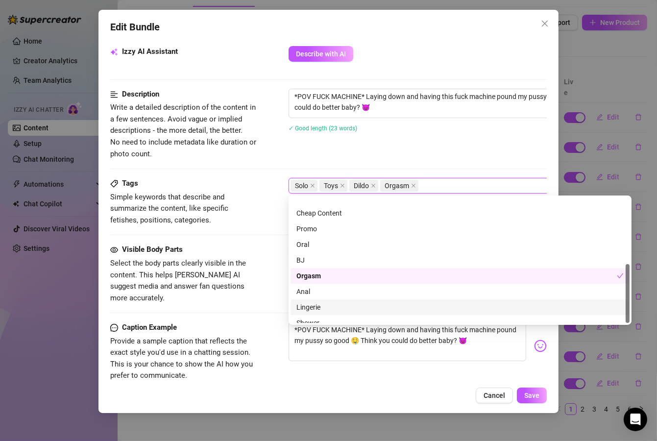
scroll to position [141, 0]
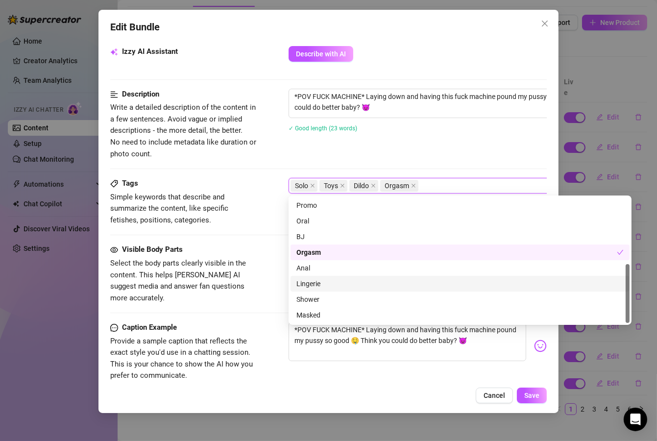
click at [335, 286] on div "Lingerie" at bounding box center [460, 283] width 327 height 11
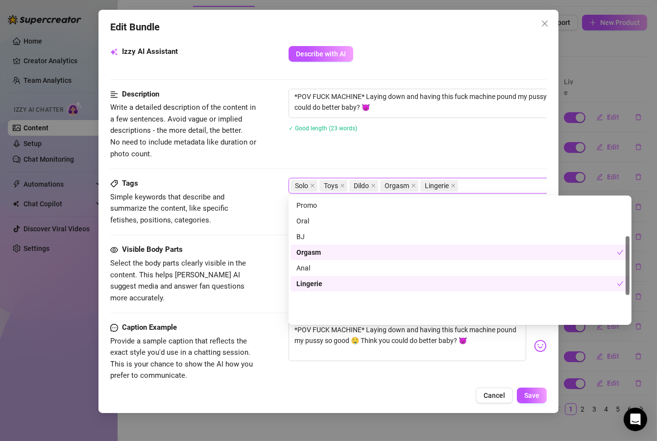
scroll to position [0, 0]
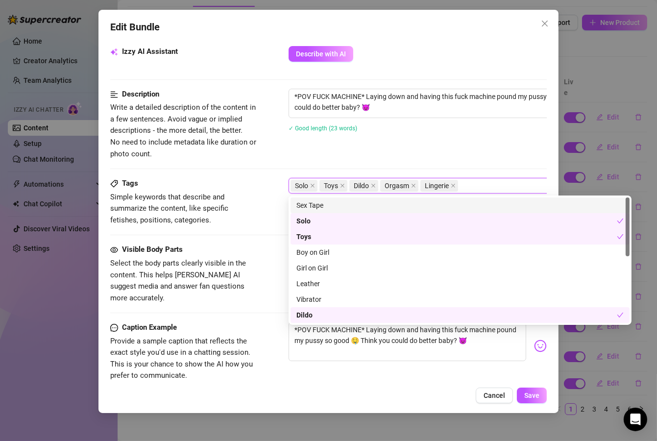
click at [482, 180] on div "Solo Toys Dildo Orgasm Lingerie" at bounding box center [455, 186] width 329 height 14
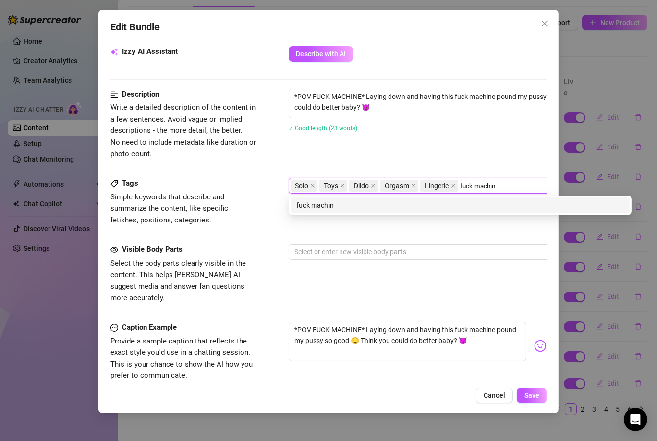
type input "fuck machine"
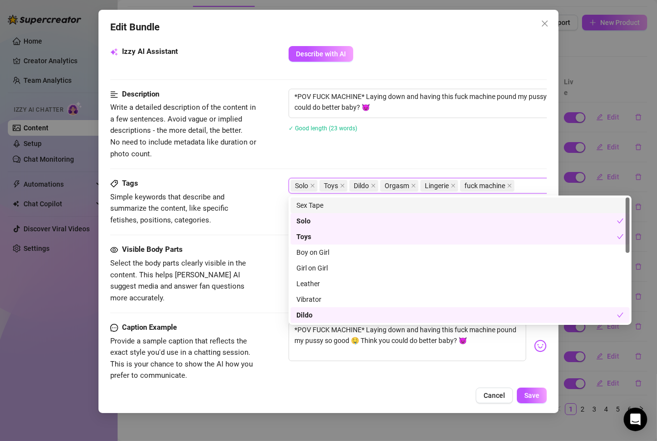
click at [418, 161] on div "Description Write a detailed description of the content in a few sentences. Avo…" at bounding box center [328, 133] width 437 height 89
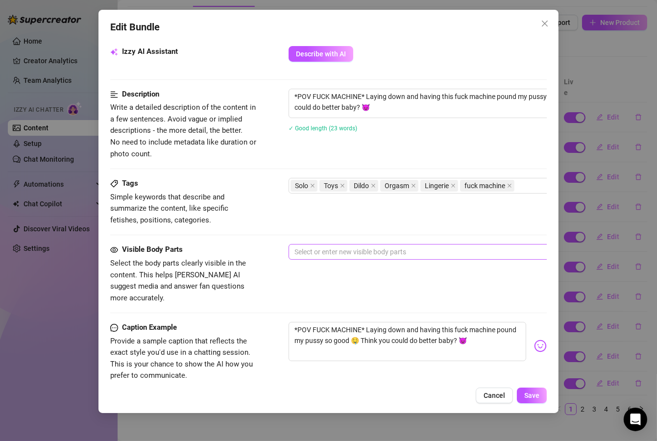
click at [371, 256] on div at bounding box center [455, 252] width 329 height 14
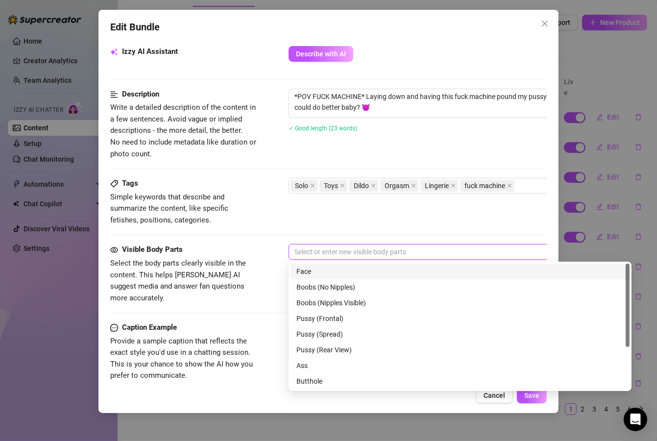
click at [316, 266] on div "Face" at bounding box center [460, 271] width 327 height 11
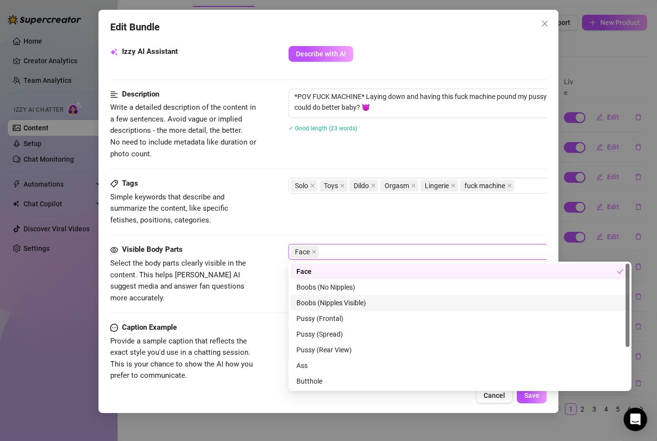
click at [328, 303] on div "Boobs (Nipples Visible)" at bounding box center [460, 303] width 327 height 11
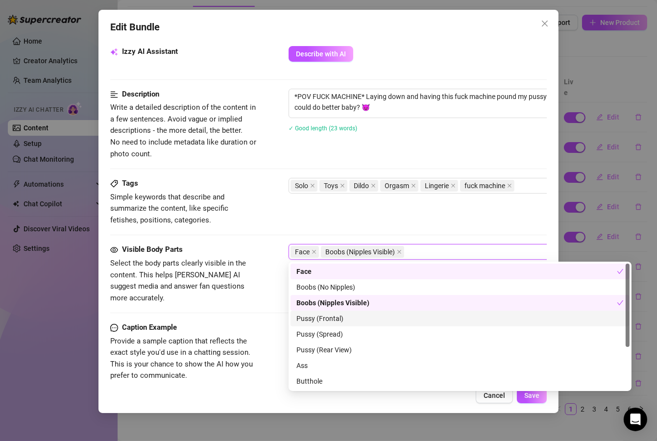
click at [329, 319] on div "Pussy (Frontal)" at bounding box center [460, 318] width 327 height 11
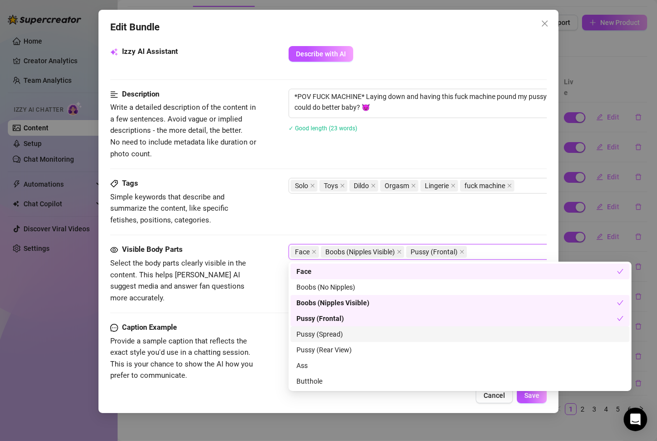
click at [333, 337] on div "Pussy (Spread)" at bounding box center [460, 334] width 327 height 11
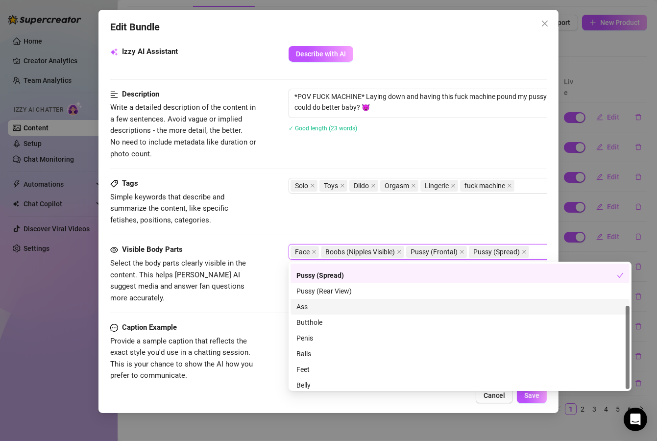
scroll to position [62, 0]
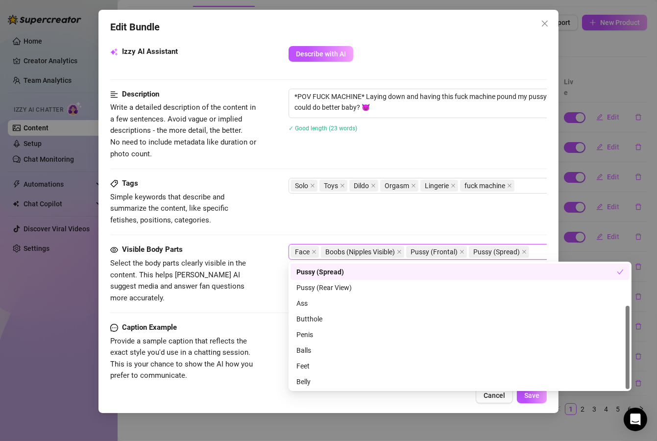
click at [397, 219] on div "Tags Simple keywords that describe and summarize the content, like specific fet…" at bounding box center [328, 202] width 437 height 48
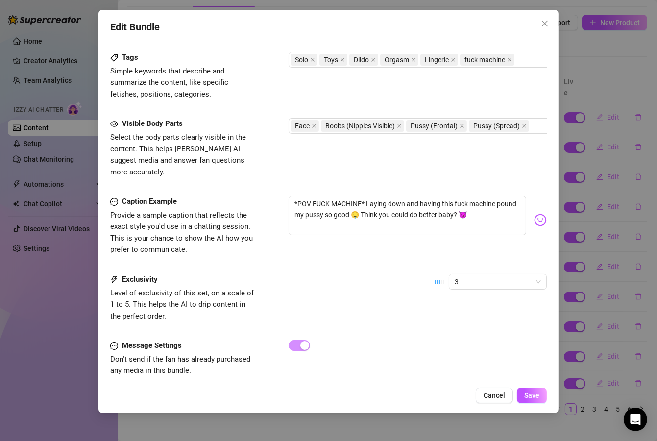
scroll to position [489, 0]
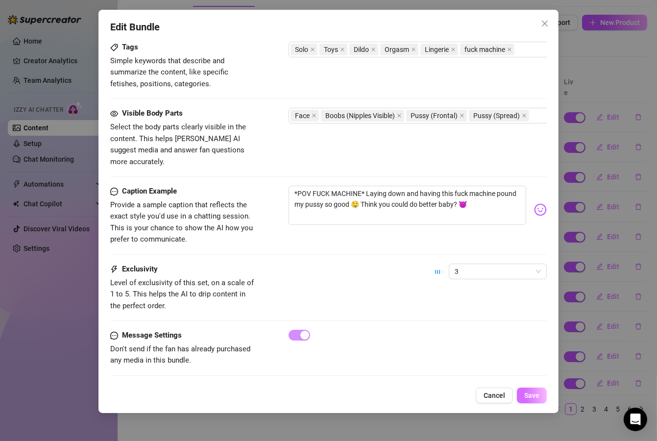
click at [527, 398] on span "Save" at bounding box center [531, 396] width 15 height 8
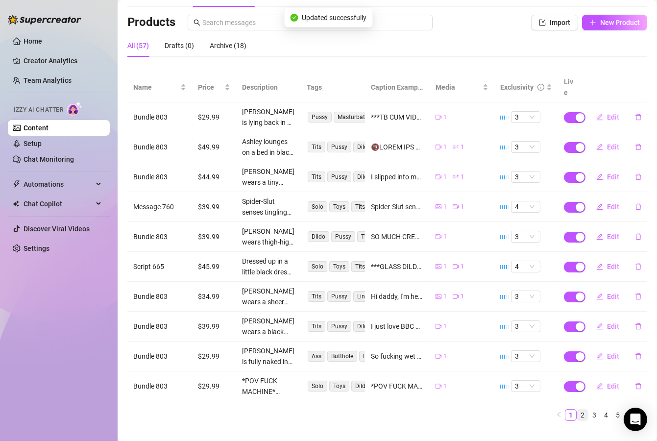
click at [577, 410] on link "2" at bounding box center [582, 415] width 11 height 11
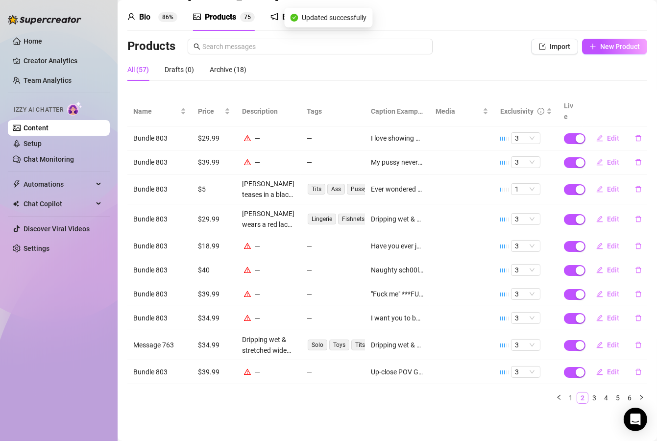
scroll to position [24, 0]
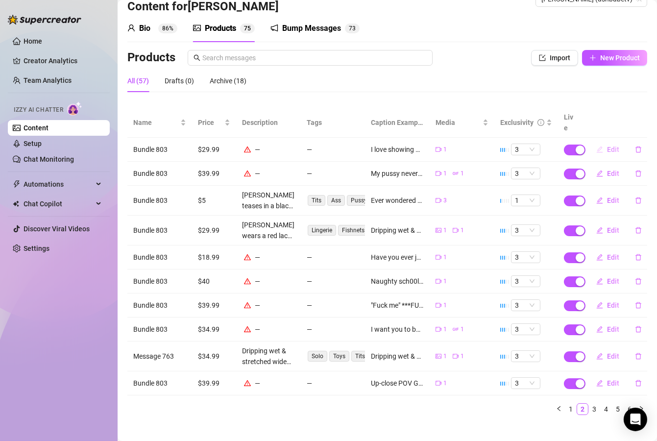
click at [607, 146] on span "Edit" at bounding box center [613, 150] width 12 height 8
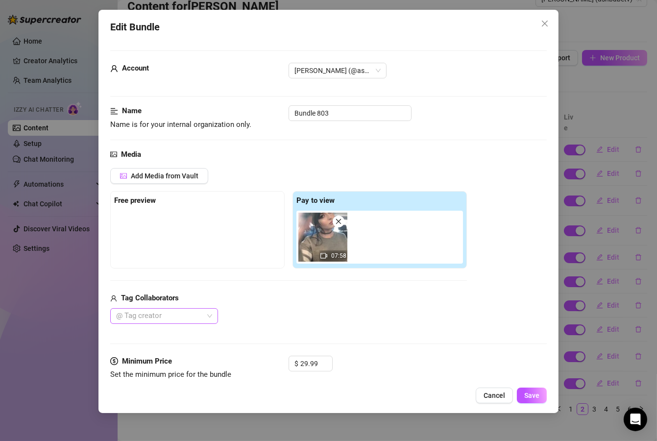
click at [189, 319] on div at bounding box center [159, 316] width 94 height 14
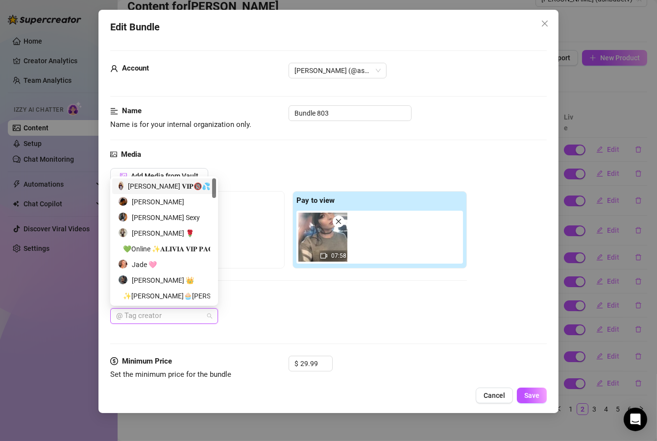
click at [150, 183] on div "𝐀𝐬𝐡𝐥𝐞𝐲 𝐁𝐚𝐧𝐤𝐬 𝐕𝐈𝐏🔞💦" at bounding box center [164, 186] width 92 height 11
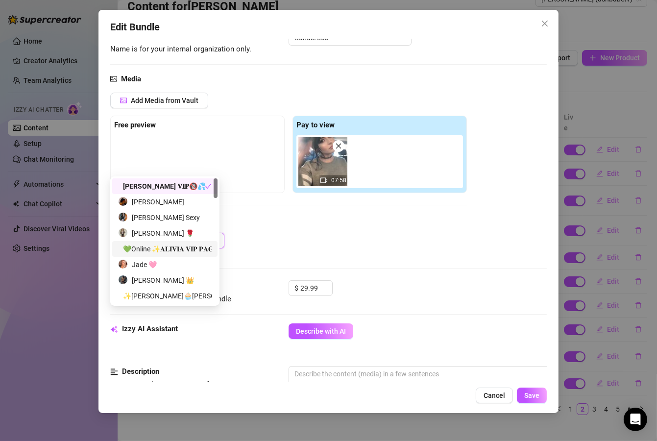
scroll to position [118, 0]
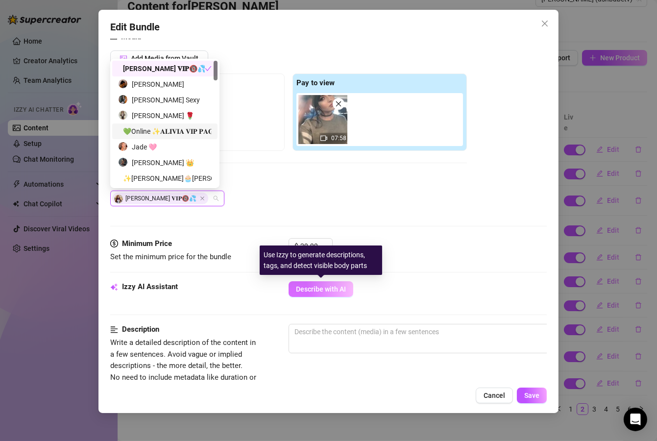
click at [330, 292] on span "Describe with AI" at bounding box center [321, 289] width 50 height 8
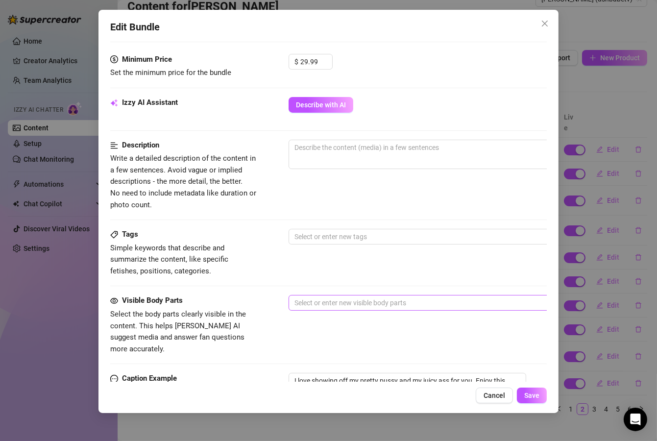
scroll to position [254, 0]
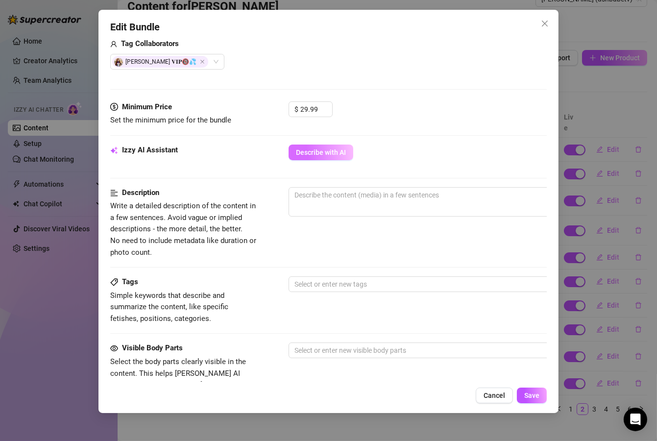
click at [339, 146] on button "Describe with AI" at bounding box center [321, 153] width 65 height 16
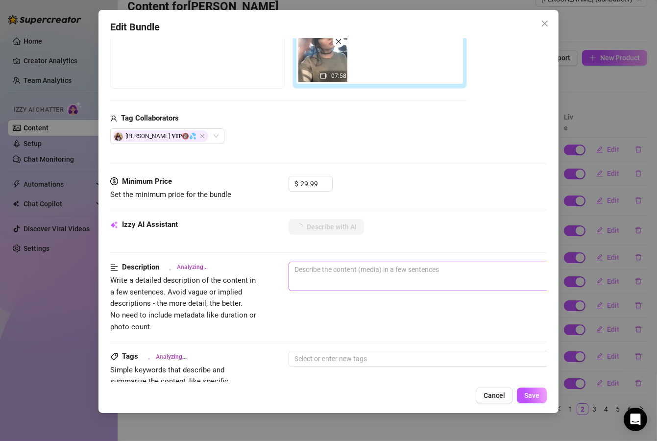
scroll to position [176, 0]
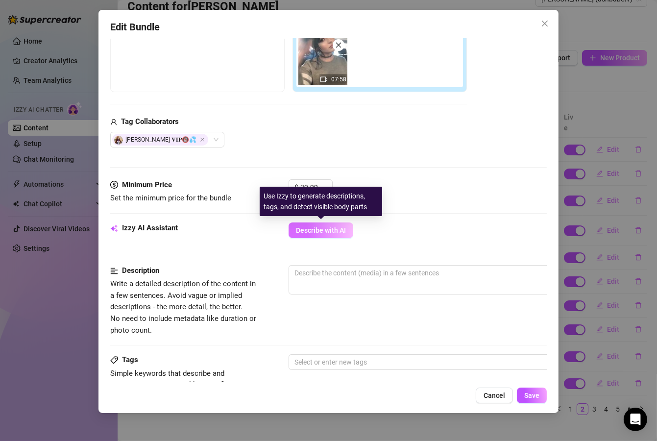
click at [333, 233] on span "Describe with AI" at bounding box center [321, 230] width 50 height 8
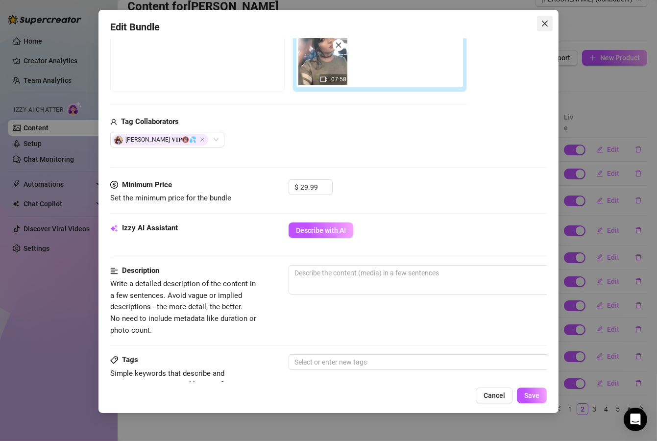
click at [543, 23] on icon "close" at bounding box center [545, 24] width 8 height 8
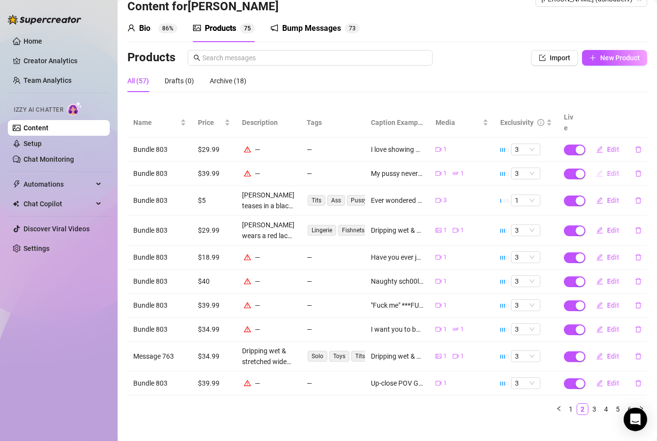
click at [597, 166] on button "Edit" at bounding box center [608, 174] width 39 height 16
type textarea "My pussy never looked so wet 💦 Coming home feeling really horny makes me want t…"
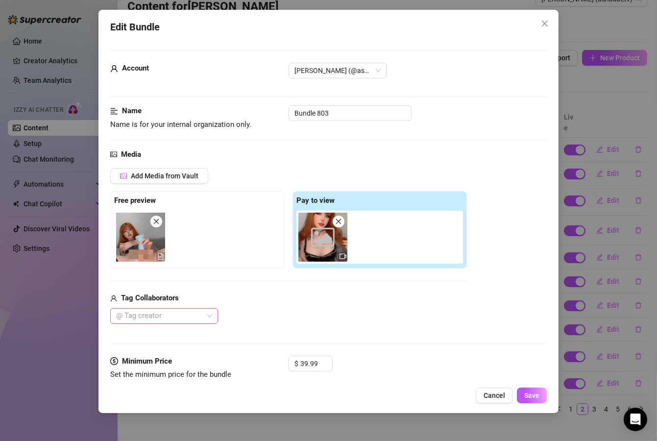
click at [211, 313] on div "@ Tag creator" at bounding box center [164, 316] width 108 height 16
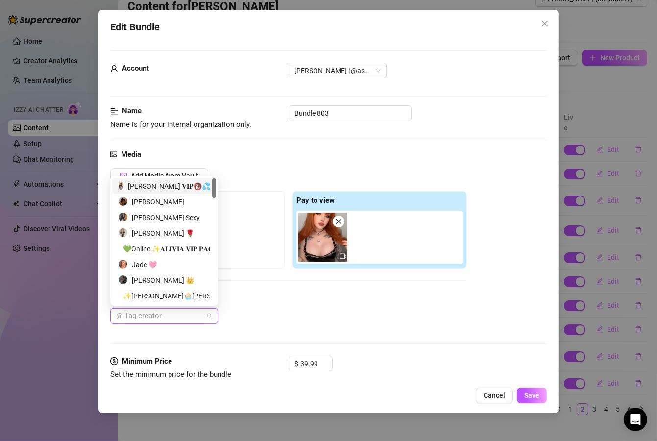
click at [195, 184] on div "𝐀𝐬𝐡𝐥𝐞𝐲 𝐁𝐚𝐧𝐤𝐬 𝐕𝐈𝐏🔞💦" at bounding box center [164, 186] width 92 height 11
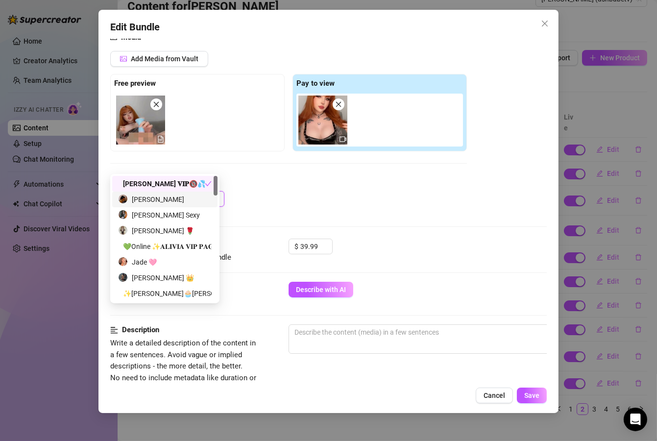
scroll to position [118, 0]
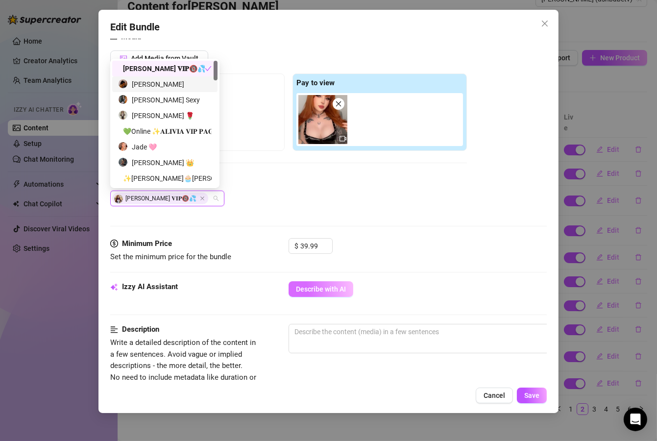
click at [325, 282] on button "Describe with AI" at bounding box center [321, 289] width 65 height 16
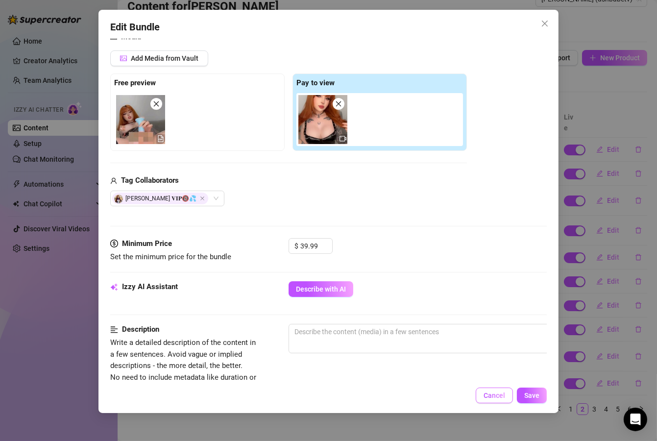
click at [492, 401] on button "Cancel" at bounding box center [494, 396] width 37 height 16
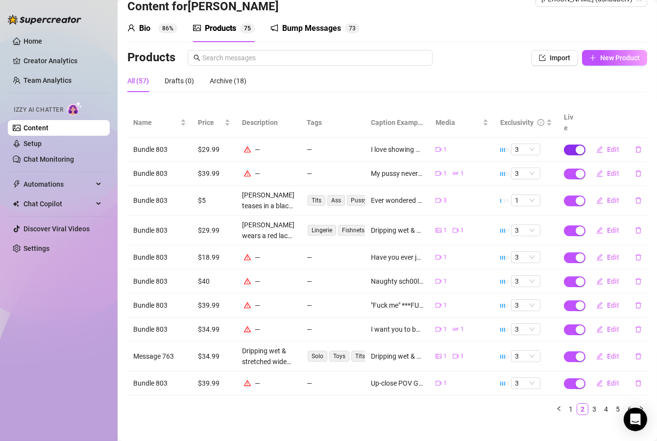
click at [566, 145] on span "button" at bounding box center [575, 150] width 22 height 11
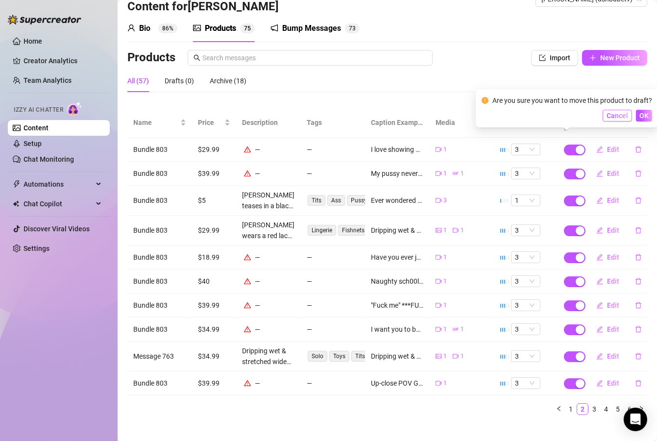
click at [619, 119] on span "Cancel" at bounding box center [618, 116] width 22 height 8
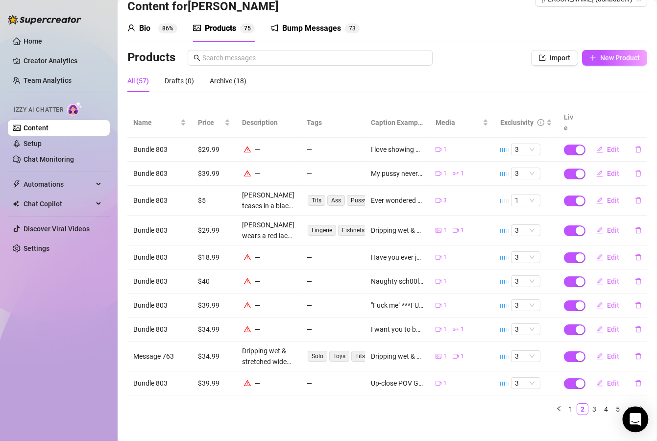
click at [636, 420] on icon "Open Intercom Messenger" at bounding box center [635, 419] width 11 height 13
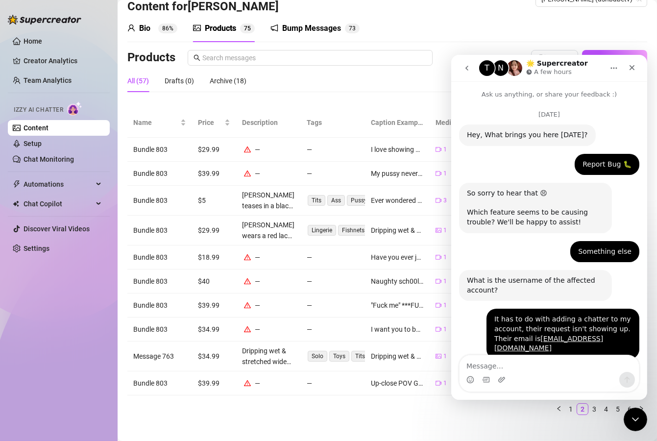
scroll to position [544, 0]
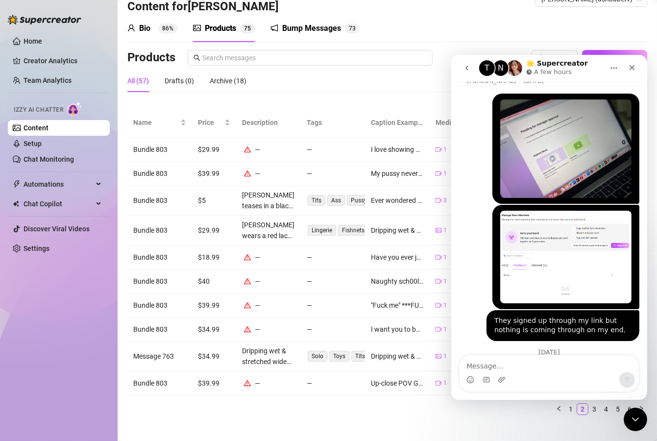
click at [464, 67] on icon "go back" at bounding box center [467, 68] width 8 height 8
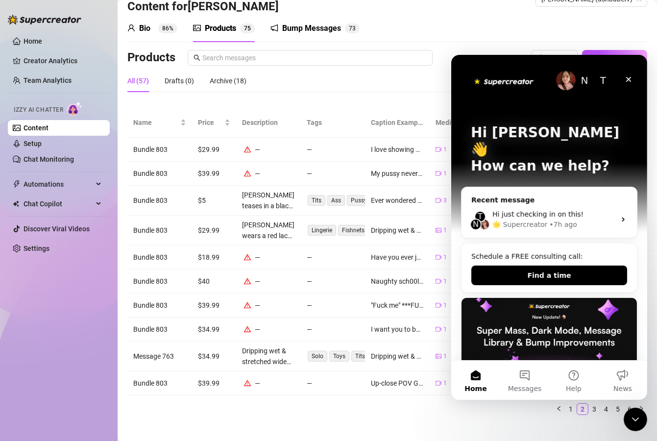
scroll to position [0, 0]
click at [540, 376] on button "Messages" at bounding box center [524, 379] width 49 height 39
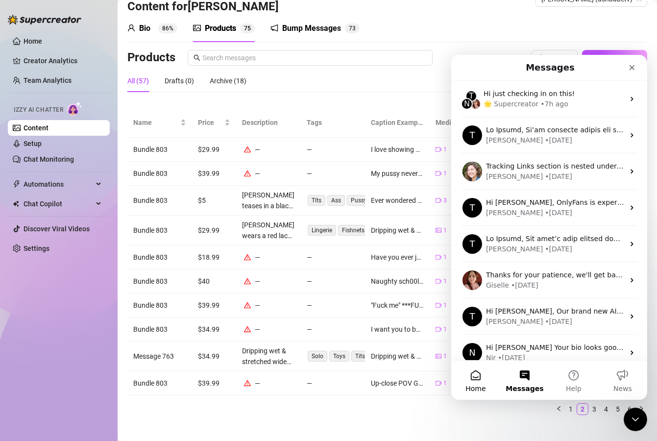
click at [480, 373] on button "Home" at bounding box center [475, 379] width 49 height 39
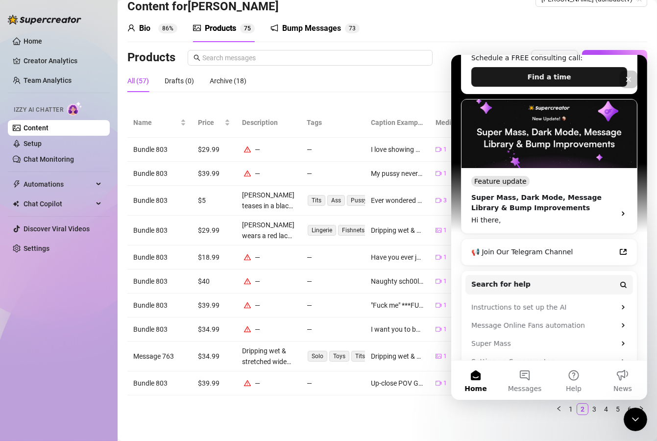
scroll to position [201, 0]
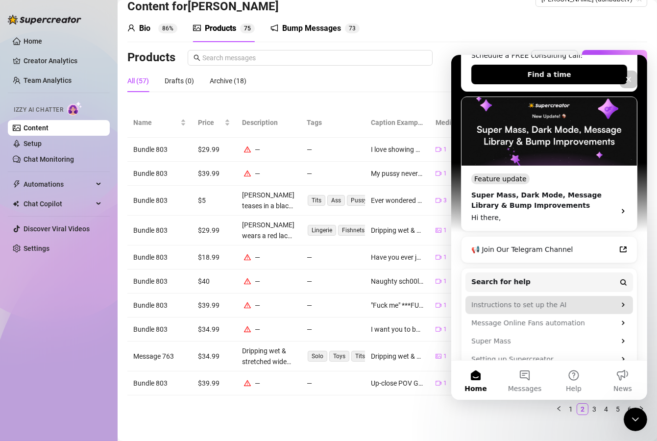
click at [571, 299] on div "Instructions to set up the AI" at bounding box center [543, 304] width 144 height 10
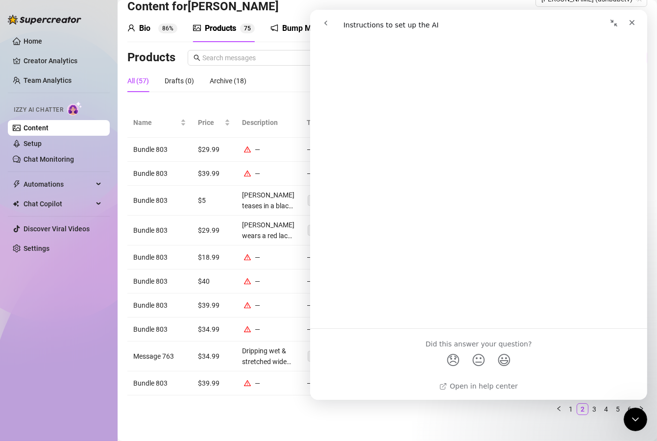
scroll to position [1447, 0]
click at [454, 356] on span "😞" at bounding box center [453, 360] width 19 height 26
click at [528, 366] on div "Did this answer your question? 😞 😐 😃" at bounding box center [479, 359] width 314 height 36
click at [447, 362] on span "😞" at bounding box center [453, 360] width 19 height 26
click at [543, 361] on div "Did this answer your question? 😞 😐 😃" at bounding box center [479, 359] width 314 height 36
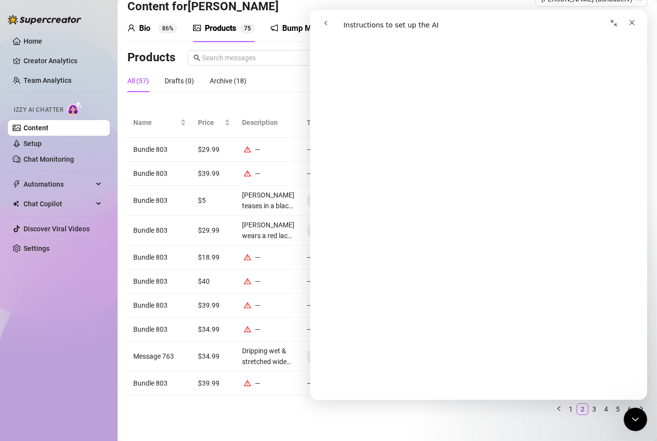
scroll to position [0, 0]
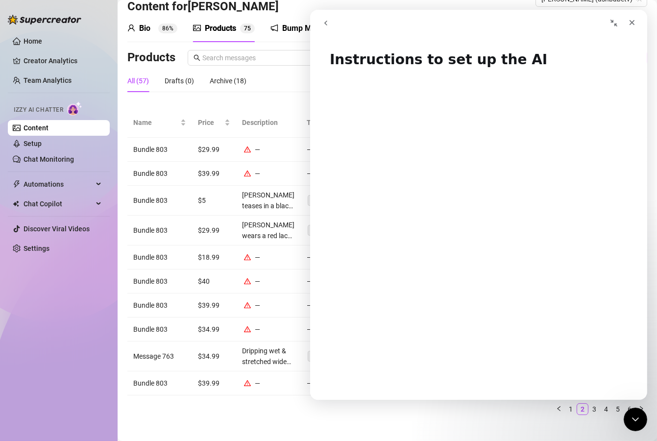
click at [329, 20] on button "go back" at bounding box center [325, 23] width 19 height 19
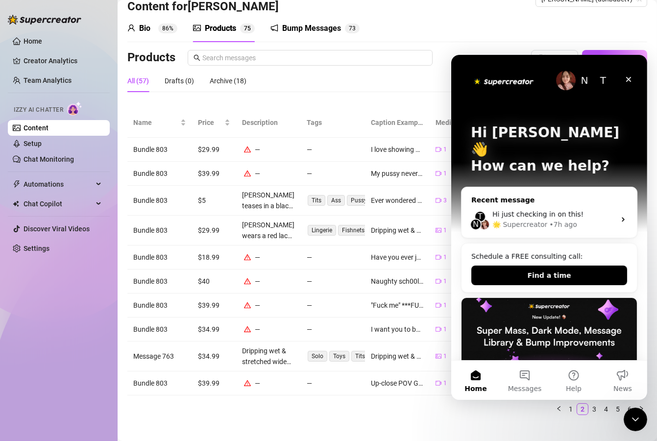
click at [528, 219] on div "🌟 Supercreator" at bounding box center [519, 224] width 55 height 10
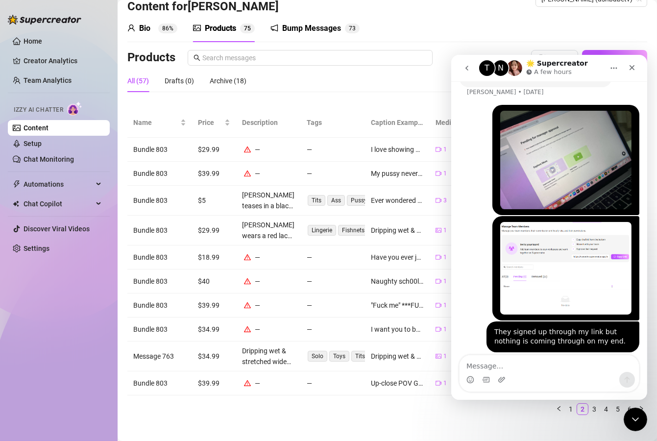
scroll to position [544, 0]
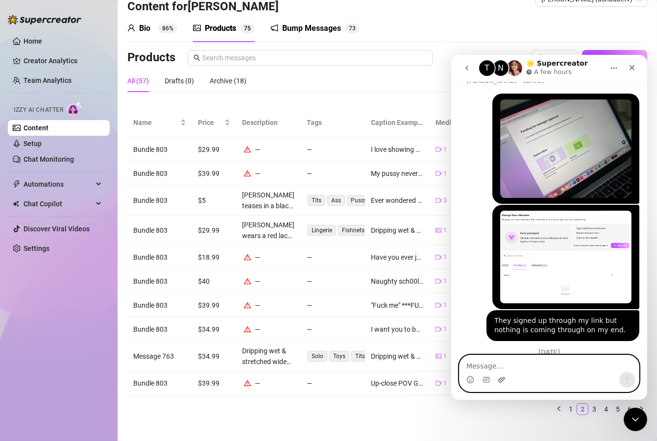
click at [503, 379] on icon "Upload attachment" at bounding box center [501, 378] width 7 height 5
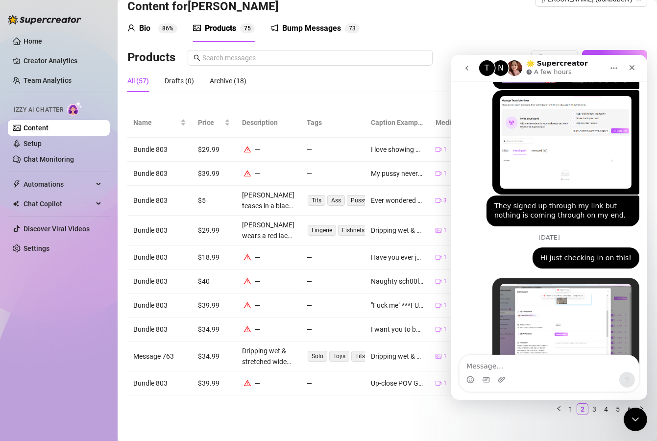
scroll to position [659, 0]
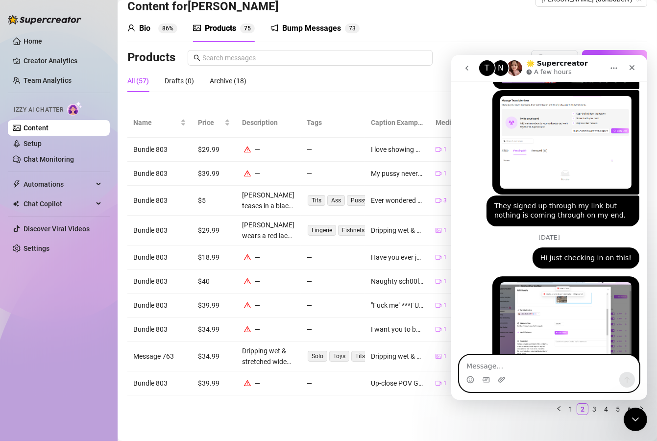
click at [515, 366] on textarea "Message…" at bounding box center [548, 363] width 179 height 17
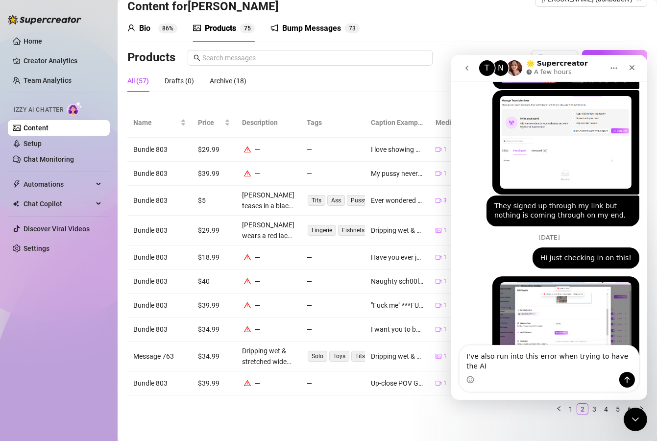
click at [544, 312] on img "Ashley says…" at bounding box center [565, 329] width 131 height 95
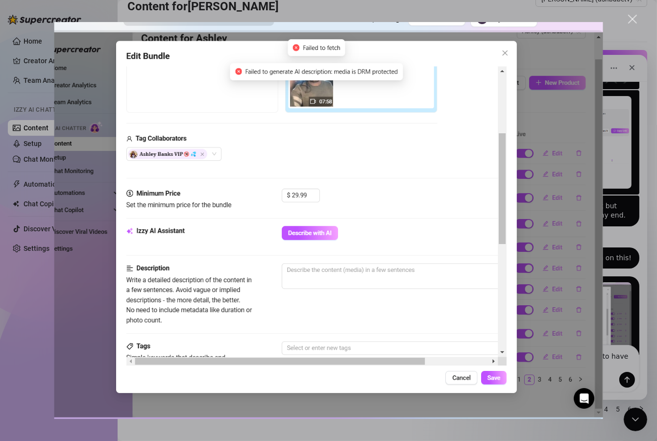
click at [635, 17] on div "Close" at bounding box center [632, 19] width 9 height 9
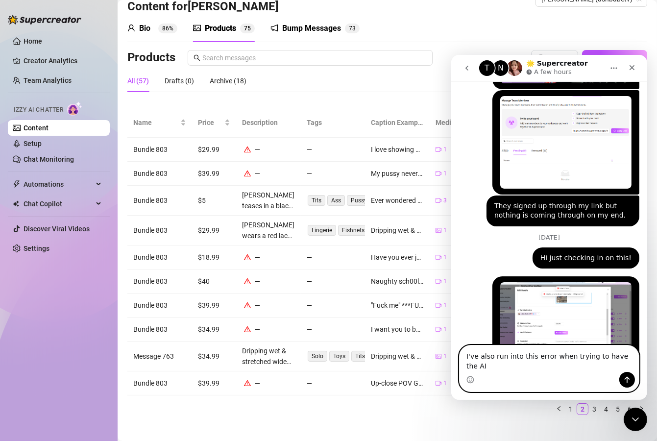
drag, startPoint x: 593, startPoint y: 366, endPoint x: 597, endPoint y: 374, distance: 8.8
click at [597, 374] on div "I've also run into this error when trying to have the AI I've also run into thi…" at bounding box center [548, 368] width 179 height 46
drag, startPoint x: 566, startPoint y: 367, endPoint x: 640, endPoint y: 373, distance: 74.3
click at [640, 373] on div "I've also run into this error when trying to have the AI I've also run into thi…" at bounding box center [549, 368] width 196 height 47
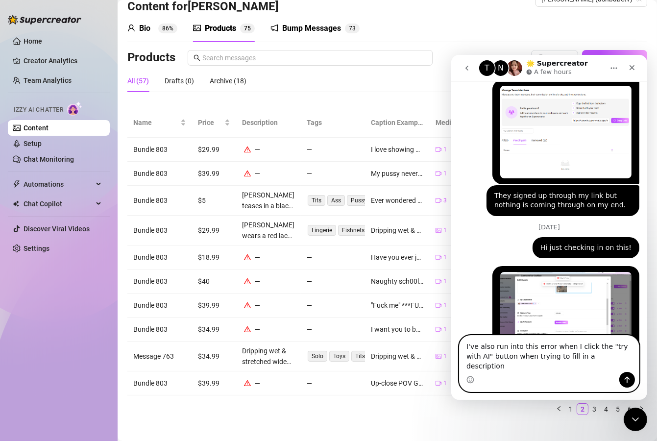
drag, startPoint x: 597, startPoint y: 366, endPoint x: 488, endPoint y: 368, distance: 108.3
click at [488, 368] on textarea "I've also run into this error when I click the "try with AI" button when trying…" at bounding box center [548, 353] width 179 height 36
type textarea "I've also run into this error when I click the "try with AI" button"
drag, startPoint x: 626, startPoint y: 378, endPoint x: 613, endPoint y: 375, distance: 13.6
click at [625, 378] on icon "Send a message…" at bounding box center [627, 379] width 8 height 8
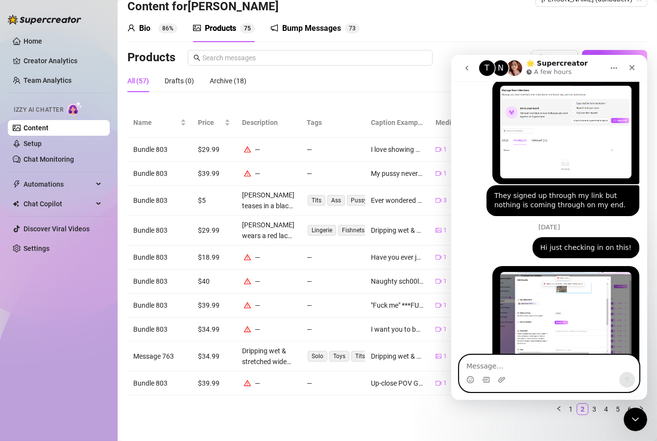
scroll to position [691, 0]
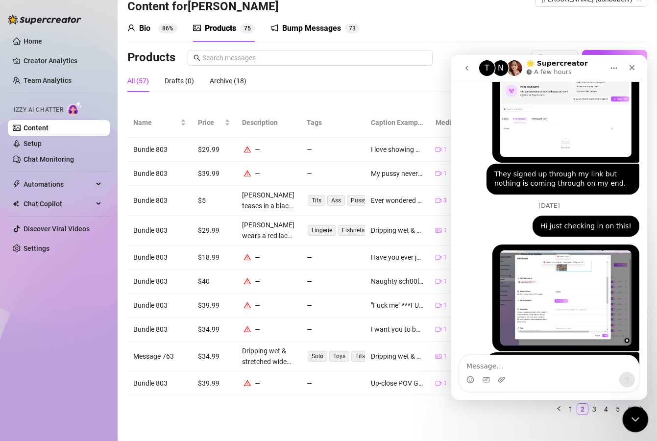
click at [638, 407] on div "Close Intercom Messenger" at bounding box center [634, 418] width 24 height 24
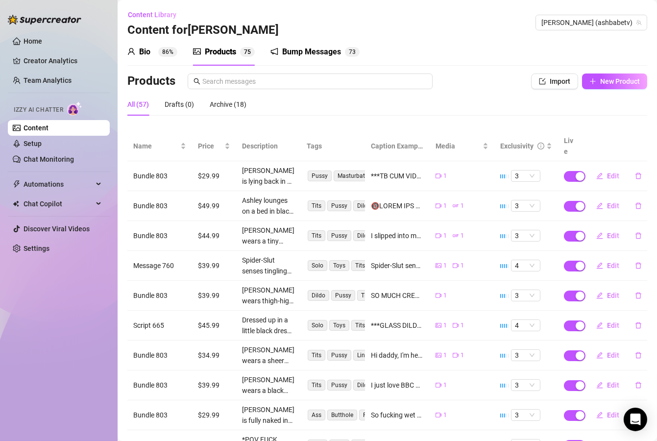
click at [425, 99] on div "All (57) Drafts (0) Archive (18)" at bounding box center [387, 104] width 520 height 23
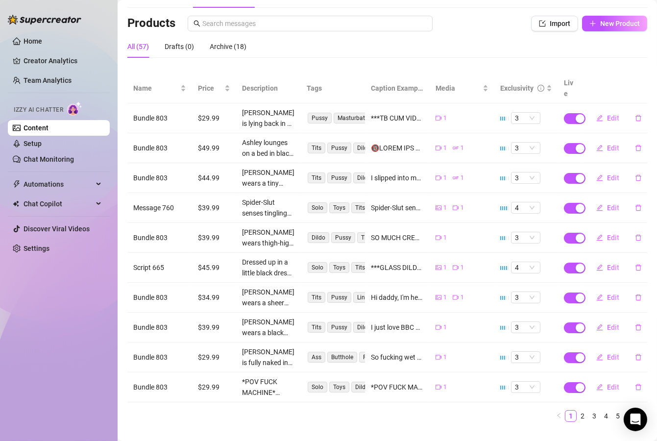
scroll to position [64, 0]
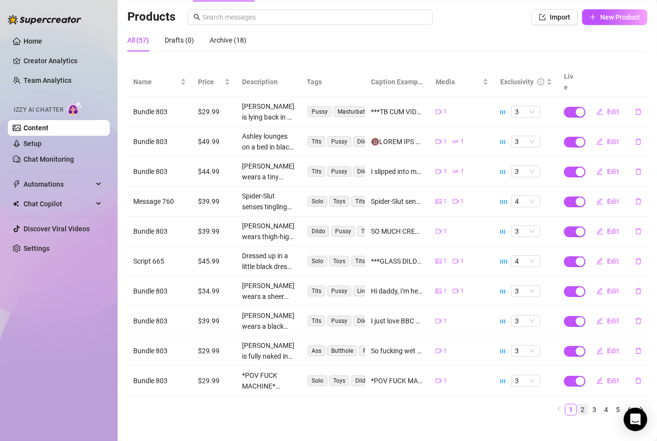
click at [577, 404] on link "2" at bounding box center [582, 409] width 11 height 11
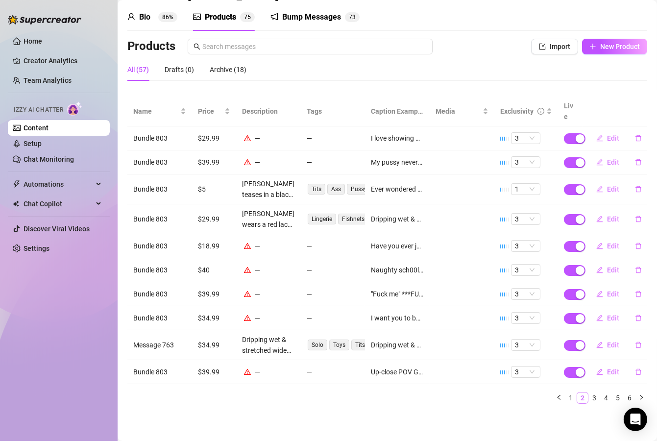
scroll to position [24, 0]
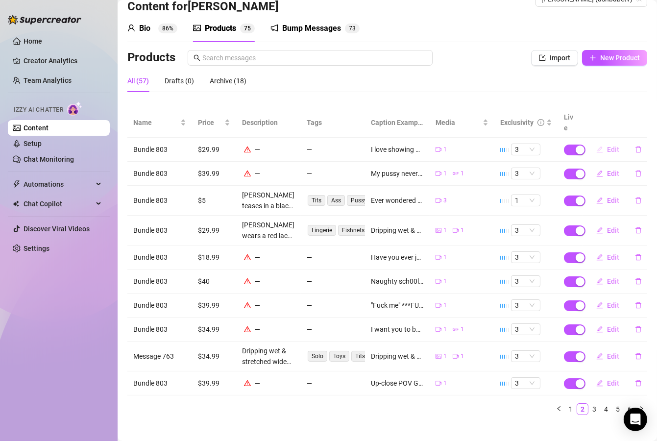
click at [608, 146] on span "Edit" at bounding box center [613, 150] width 12 height 8
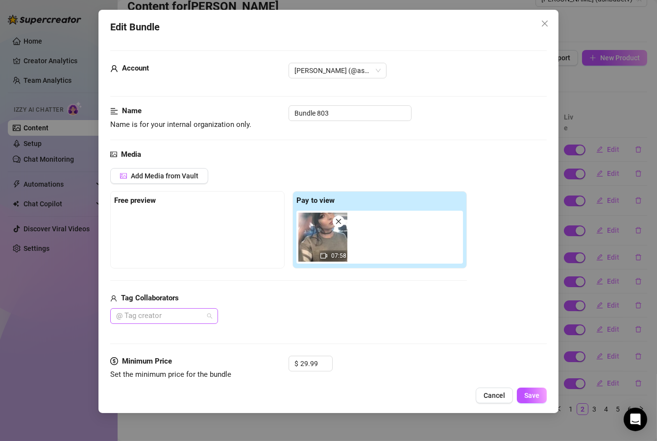
click at [167, 318] on div at bounding box center [159, 316] width 94 height 14
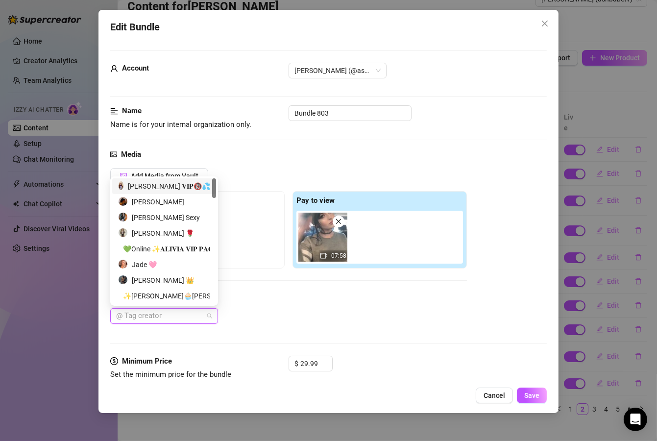
click at [161, 184] on div "𝐀𝐬𝐡𝐥𝐞𝐲 𝐁𝐚𝐧𝐤𝐬 𝐕𝐈𝐏🔞💦" at bounding box center [164, 186] width 92 height 11
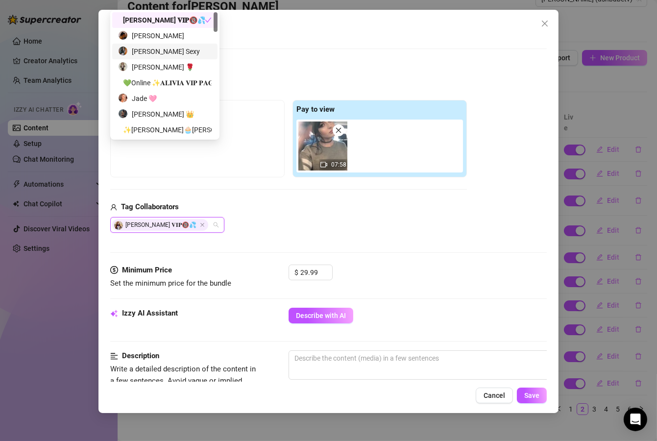
scroll to position [235, 0]
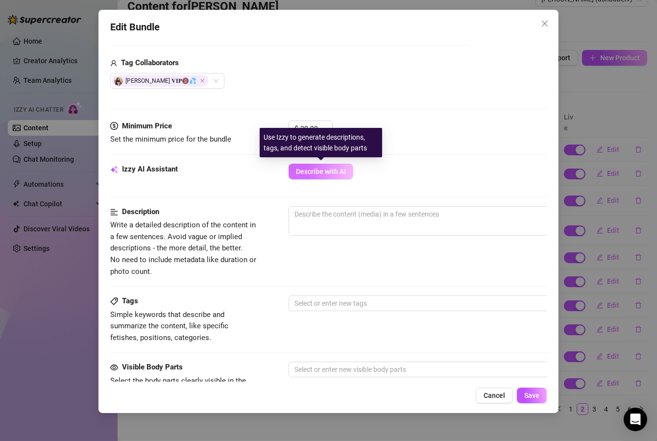
click at [315, 173] on span "Describe with AI" at bounding box center [321, 172] width 50 height 8
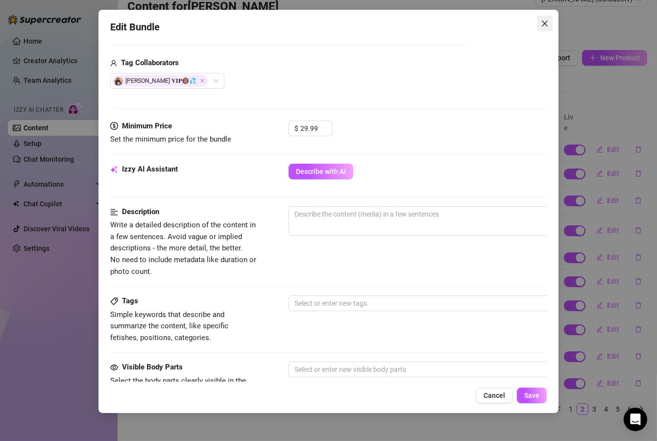
click at [543, 23] on icon "close" at bounding box center [545, 24] width 8 height 8
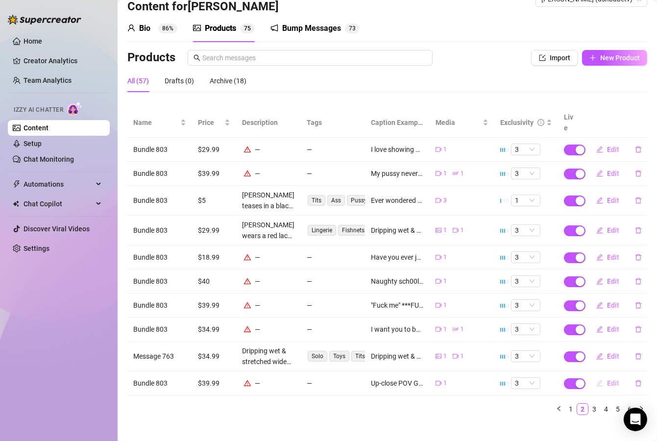
click at [607, 379] on span "Edit" at bounding box center [613, 383] width 12 height 8
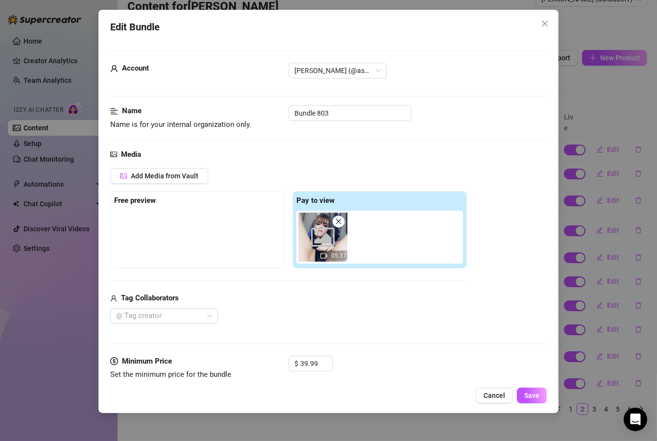
scroll to position [59, 0]
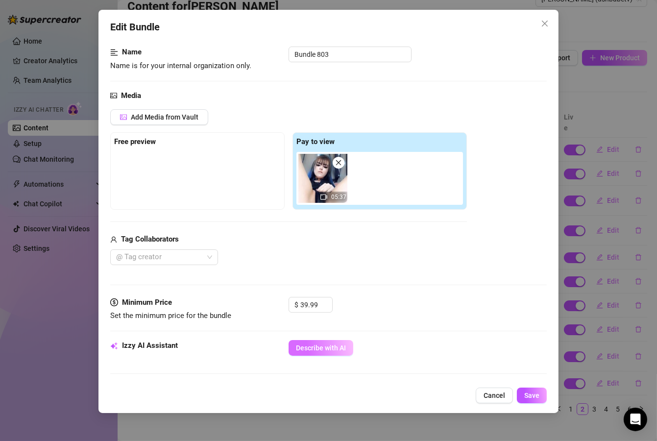
click at [320, 348] on span "Describe with AI" at bounding box center [321, 348] width 50 height 8
click at [544, 25] on icon "close" at bounding box center [545, 24] width 8 height 8
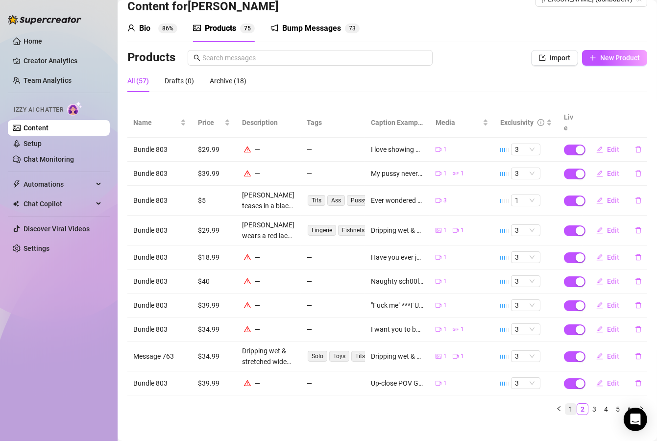
click at [566, 404] on link "1" at bounding box center [571, 409] width 11 height 11
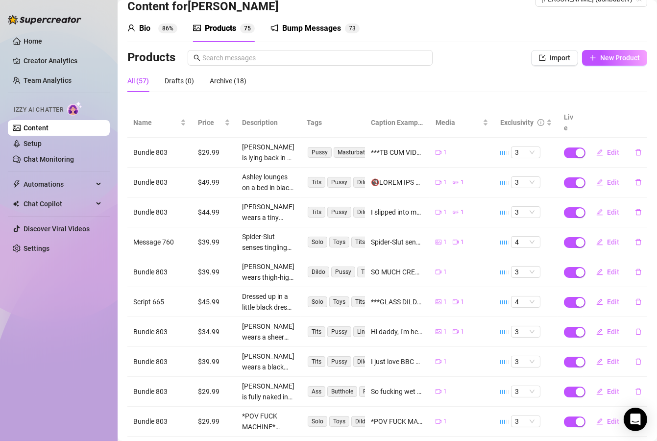
scroll to position [64, 0]
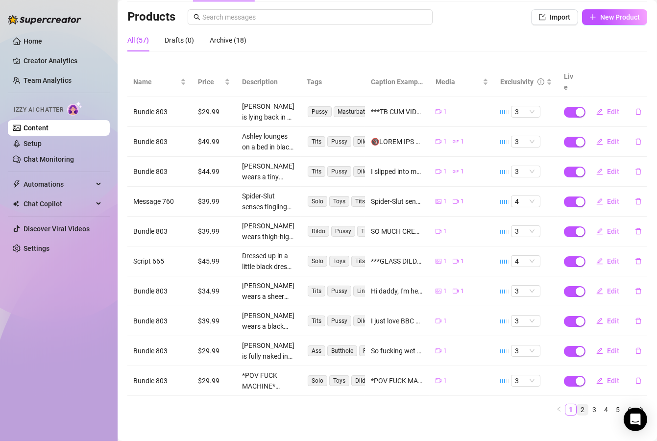
click at [577, 404] on link "2" at bounding box center [582, 409] width 11 height 11
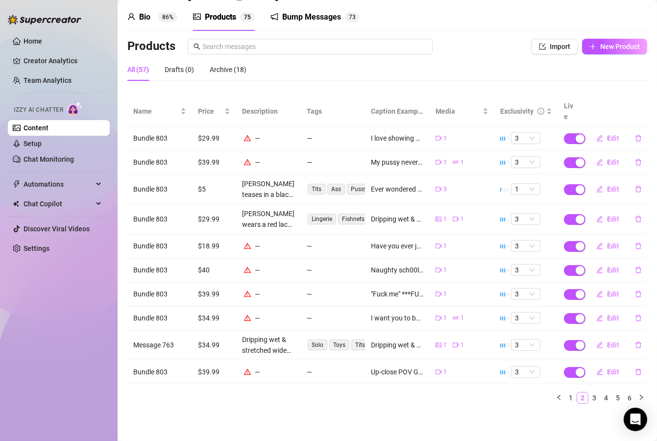
scroll to position [24, 0]
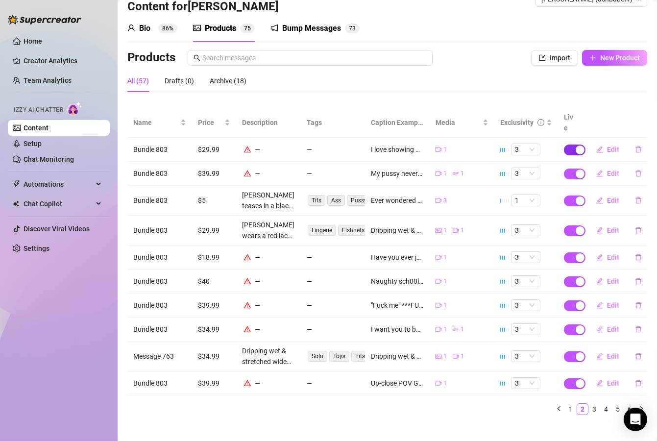
click at [576, 146] on div "button" at bounding box center [580, 150] width 9 height 9
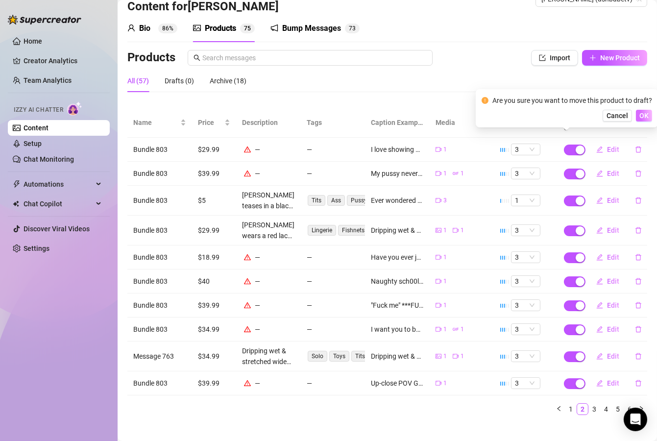
click at [640, 117] on span "OK" at bounding box center [644, 116] width 9 height 8
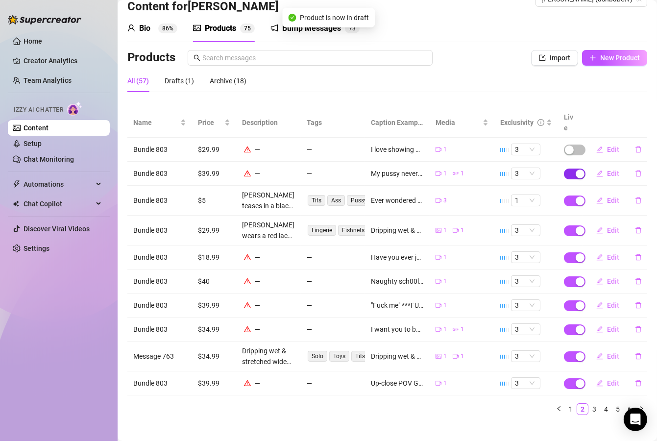
click at [576, 170] on div "button" at bounding box center [580, 174] width 9 height 9
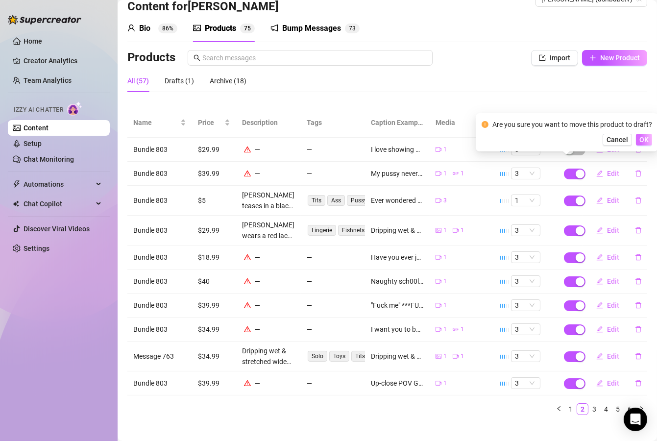
click at [646, 138] on span "OK" at bounding box center [644, 140] width 9 height 8
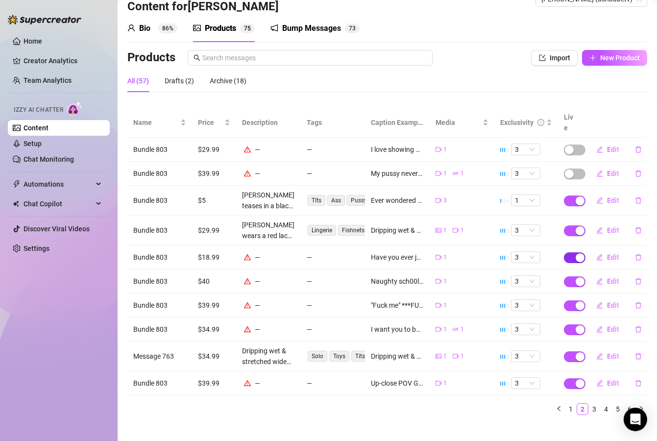
click at [564, 252] on span "button" at bounding box center [575, 257] width 22 height 11
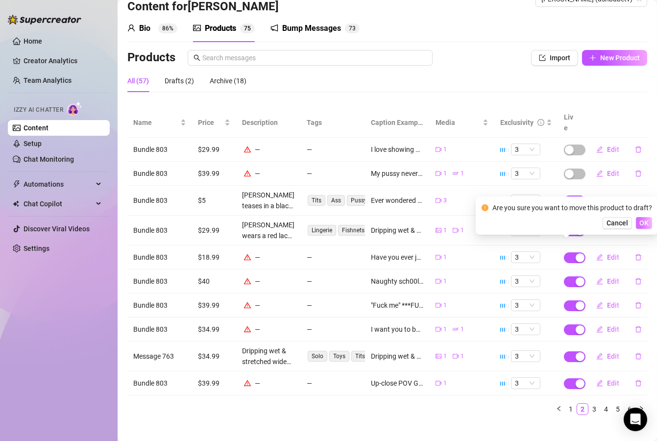
click at [645, 223] on span "OK" at bounding box center [644, 223] width 9 height 8
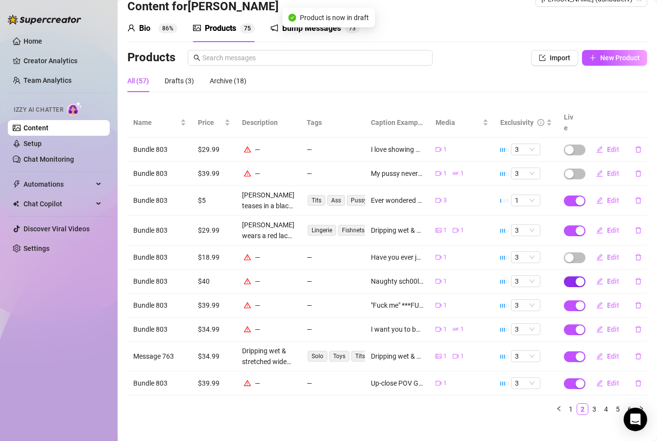
click at [564, 276] on span "button" at bounding box center [575, 281] width 22 height 11
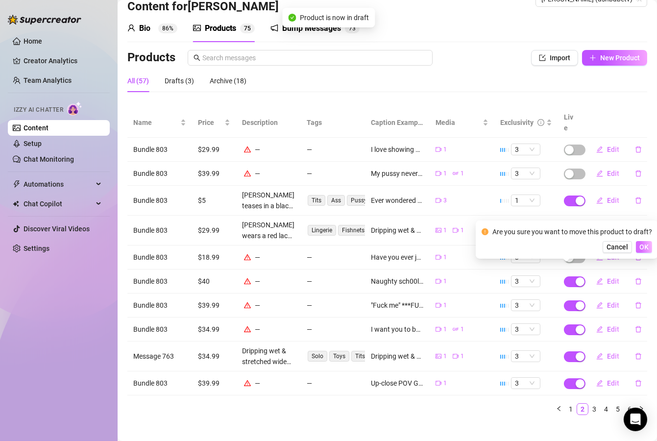
click at [640, 251] on span "OK" at bounding box center [644, 247] width 9 height 8
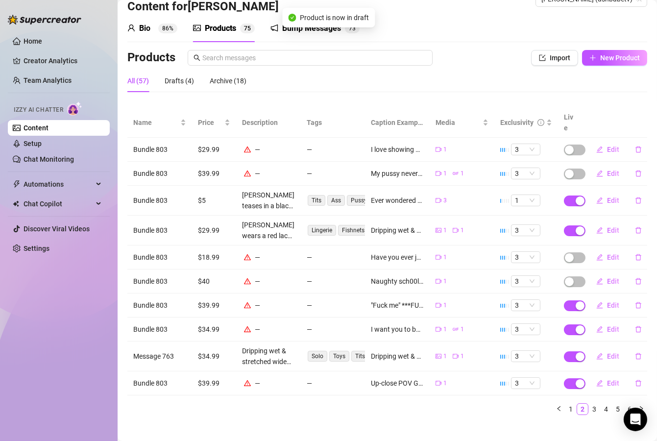
click at [564, 300] on span "button" at bounding box center [575, 305] width 22 height 11
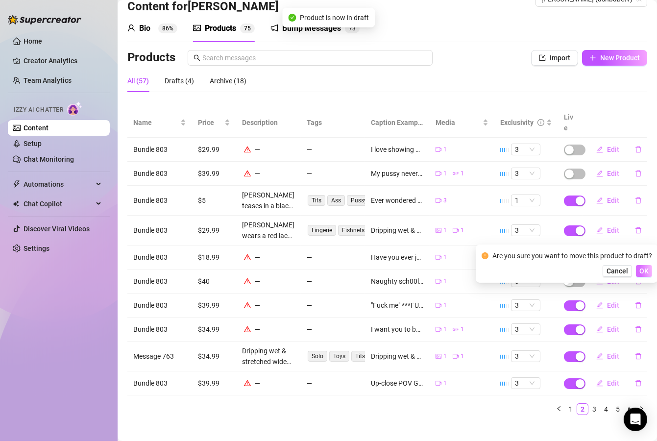
click at [646, 271] on span "OK" at bounding box center [644, 271] width 9 height 8
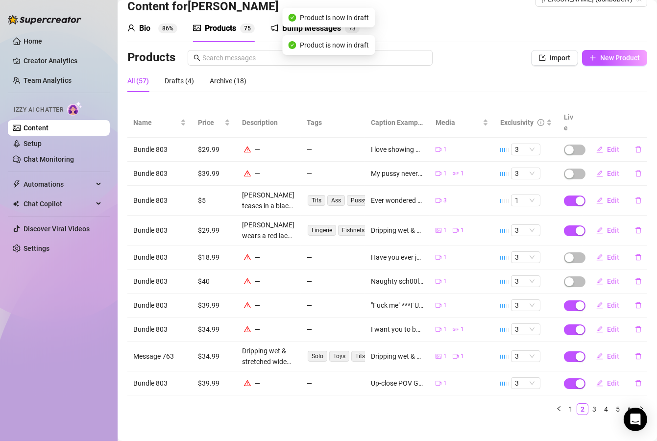
click at [564, 324] on span "button" at bounding box center [575, 329] width 22 height 11
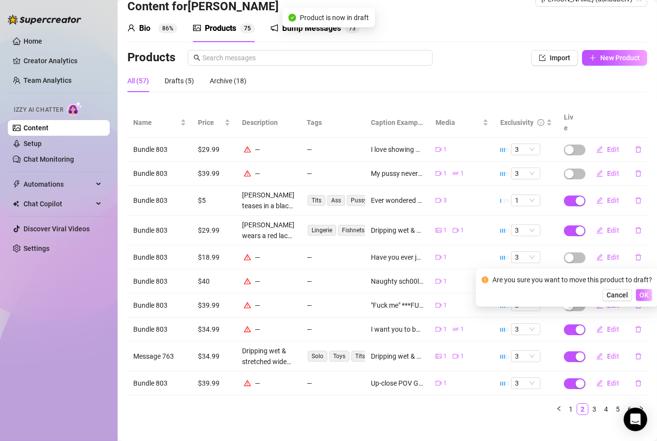
click at [646, 297] on span "OK" at bounding box center [644, 295] width 9 height 8
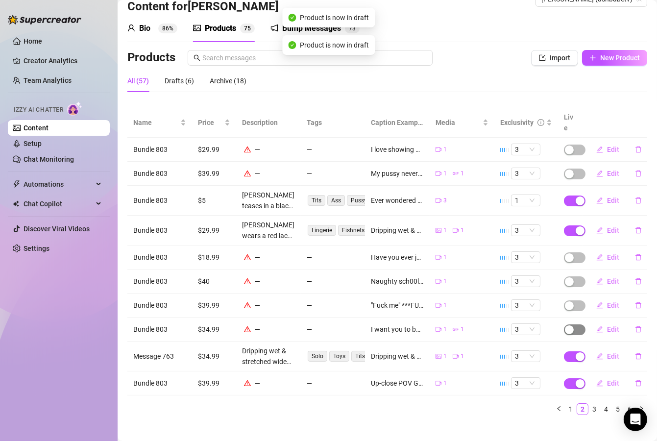
click at [568, 324] on button "button" at bounding box center [575, 329] width 22 height 11
click at [570, 378] on span "button" at bounding box center [575, 383] width 22 height 11
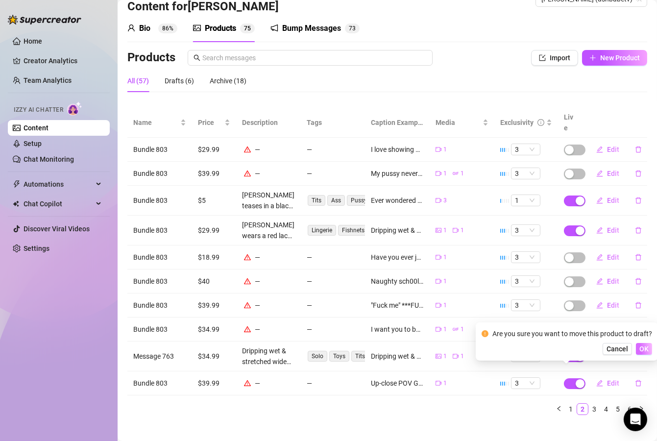
click at [641, 346] on span "OK" at bounding box center [644, 349] width 9 height 8
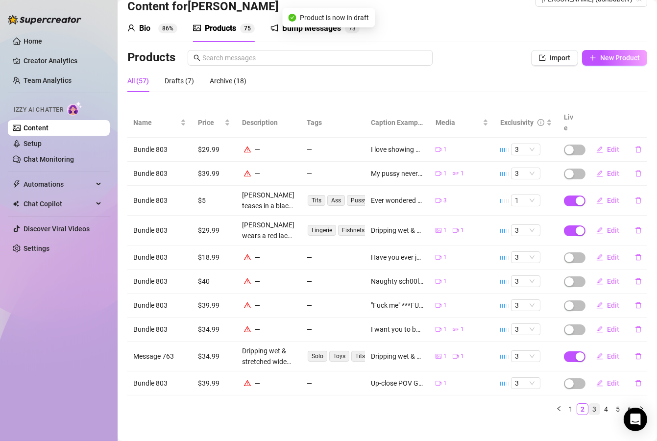
click at [589, 404] on link "3" at bounding box center [594, 409] width 11 height 11
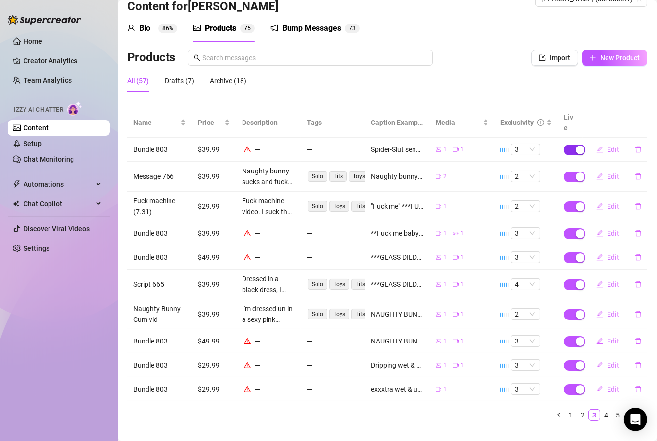
click at [565, 145] on span "button" at bounding box center [575, 150] width 22 height 11
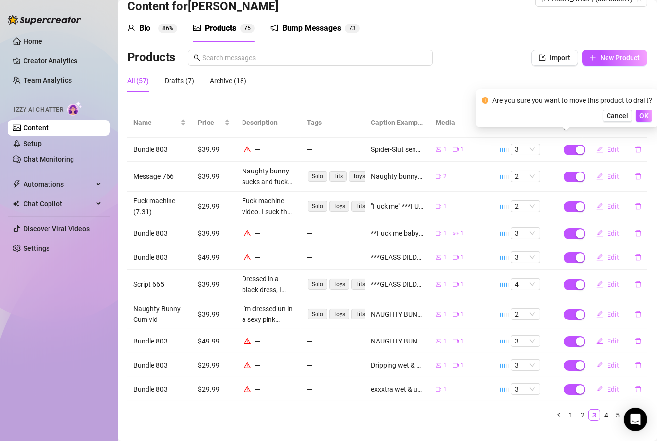
drag, startPoint x: 642, startPoint y: 118, endPoint x: 641, endPoint y: 123, distance: 5.0
click at [642, 118] on span "OK" at bounding box center [644, 116] width 9 height 8
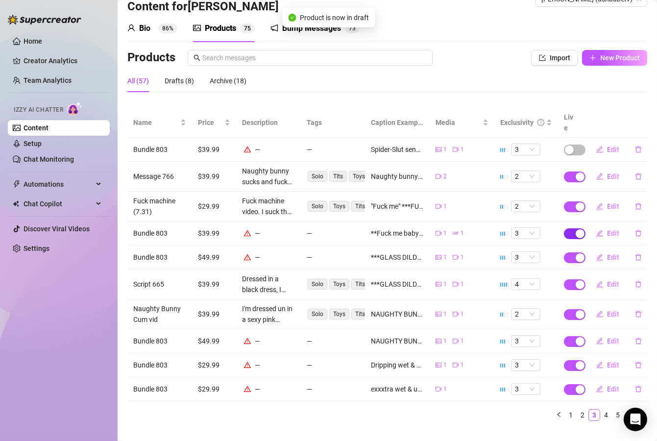
click at [567, 228] on span "button" at bounding box center [575, 233] width 22 height 11
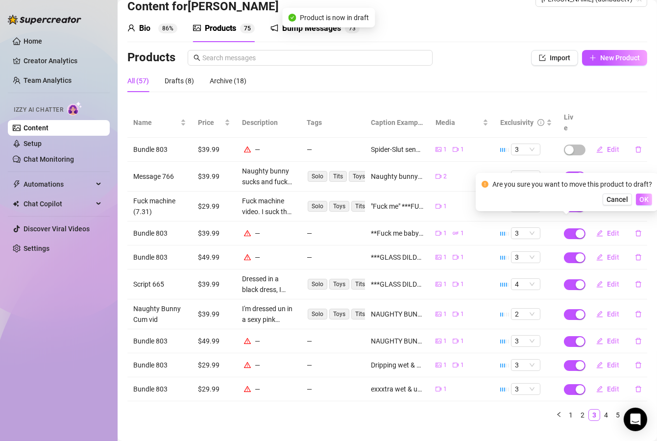
click at [645, 203] on span "OK" at bounding box center [644, 200] width 9 height 8
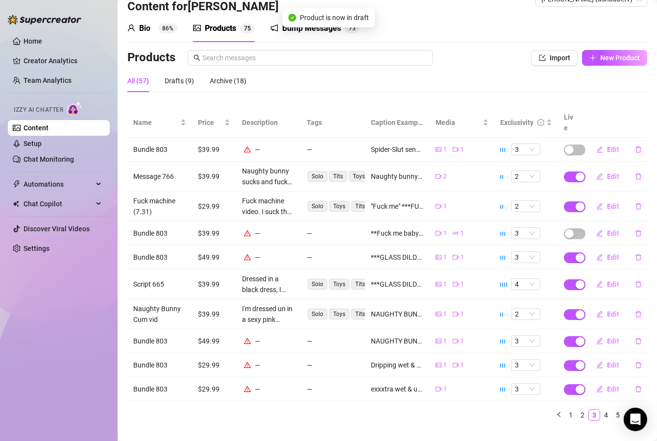
click at [576, 253] on div "button" at bounding box center [580, 257] width 9 height 9
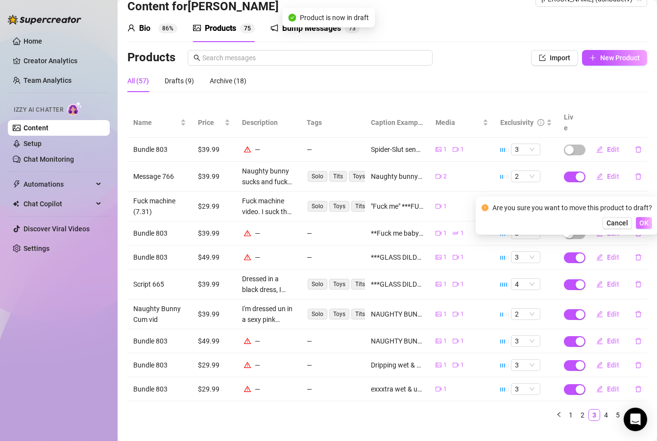
click at [646, 224] on span "OK" at bounding box center [644, 223] width 9 height 8
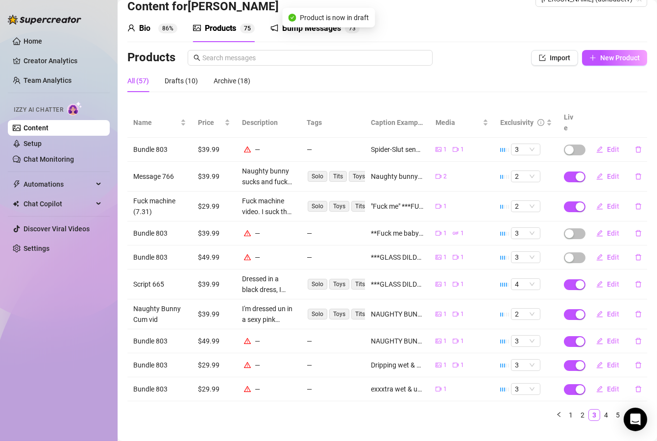
drag, startPoint x: 566, startPoint y: 327, endPoint x: 573, endPoint y: 319, distance: 11.1
click at [565, 336] on span "button" at bounding box center [575, 341] width 22 height 11
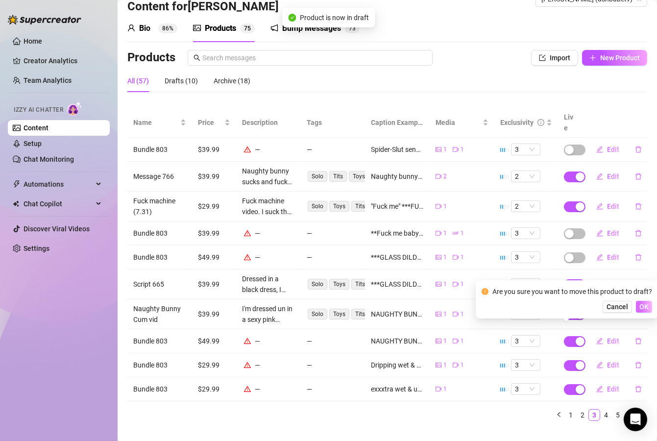
click at [646, 307] on span "OK" at bounding box center [644, 307] width 9 height 8
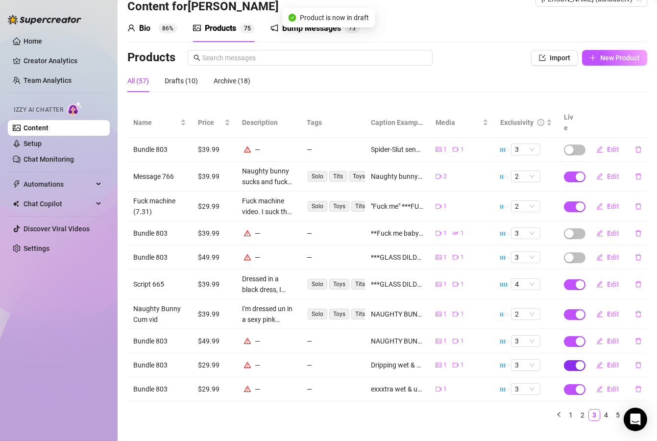
drag, startPoint x: 568, startPoint y: 355, endPoint x: 603, endPoint y: 343, distance: 37.4
click at [576, 361] on div "button" at bounding box center [580, 365] width 9 height 9
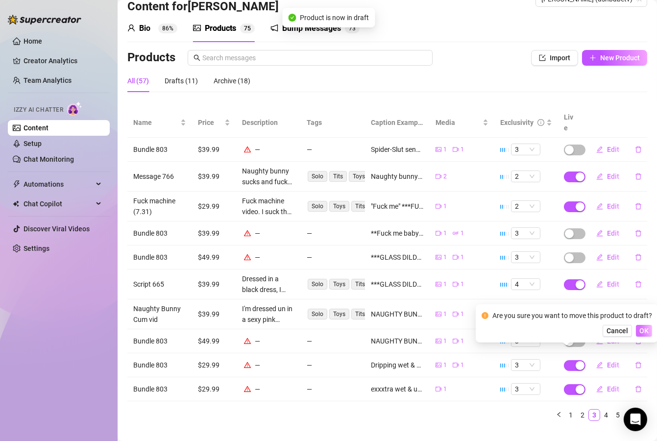
click at [644, 331] on span "OK" at bounding box center [644, 331] width 9 height 8
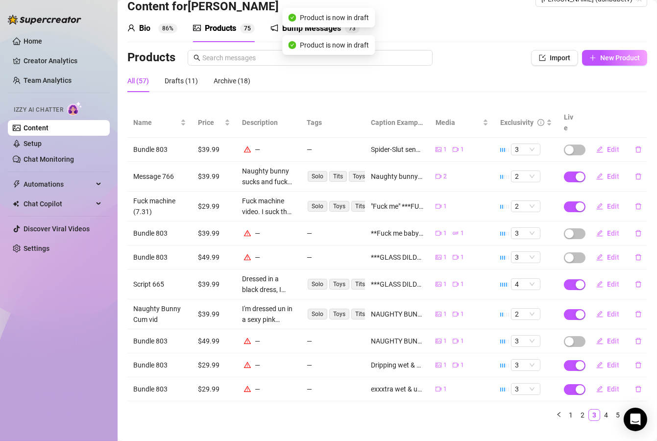
click at [564, 384] on span "button" at bounding box center [575, 389] width 22 height 11
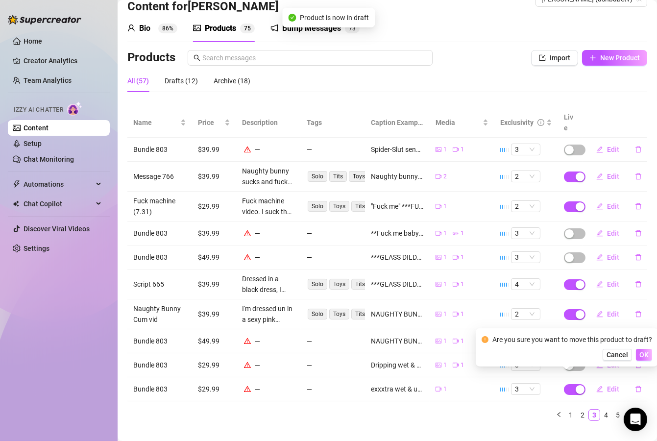
click at [643, 353] on span "OK" at bounding box center [644, 355] width 9 height 8
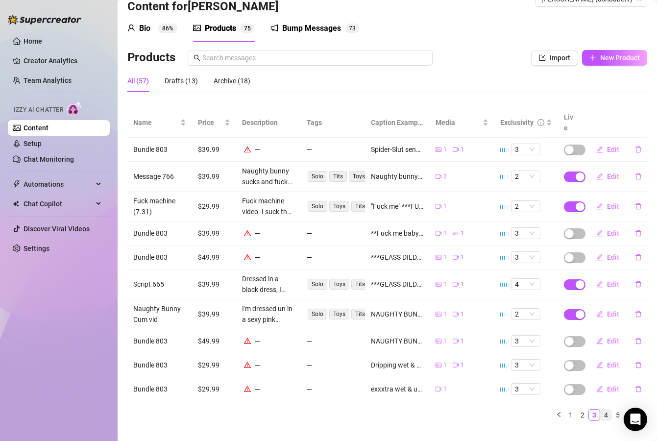
click at [601, 410] on link "4" at bounding box center [606, 415] width 11 height 11
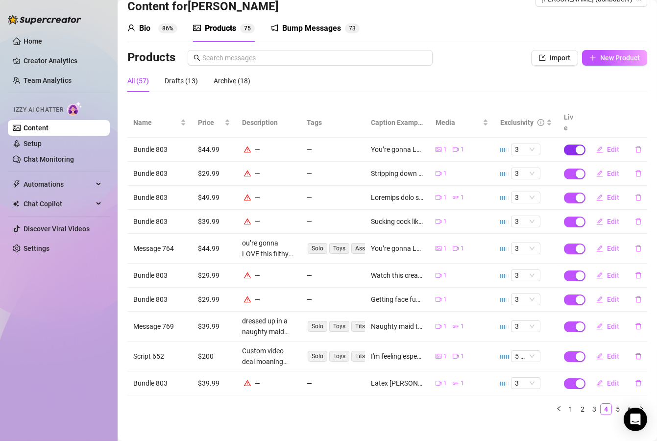
click at [564, 145] on span "button" at bounding box center [575, 150] width 22 height 11
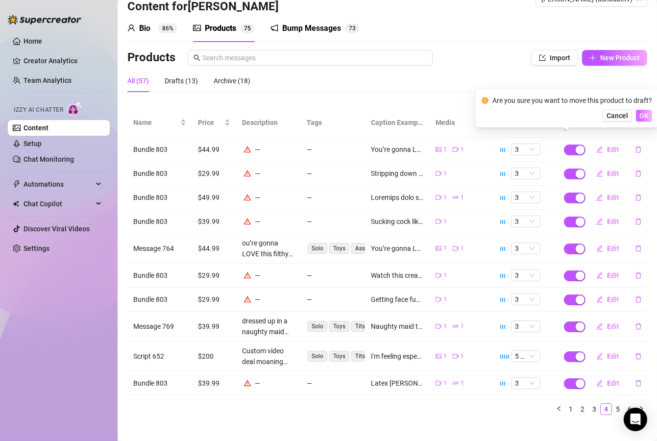
click at [644, 117] on span "OK" at bounding box center [644, 116] width 9 height 8
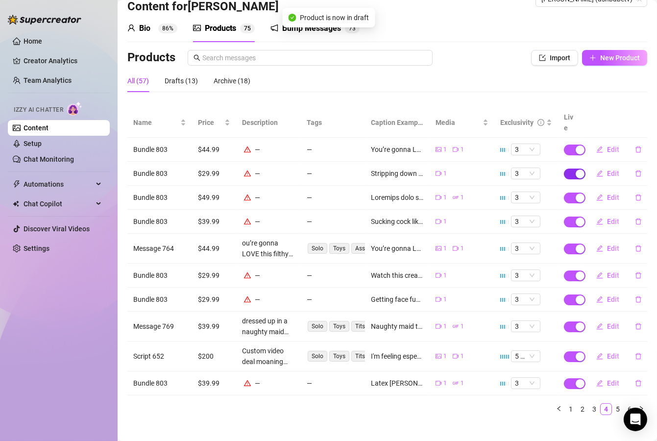
click at [564, 169] on span "button" at bounding box center [575, 174] width 22 height 11
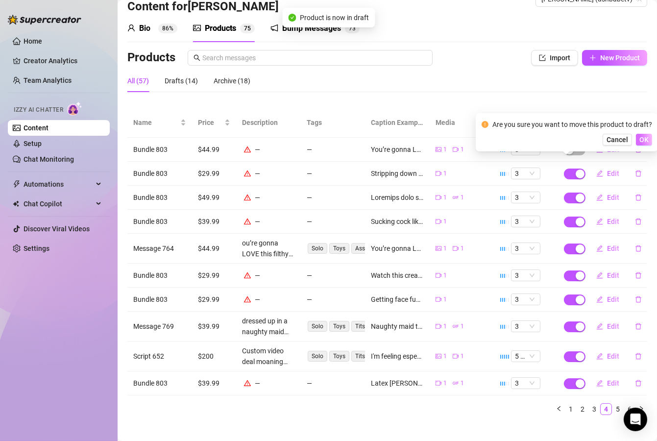
click at [644, 143] on span "OK" at bounding box center [644, 140] width 9 height 8
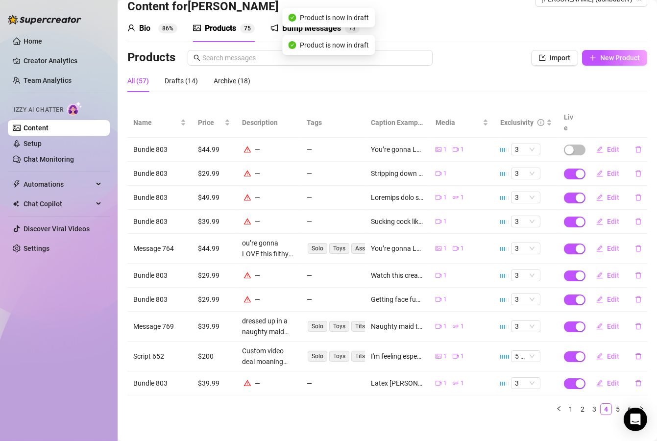
click at [566, 193] on button "button" at bounding box center [575, 198] width 22 height 11
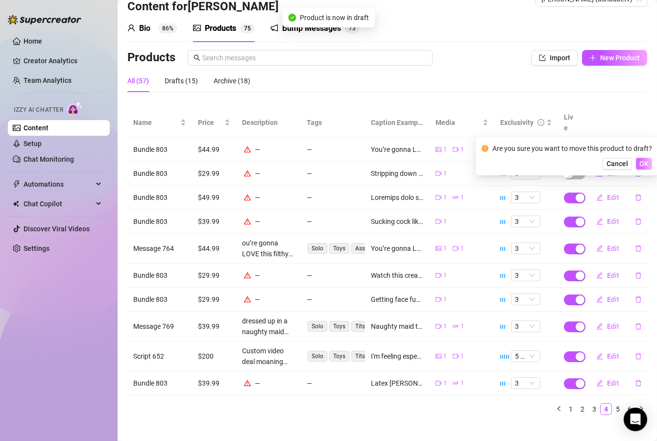
click at [642, 165] on span "OK" at bounding box center [644, 164] width 9 height 8
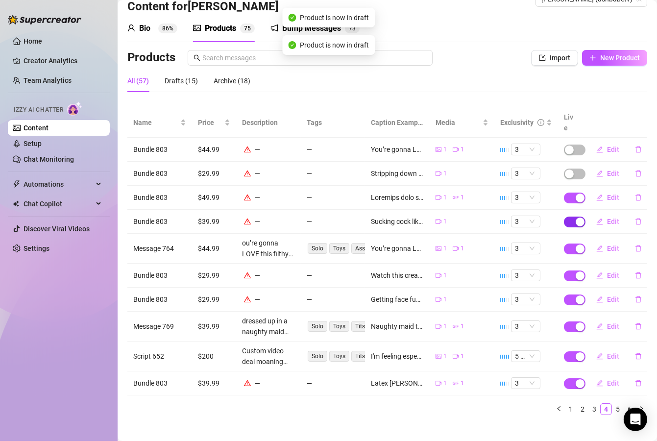
click at [576, 218] on div "button" at bounding box center [580, 222] width 9 height 9
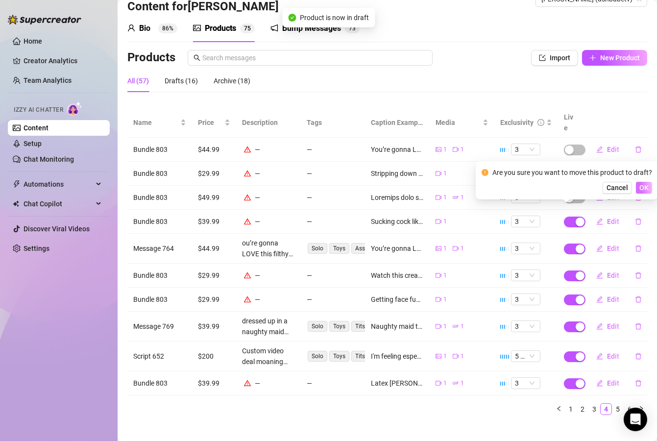
click at [646, 191] on span "OK" at bounding box center [644, 188] width 9 height 8
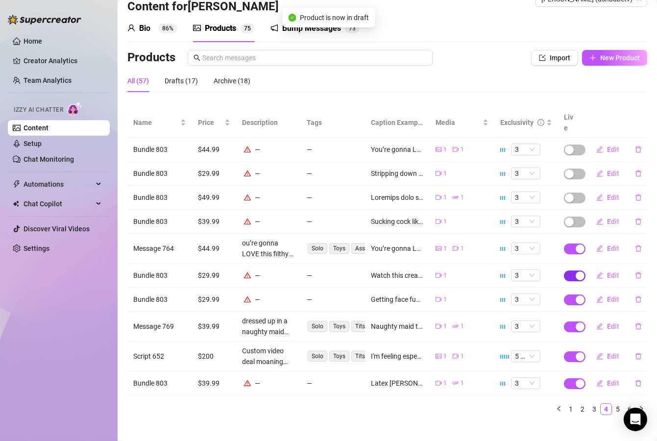
click at [576, 272] on div "button" at bounding box center [580, 276] width 9 height 9
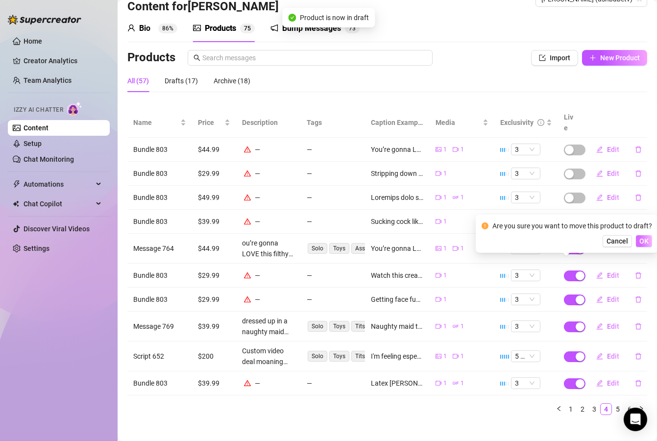
click at [646, 244] on span "OK" at bounding box center [644, 241] width 9 height 8
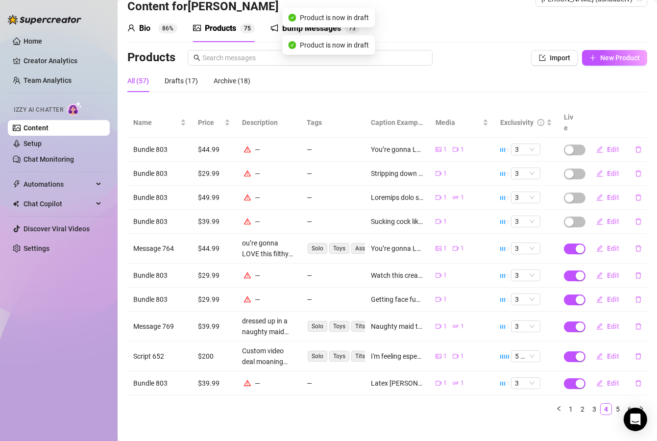
click at [576, 296] on div "button" at bounding box center [580, 300] width 9 height 9
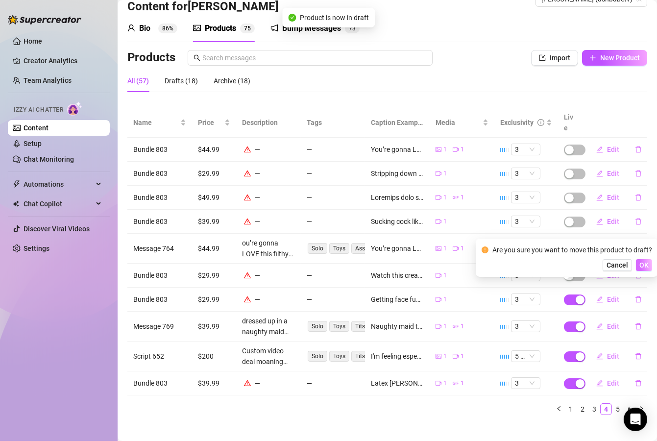
click at [640, 269] on span "OK" at bounding box center [644, 265] width 9 height 8
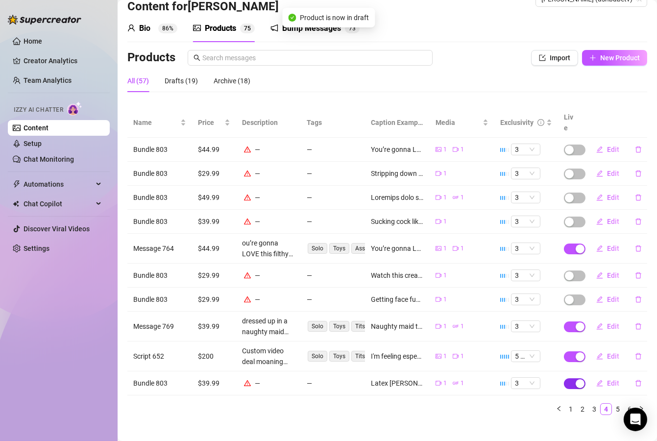
click at [567, 378] on button "button" at bounding box center [575, 383] width 22 height 11
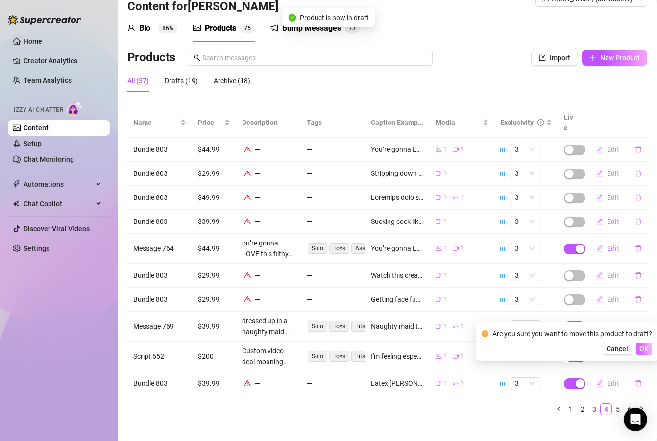
click at [640, 346] on span "OK" at bounding box center [644, 349] width 9 height 8
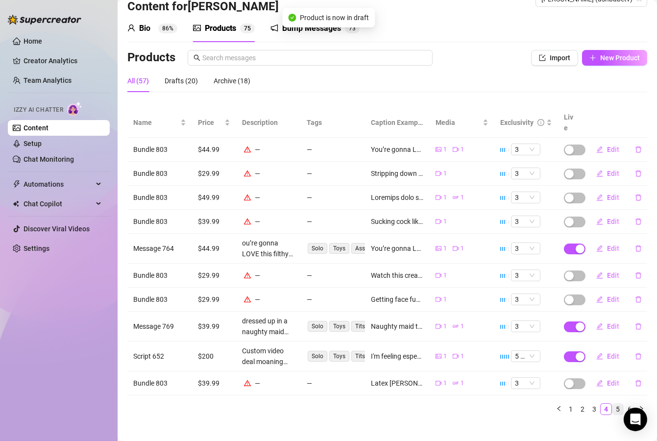
click at [613, 404] on link "5" at bounding box center [618, 409] width 11 height 11
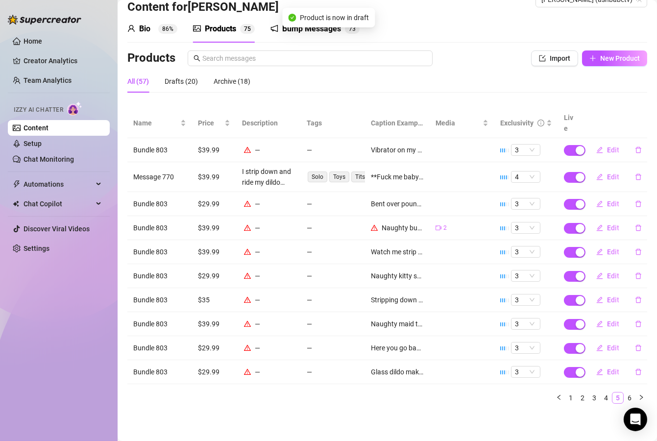
scroll to position [12, 0]
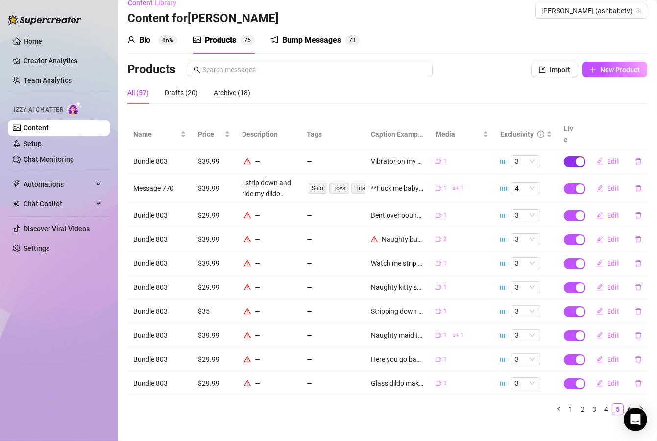
click at [576, 157] on div "button" at bounding box center [580, 161] width 9 height 9
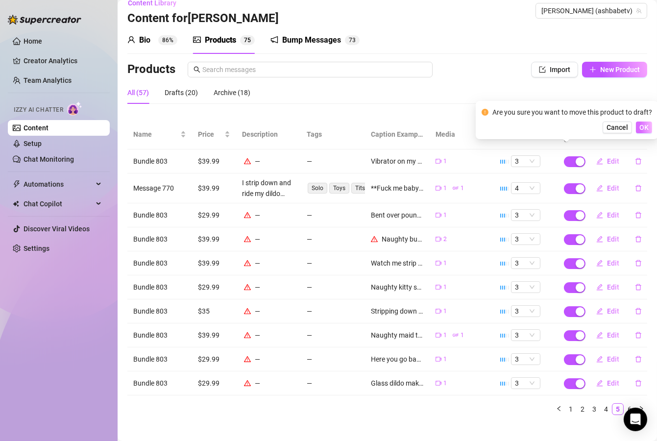
click at [644, 125] on span "OK" at bounding box center [644, 128] width 9 height 8
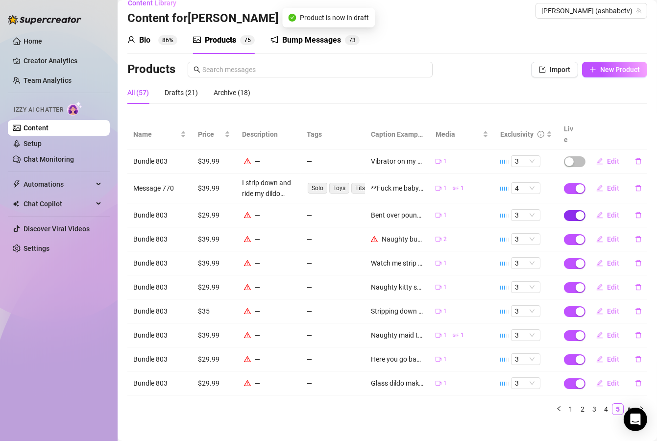
click at [565, 210] on span "button" at bounding box center [575, 215] width 22 height 11
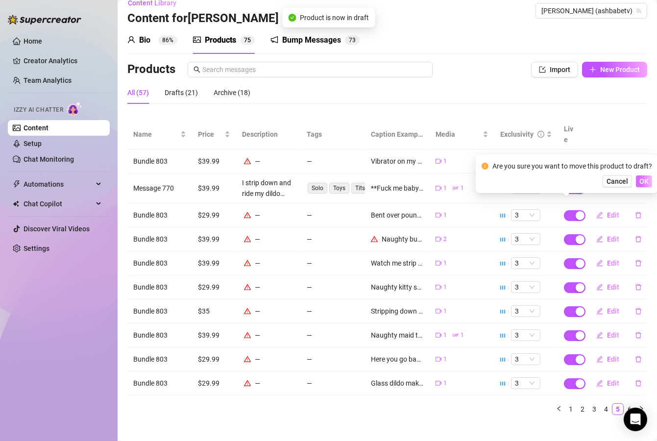
click at [649, 176] on button "OK" at bounding box center [644, 181] width 16 height 12
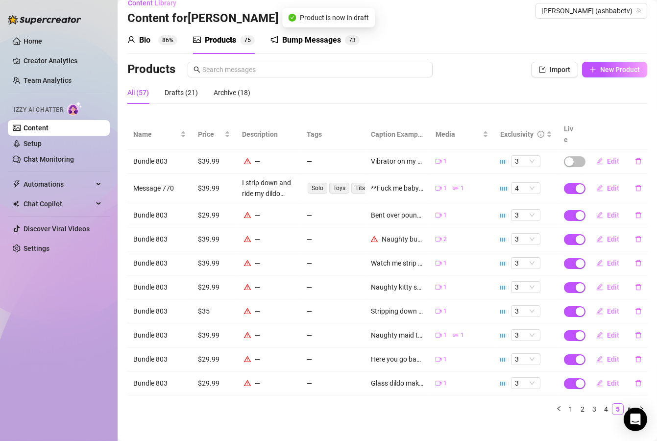
click at [564, 234] on span "button" at bounding box center [575, 239] width 22 height 11
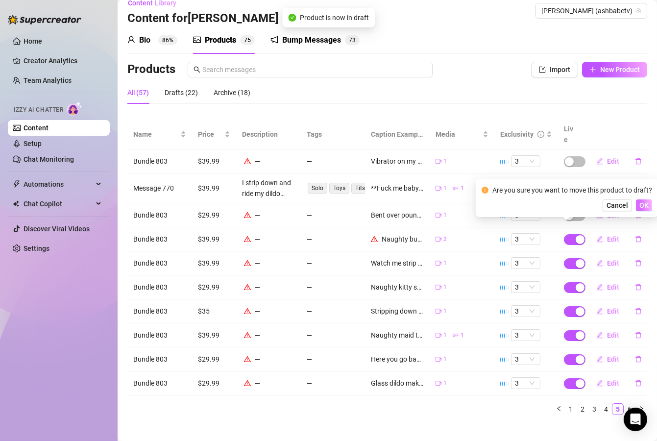
click at [637, 210] on button "OK" at bounding box center [644, 205] width 16 height 12
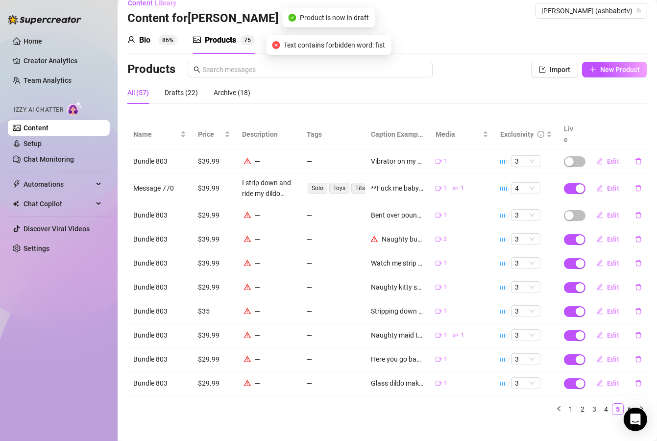
click at [564, 258] on span "button" at bounding box center [575, 263] width 22 height 11
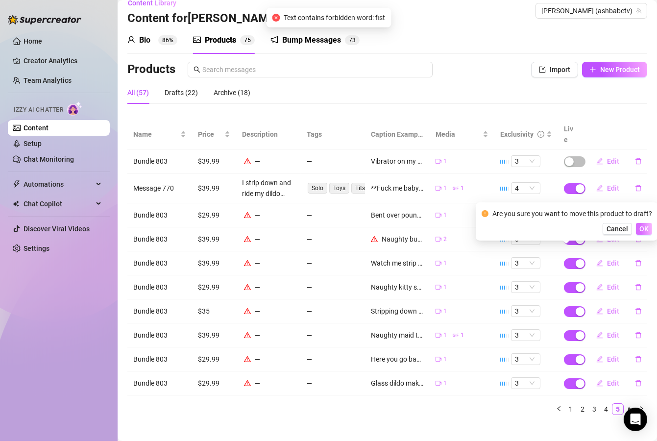
click at [643, 228] on span "OK" at bounding box center [644, 229] width 9 height 8
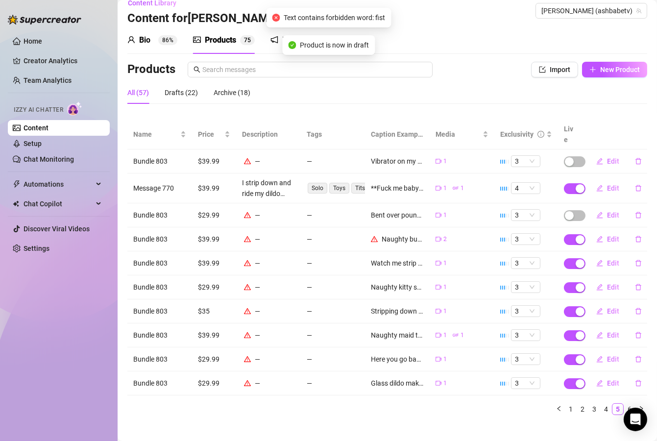
click at [576, 283] on div "button" at bounding box center [580, 287] width 9 height 9
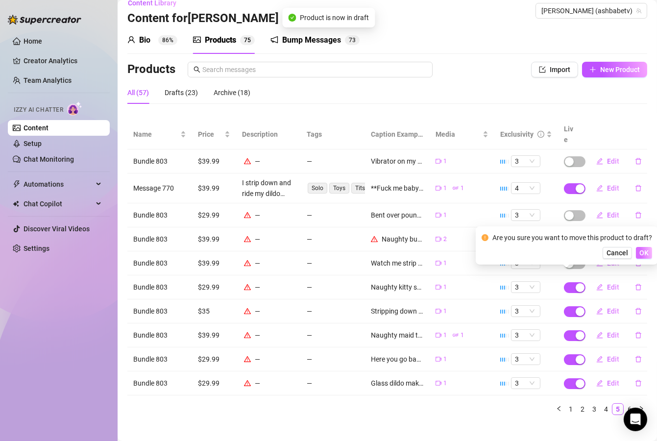
click at [647, 252] on span "OK" at bounding box center [644, 253] width 9 height 8
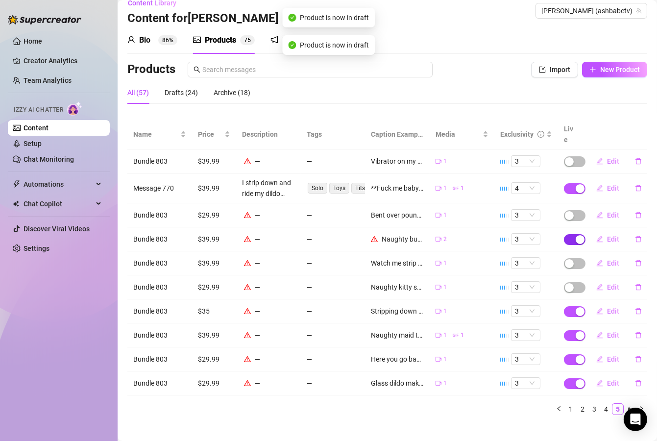
click at [576, 235] on div "button" at bounding box center [580, 239] width 9 height 9
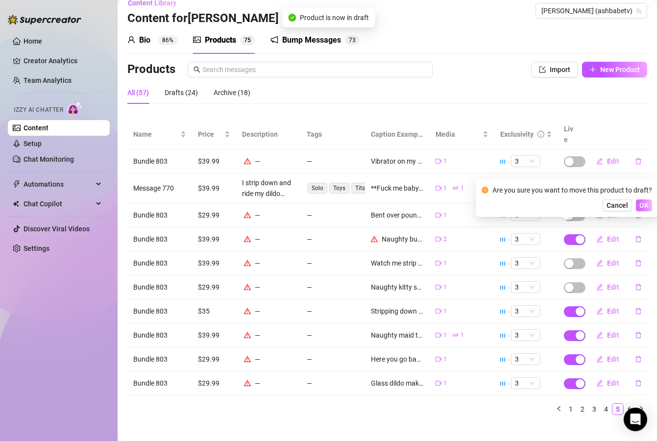
click at [637, 208] on button "OK" at bounding box center [644, 205] width 16 height 12
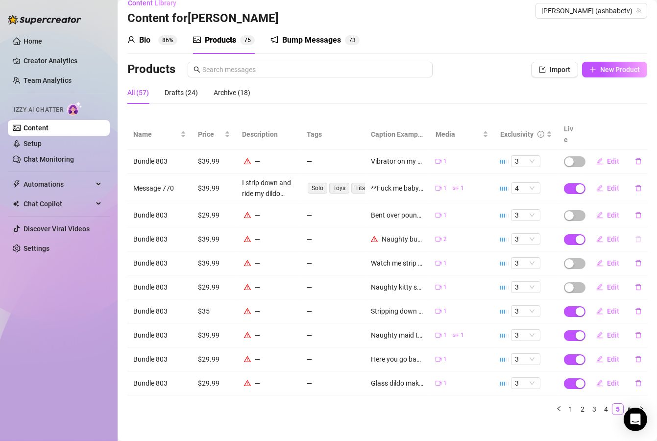
click at [636, 236] on icon "delete" at bounding box center [639, 239] width 6 height 6
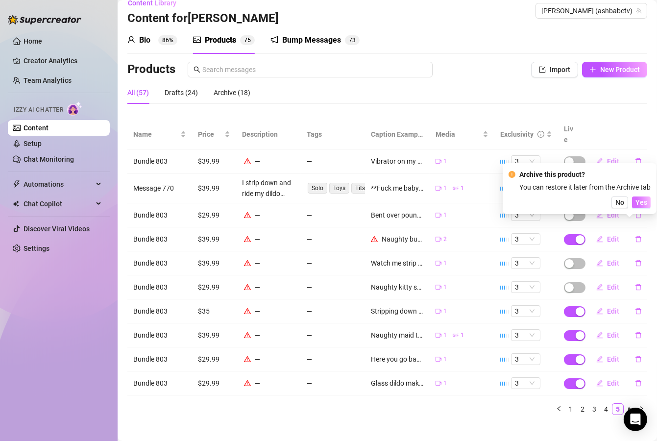
click at [648, 202] on button "Yes" at bounding box center [641, 203] width 19 height 12
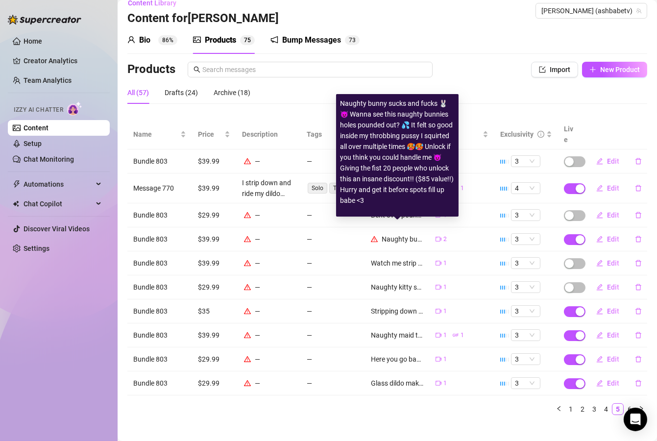
click at [398, 234] on div "Naughty bunny sucks and fucks 🐰😈 Wanna see this naughty bunnies holes pounded o…" at bounding box center [403, 239] width 42 height 11
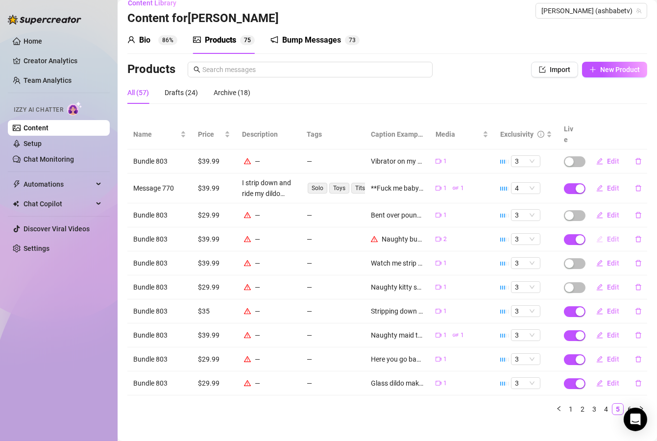
click at [607, 235] on span "Edit" at bounding box center [613, 239] width 12 height 8
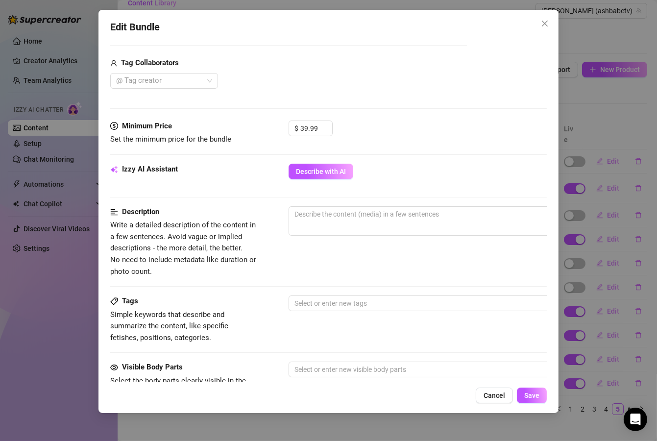
scroll to position [412, 0]
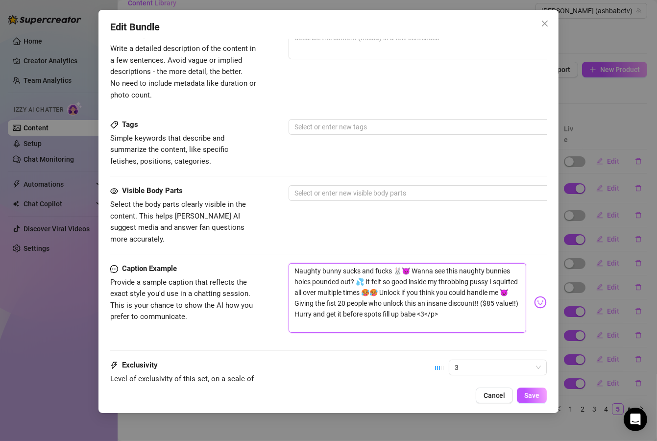
click at [393, 291] on textarea "Naughty bunny sucks and fucks 🐰😈 Wanna see this naughty bunnies holes pounded o…" at bounding box center [408, 298] width 238 height 70
type textarea "Naughty bunny sucks and fucks 🐰😈 Wanna see this naughty bunnies holes pounded o…"
click at [528, 394] on span "Save" at bounding box center [531, 396] width 15 height 8
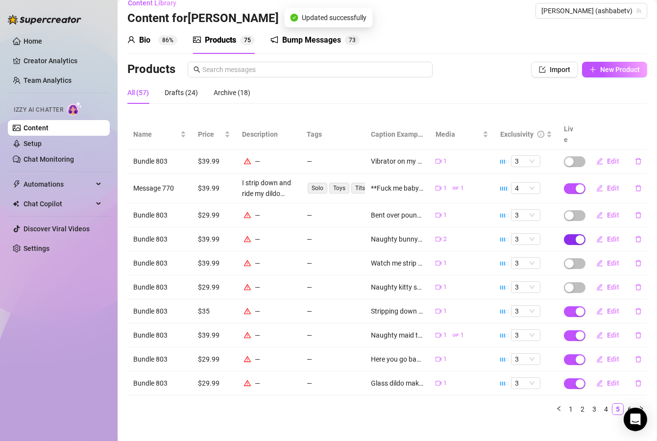
click at [565, 234] on span "button" at bounding box center [575, 239] width 22 height 11
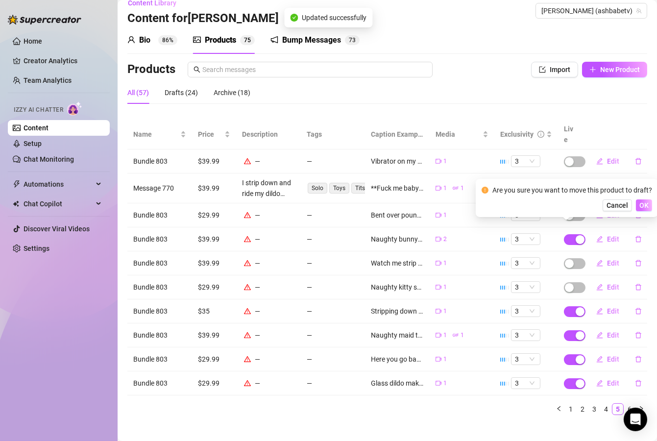
click at [644, 205] on span "OK" at bounding box center [644, 205] width 9 height 8
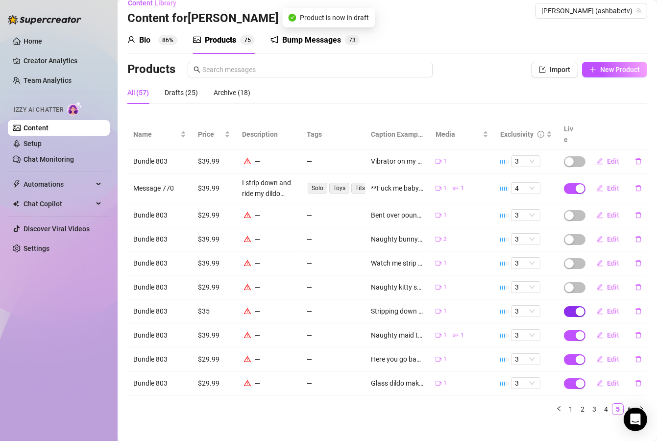
click at [565, 306] on span "button" at bounding box center [575, 311] width 22 height 11
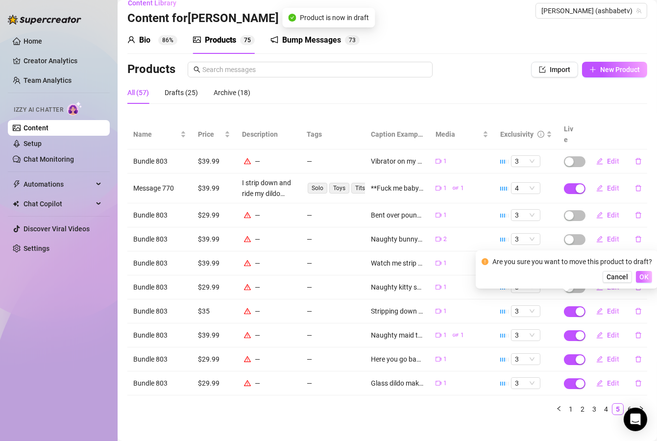
click at [640, 277] on span "OK" at bounding box center [644, 277] width 9 height 8
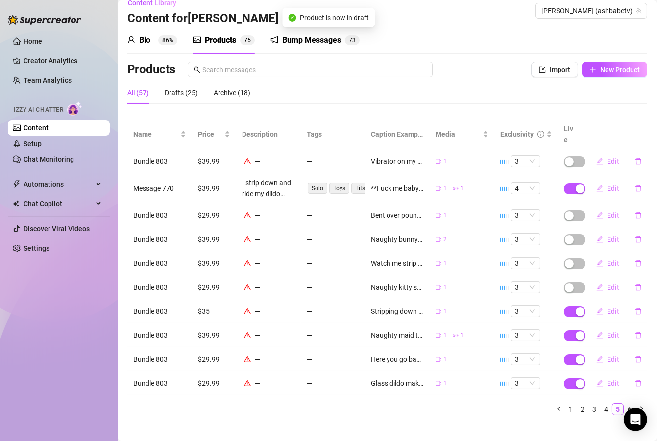
click at [564, 330] on span "button" at bounding box center [575, 335] width 22 height 11
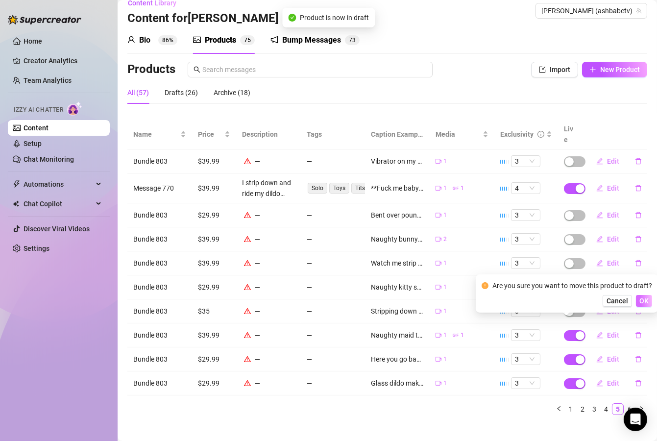
click at [640, 303] on span "OK" at bounding box center [644, 301] width 9 height 8
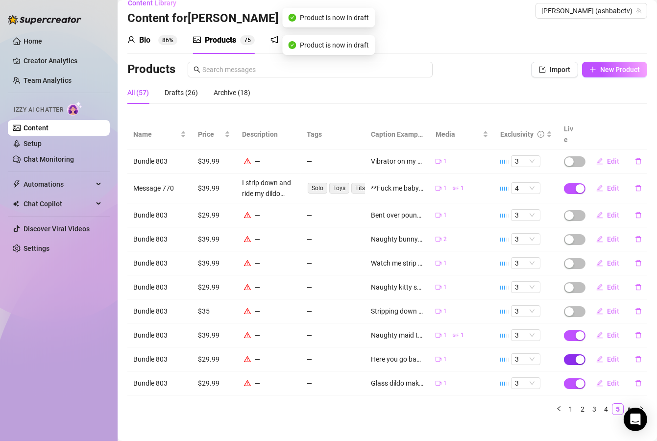
click at [564, 354] on span "button" at bounding box center [575, 359] width 22 height 11
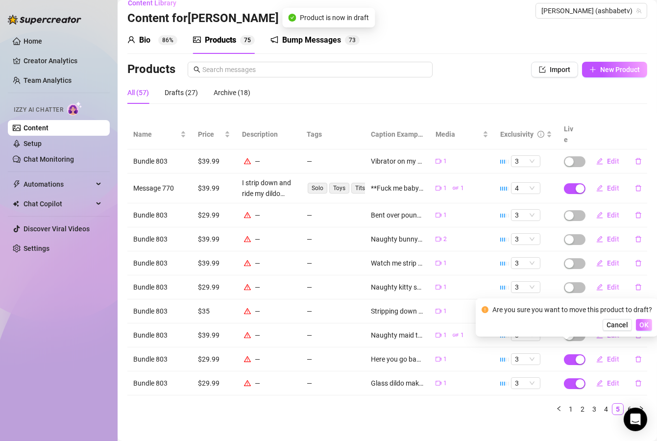
click at [641, 327] on span "OK" at bounding box center [644, 325] width 9 height 8
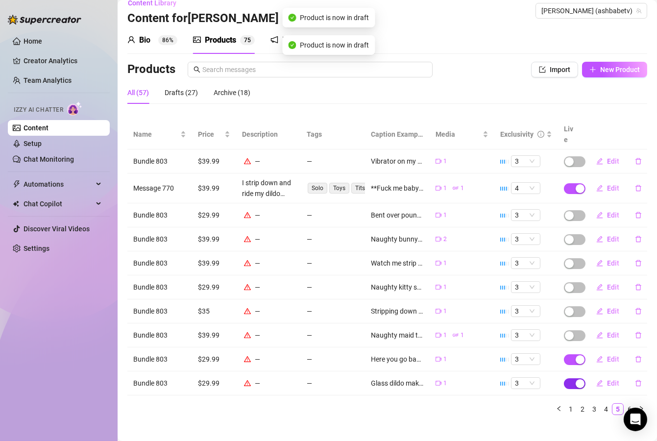
drag, startPoint x: 564, startPoint y: 373, endPoint x: 607, endPoint y: 365, distance: 43.8
click at [565, 378] on span "button" at bounding box center [575, 383] width 22 height 11
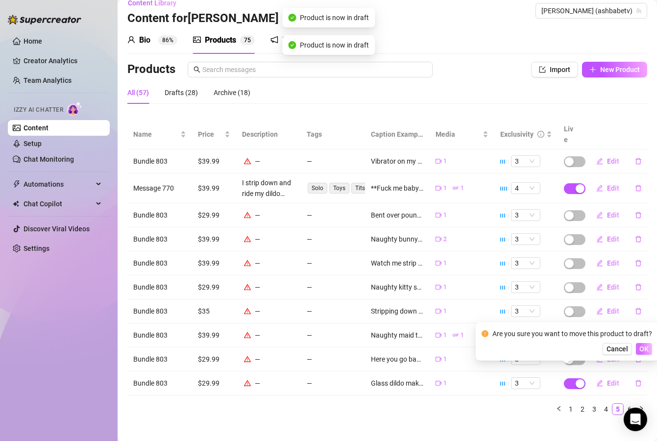
click at [641, 351] on span "OK" at bounding box center [644, 349] width 9 height 8
click at [624, 404] on link "6" at bounding box center [629, 409] width 11 height 11
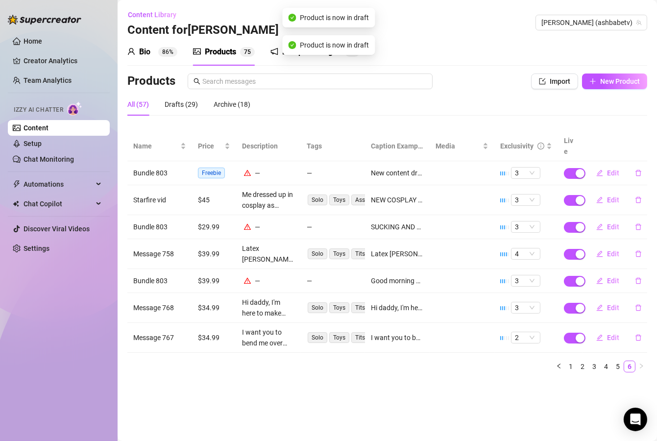
scroll to position [0, 0]
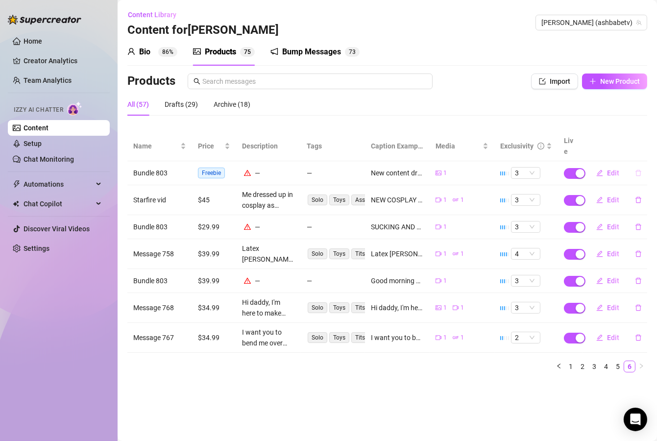
click at [638, 170] on icon "delete" at bounding box center [638, 173] width 7 height 7
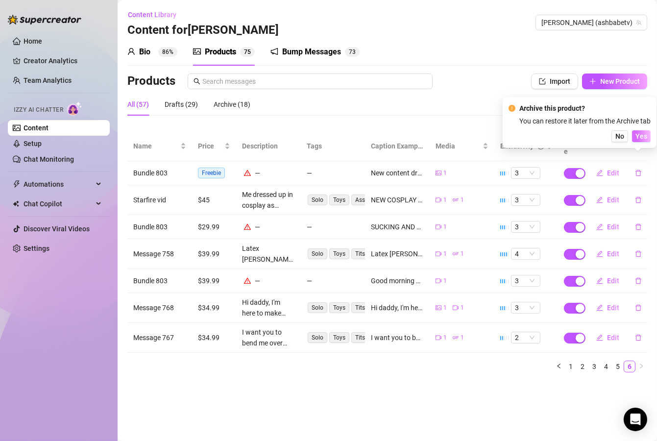
click at [643, 139] on span "Yes" at bounding box center [642, 136] width 12 height 8
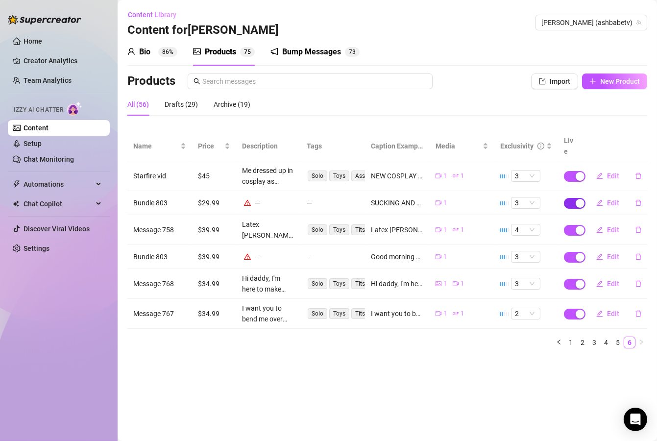
click at [570, 198] on span "button" at bounding box center [575, 203] width 22 height 11
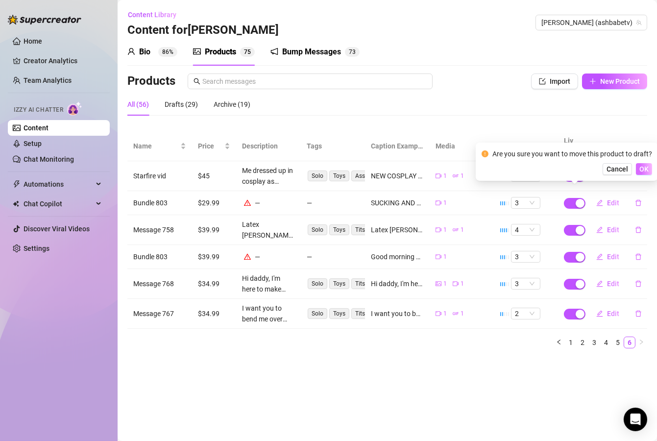
click at [646, 169] on span "OK" at bounding box center [644, 169] width 9 height 8
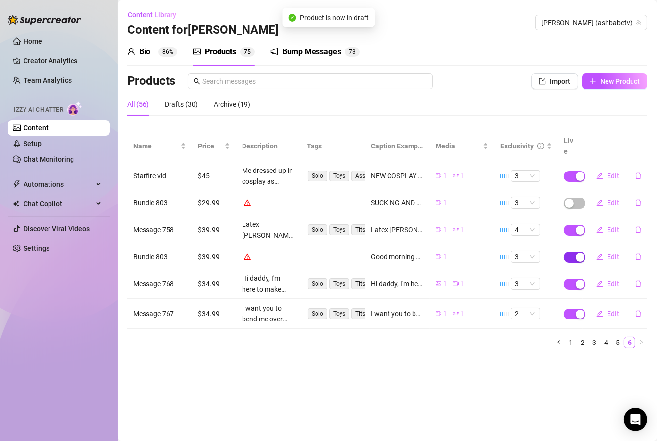
click at [572, 252] on span "button" at bounding box center [575, 257] width 22 height 11
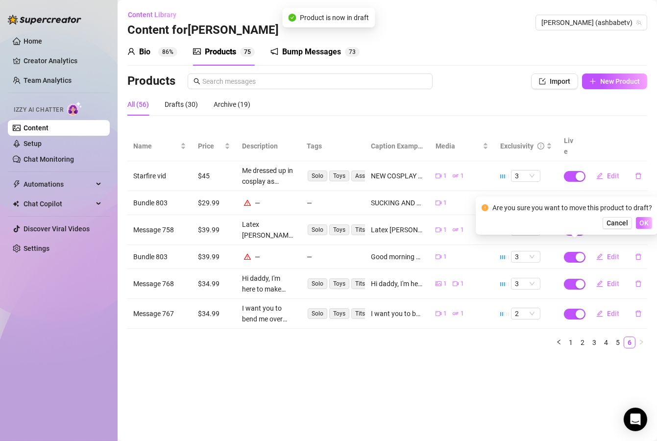
click at [647, 223] on span "OK" at bounding box center [644, 223] width 9 height 8
